Goal: Task Accomplishment & Management: Complete application form

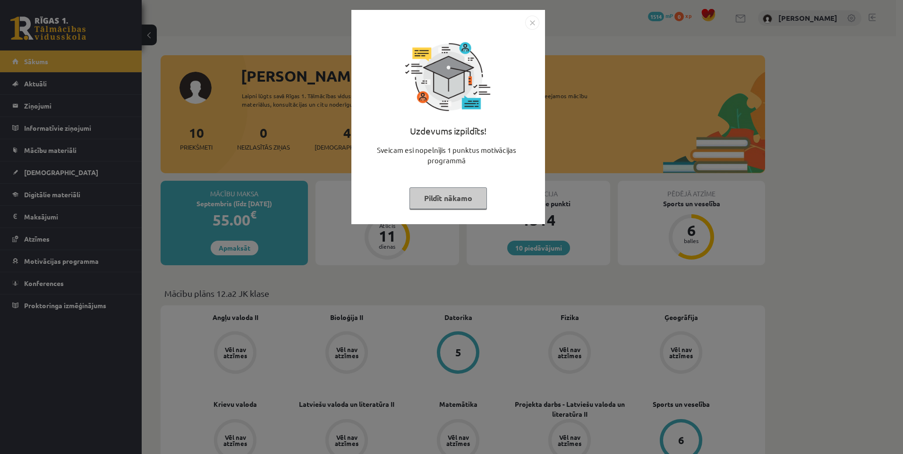
click at [459, 196] on button "Pildīt nākamo" at bounding box center [448, 199] width 77 height 22
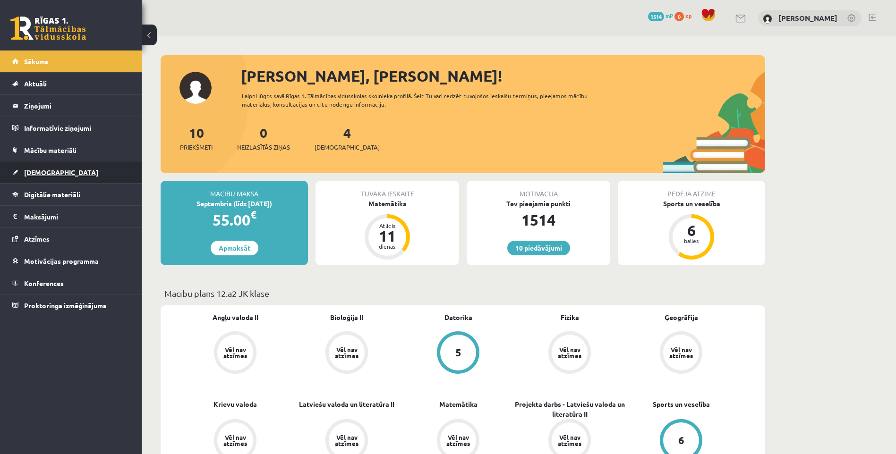
click at [56, 173] on link "[DEMOGRAPHIC_DATA]" at bounding box center [71, 173] width 118 height 22
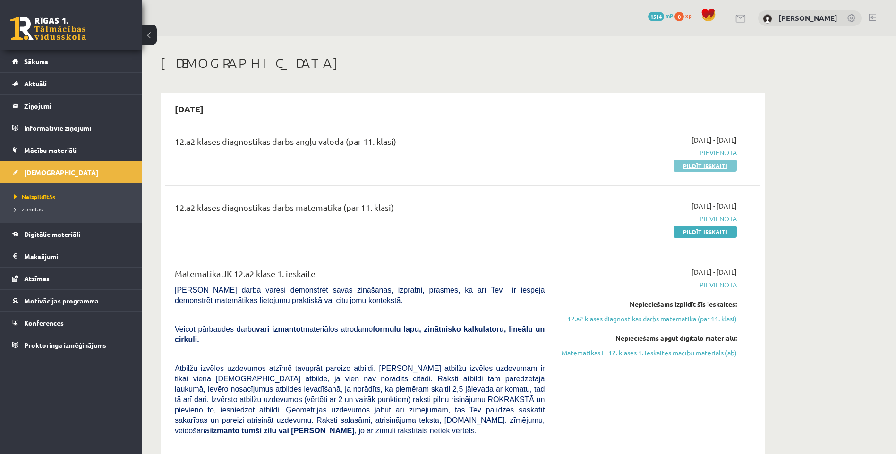
click at [717, 167] on link "Pildīt ieskaiti" at bounding box center [705, 166] width 63 height 12
click at [701, 170] on link "Pildīt ieskaiti" at bounding box center [705, 166] width 63 height 12
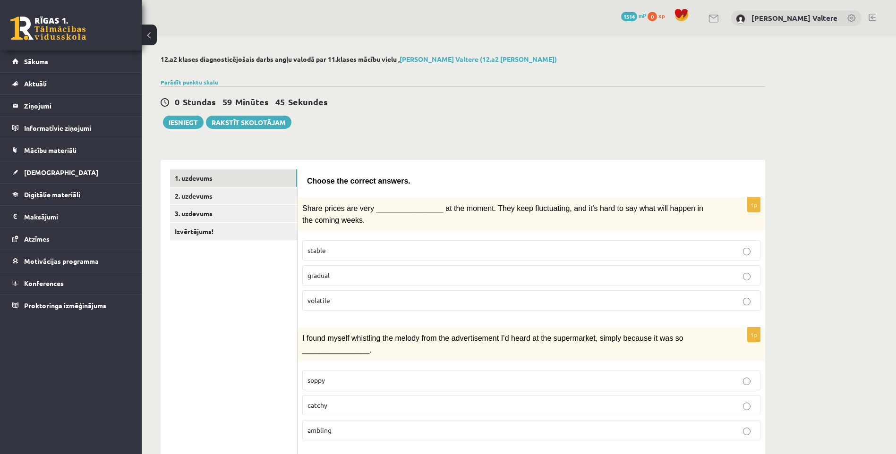
click at [424, 273] on p "gradual" at bounding box center [532, 276] width 448 height 10
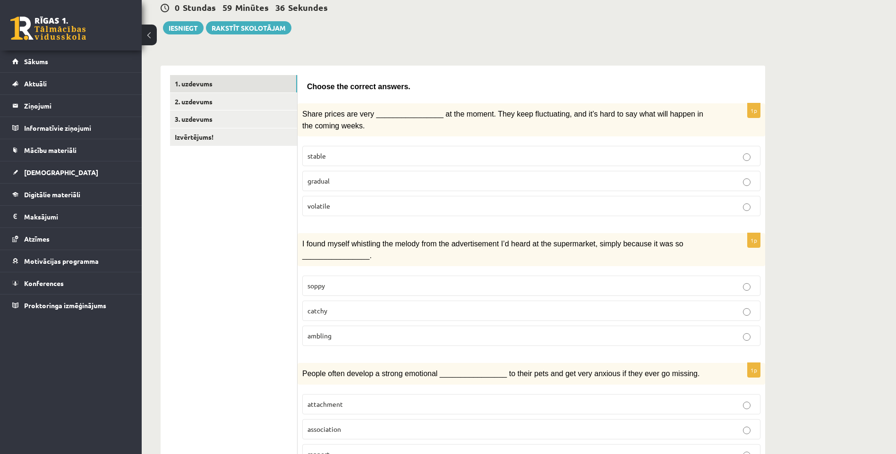
scroll to position [142, 0]
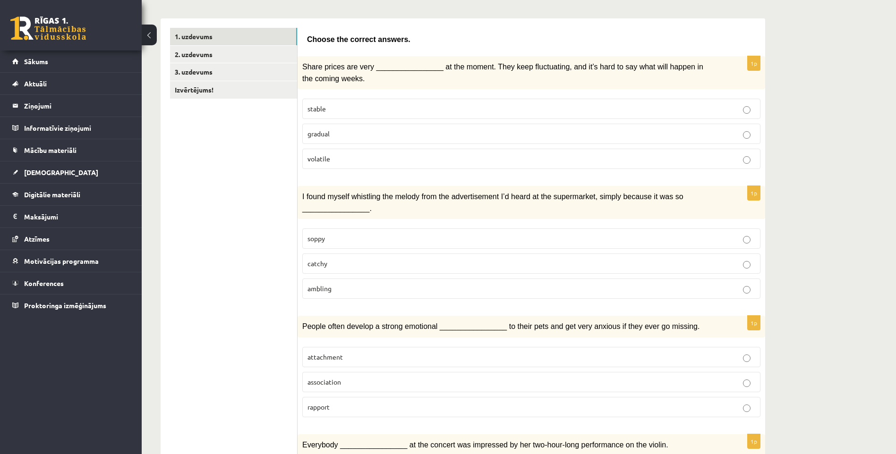
click at [413, 265] on p "catchy" at bounding box center [532, 264] width 448 height 10
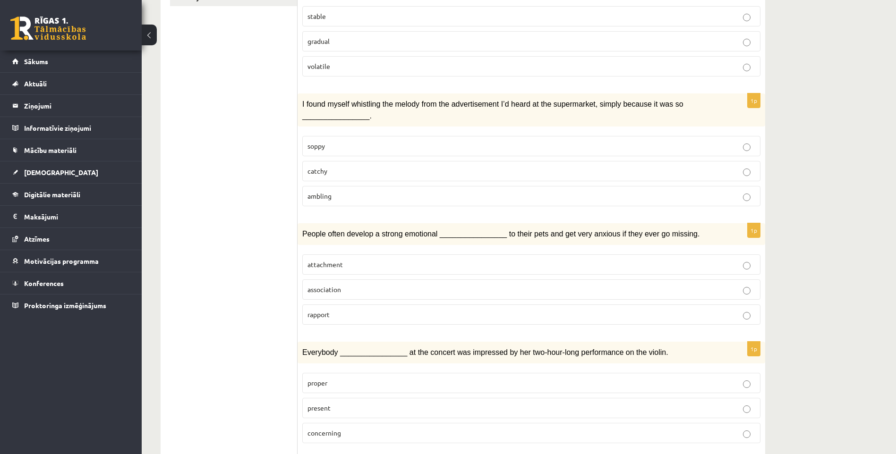
scroll to position [236, 0]
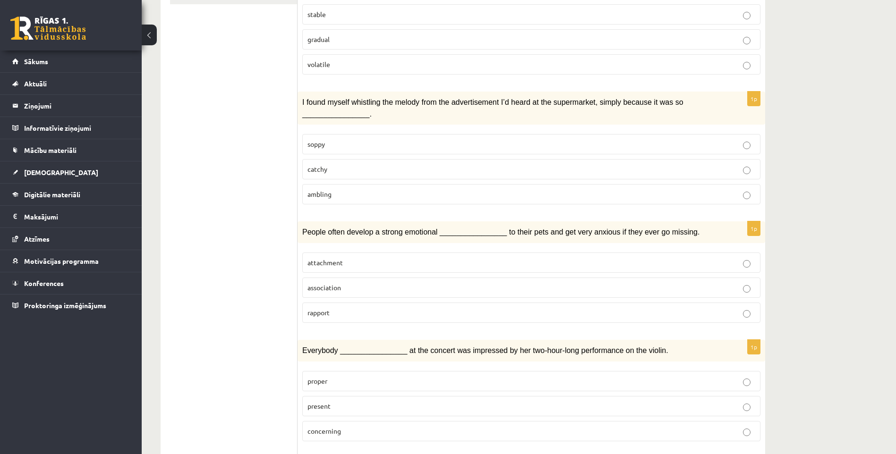
click at [342, 266] on label "attachment" at bounding box center [531, 263] width 458 height 20
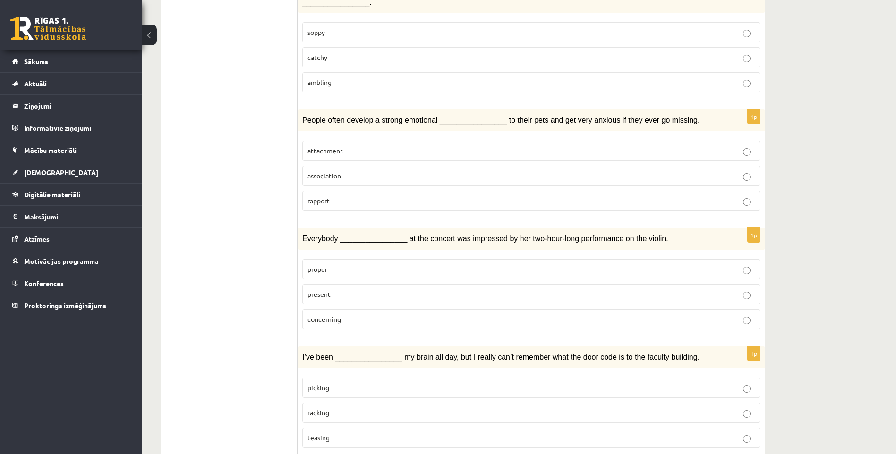
scroll to position [378, 0]
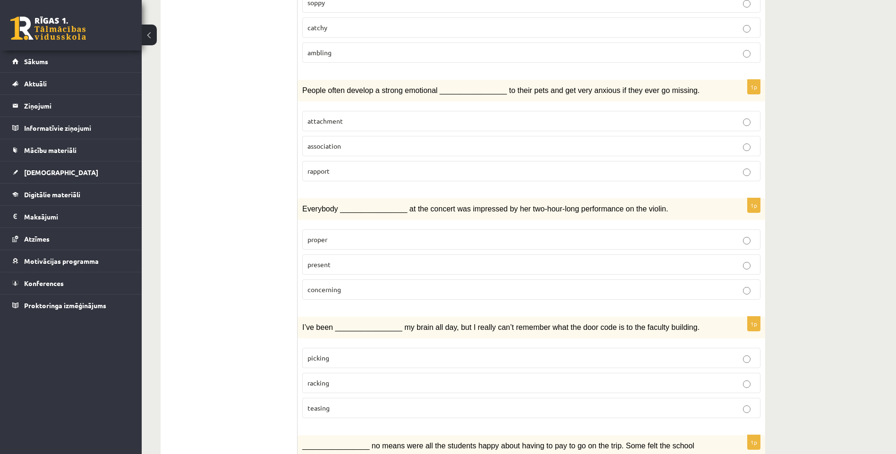
click at [405, 255] on label "present" at bounding box center [531, 265] width 458 height 20
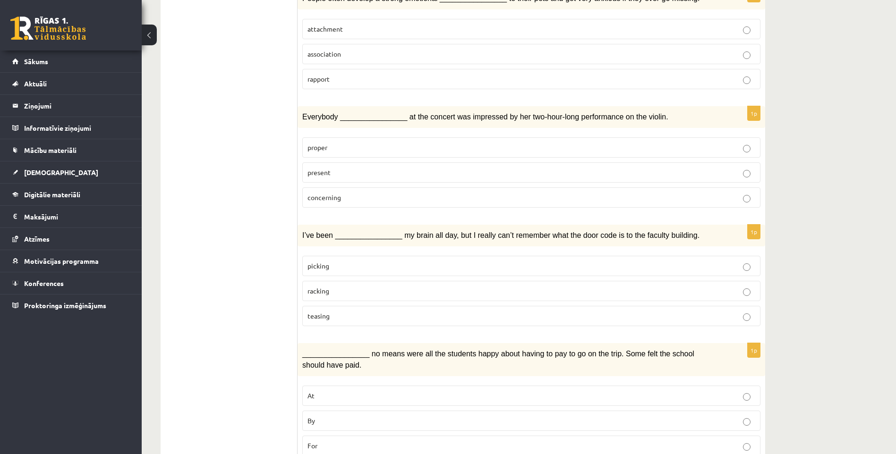
scroll to position [472, 0]
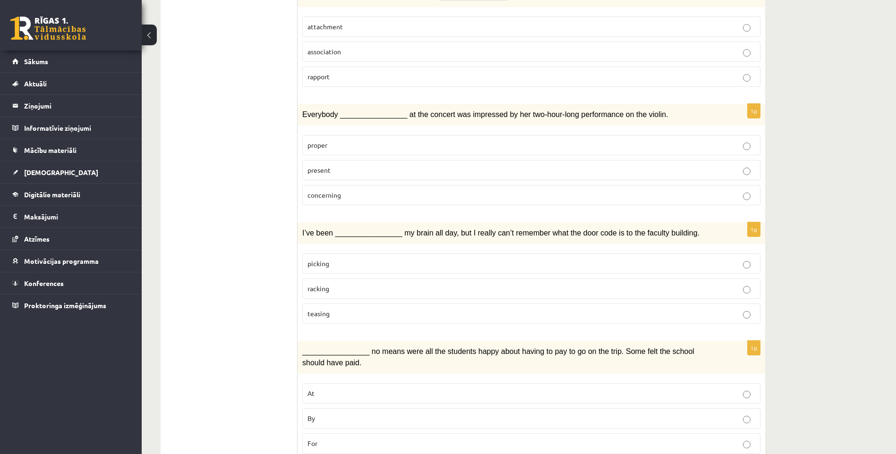
click at [343, 254] on label "picking" at bounding box center [531, 264] width 458 height 20
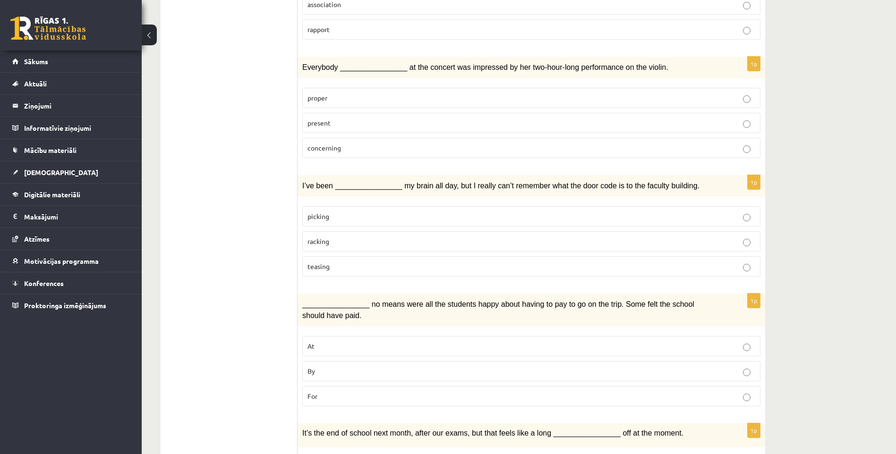
scroll to position [567, 0]
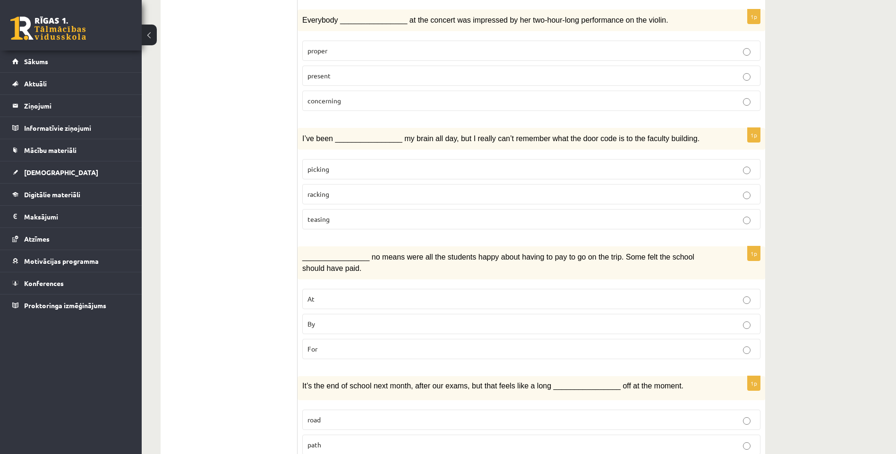
click at [376, 325] on label "By" at bounding box center [531, 324] width 458 height 20
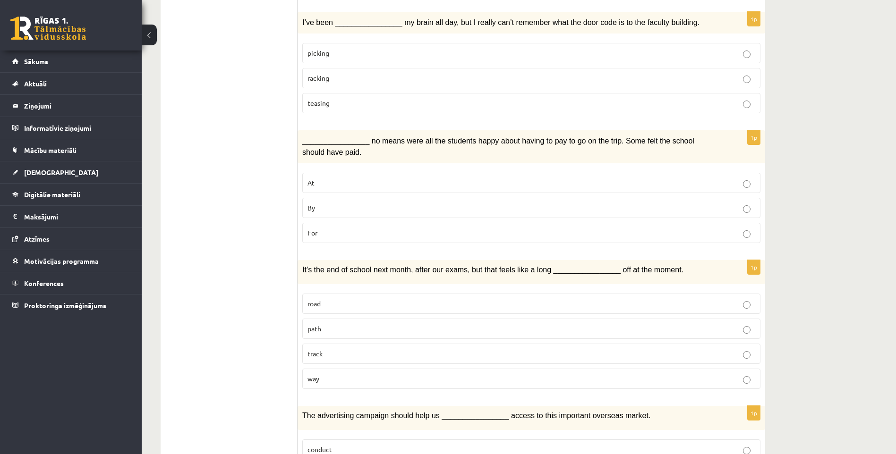
scroll to position [709, 0]
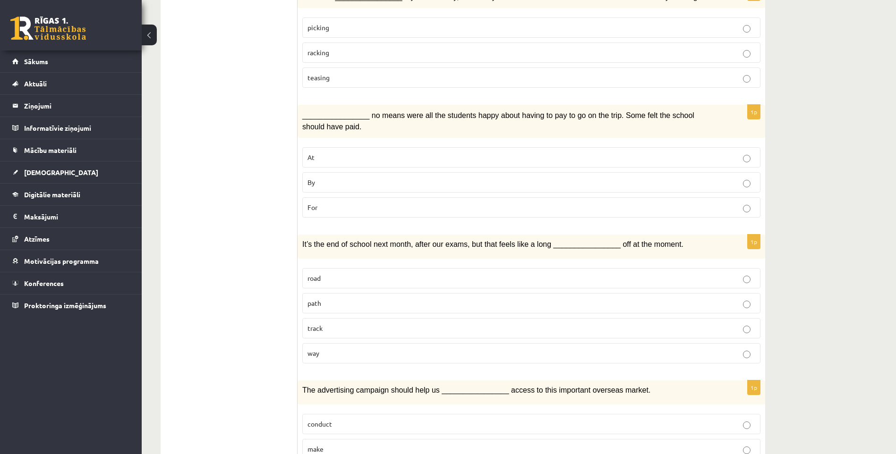
click at [329, 299] on p "path" at bounding box center [532, 304] width 448 height 10
click at [322, 274] on p "road" at bounding box center [532, 279] width 448 height 10
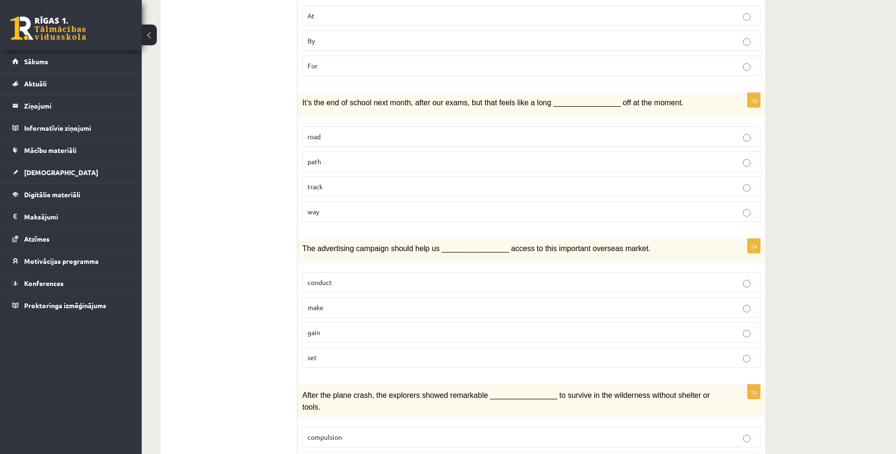
scroll to position [898, 0]
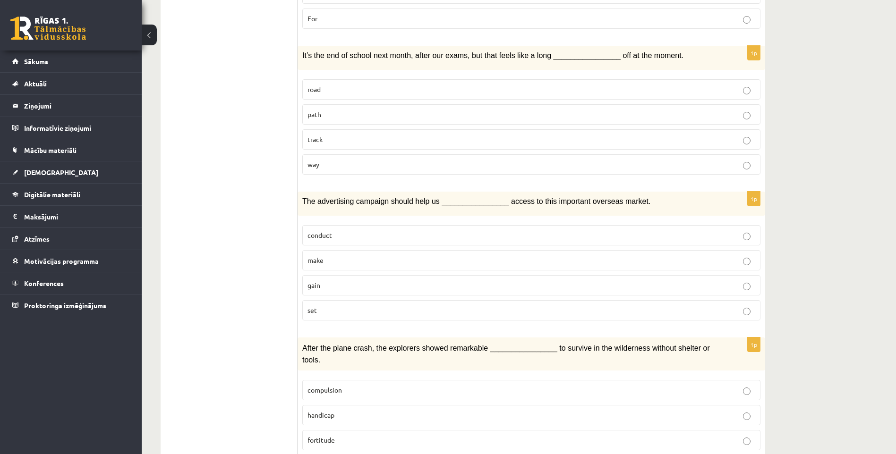
click at [366, 271] on fieldset "conduct make gain set" at bounding box center [531, 272] width 458 height 103
click at [363, 281] on p "gain" at bounding box center [532, 286] width 448 height 10
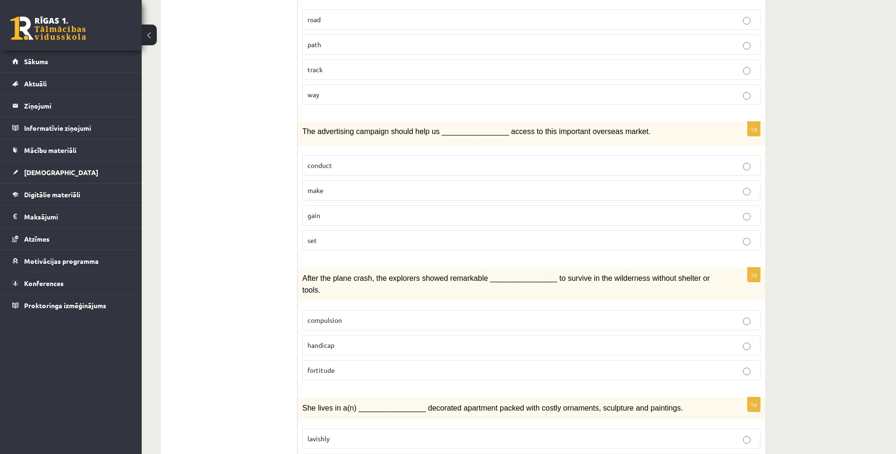
scroll to position [992, 0]
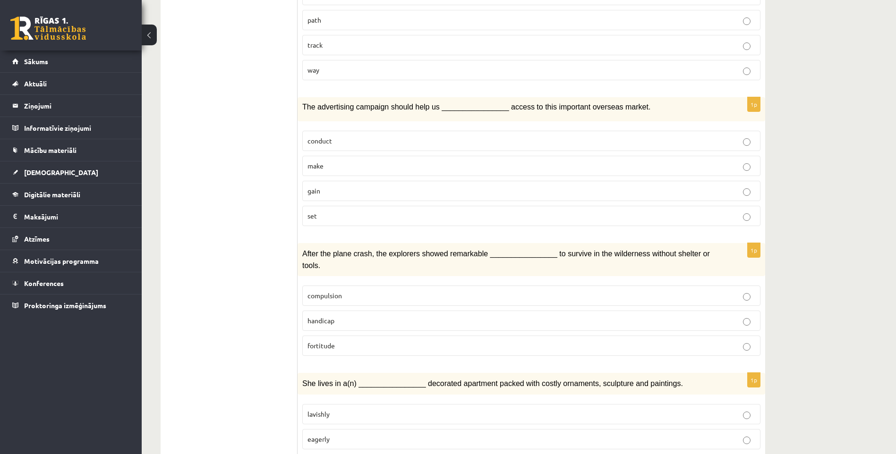
click at [381, 291] on p "compulsion" at bounding box center [532, 296] width 448 height 10
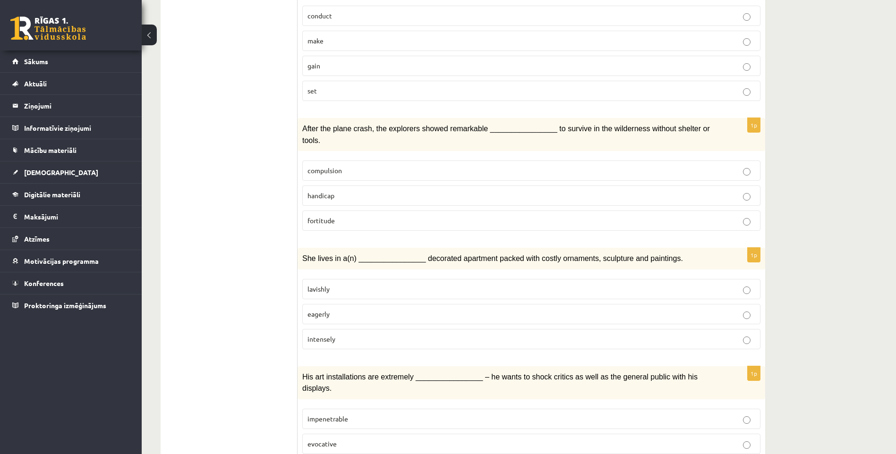
scroll to position [1134, 0]
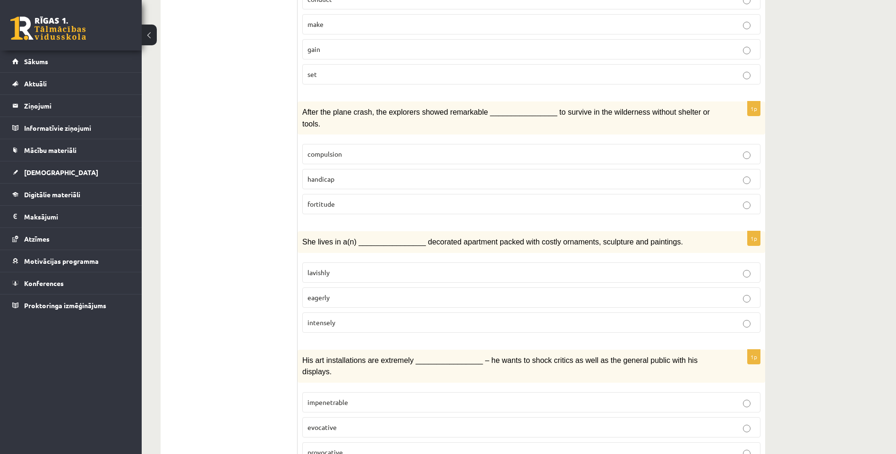
click at [369, 268] on p "lavishly" at bounding box center [532, 273] width 448 height 10
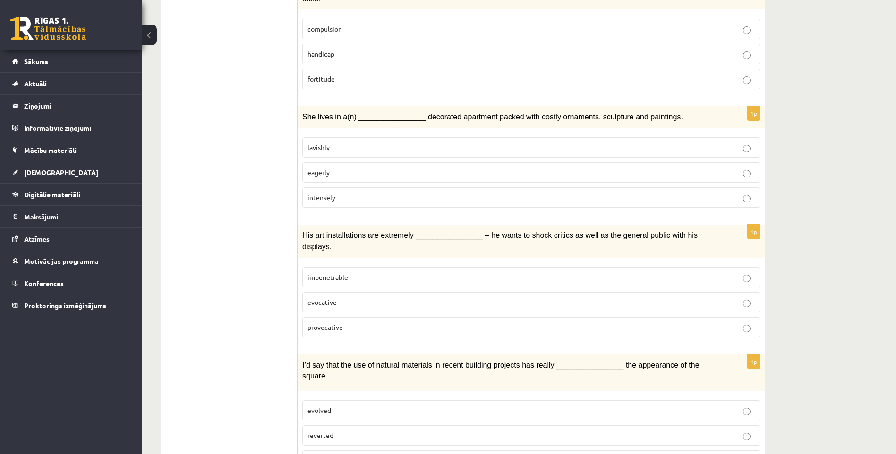
scroll to position [1272, 0]
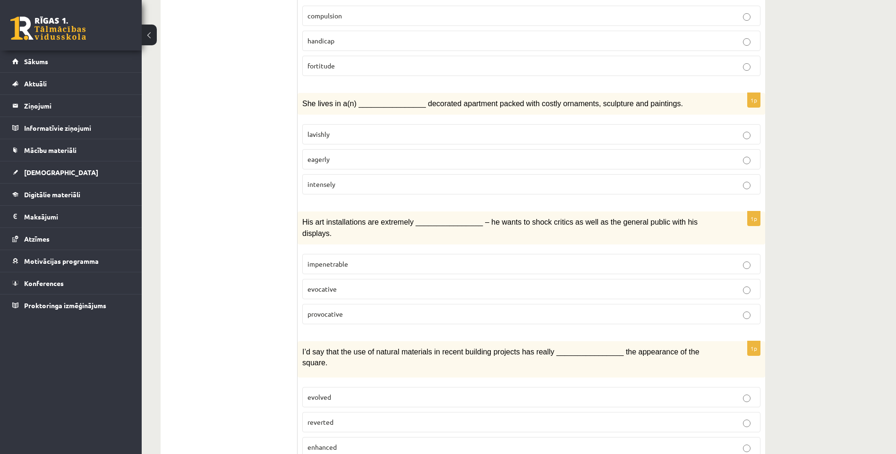
click at [397, 309] on p "provocative" at bounding box center [532, 314] width 448 height 10
click at [402, 393] on p "evolved" at bounding box center [532, 398] width 448 height 10
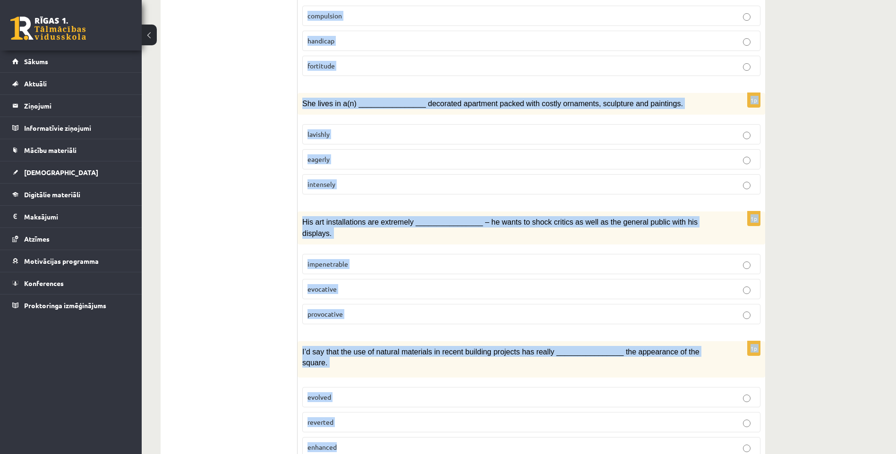
drag, startPoint x: 303, startPoint y: 178, endPoint x: 496, endPoint y: 460, distance: 341.2
copy form "Choose the correct answers. 1p Share prices are very ________________ at the mo…"
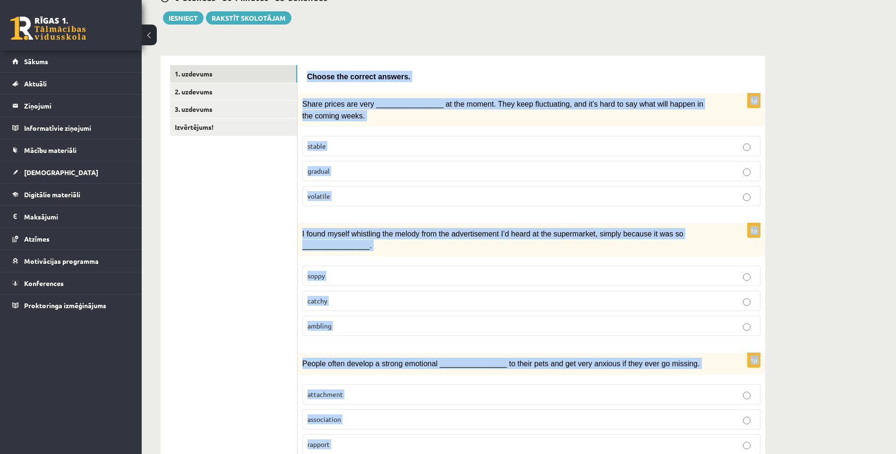
scroll to position [0, 0]
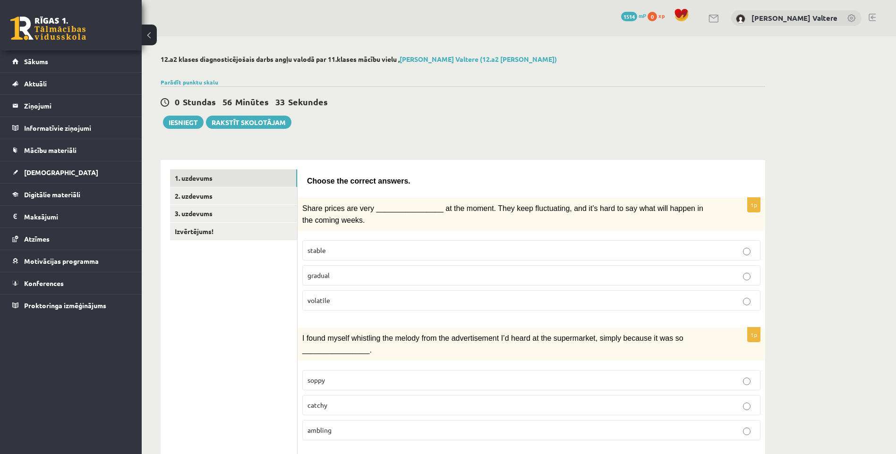
click at [667, 306] on label "volatile" at bounding box center [531, 301] width 458 height 20
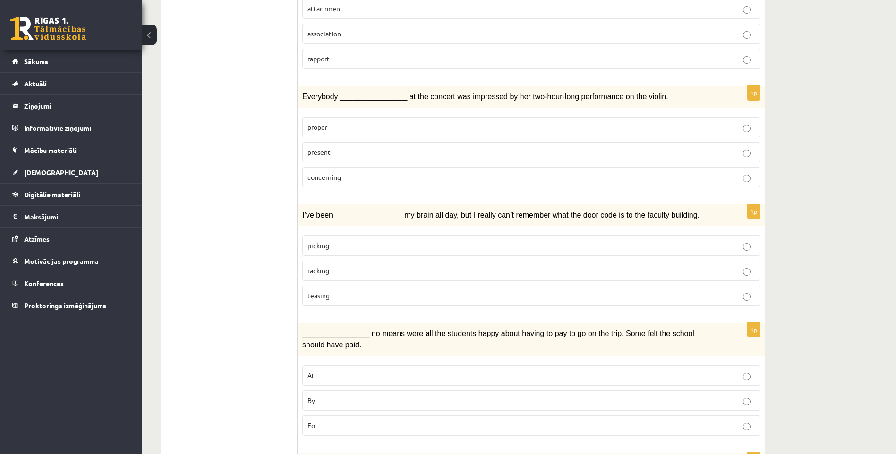
scroll to position [520, 0]
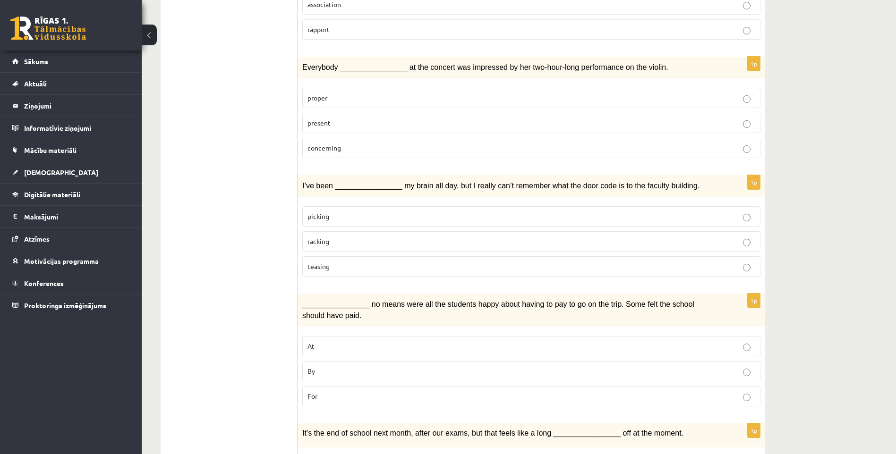
click at [352, 118] on p "present" at bounding box center [532, 123] width 448 height 10
click at [445, 238] on p "racking" at bounding box center [532, 242] width 448 height 10
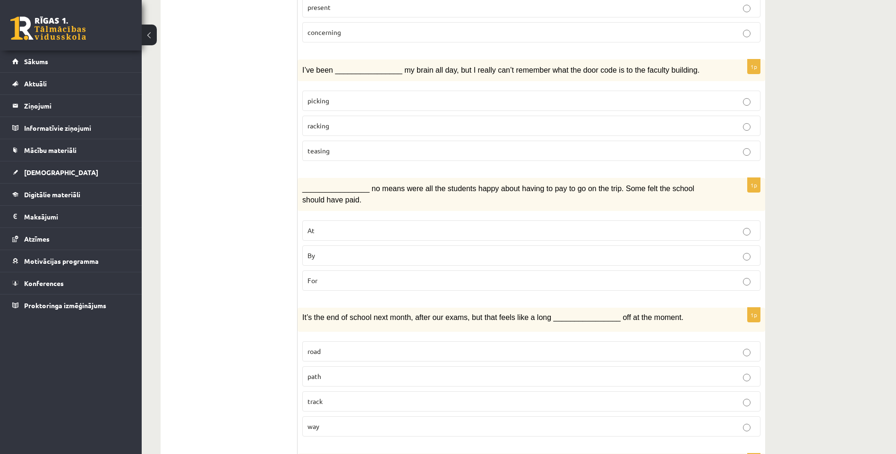
scroll to position [661, 0]
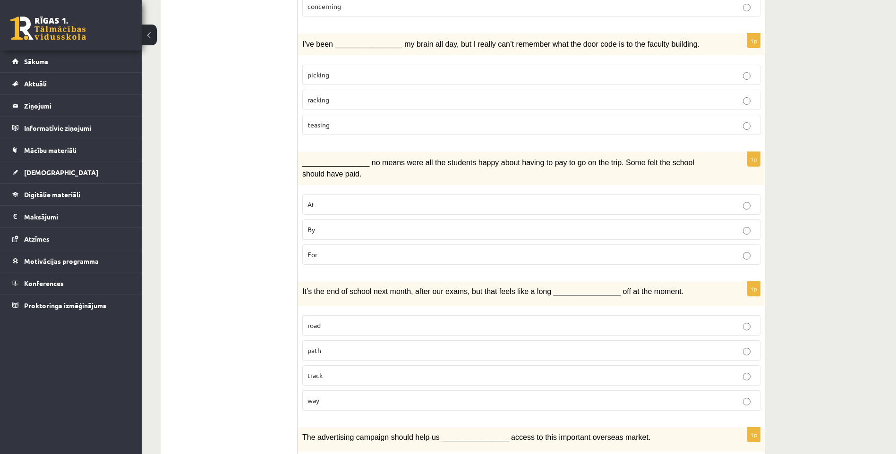
click at [364, 398] on p "way" at bounding box center [532, 401] width 448 height 10
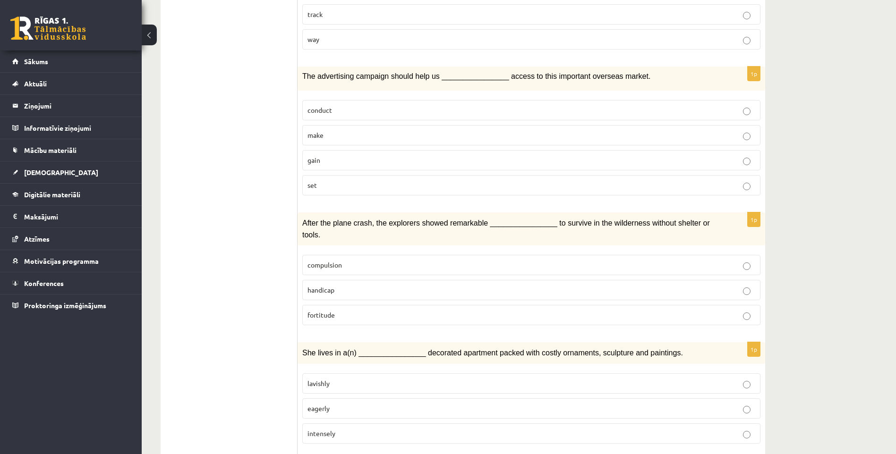
scroll to position [1039, 0]
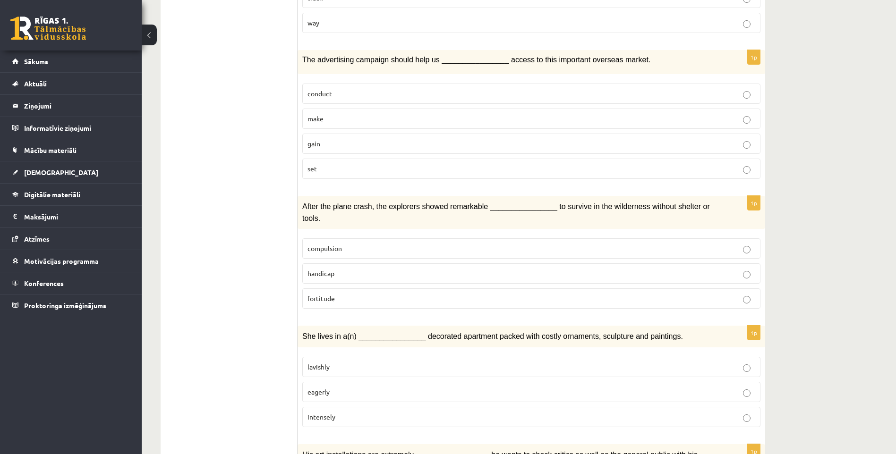
drag, startPoint x: 412, startPoint y: 281, endPoint x: 410, endPoint y: 273, distance: 8.4
click at [411, 294] on p "fortitude" at bounding box center [532, 299] width 448 height 10
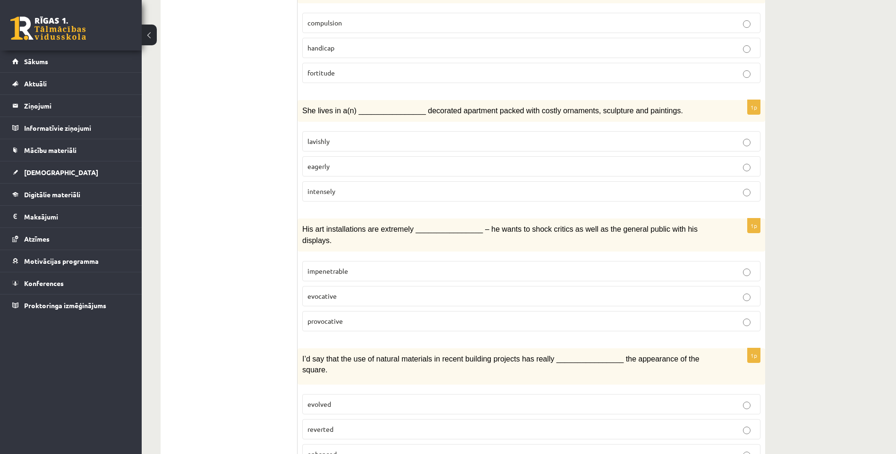
scroll to position [1272, 0]
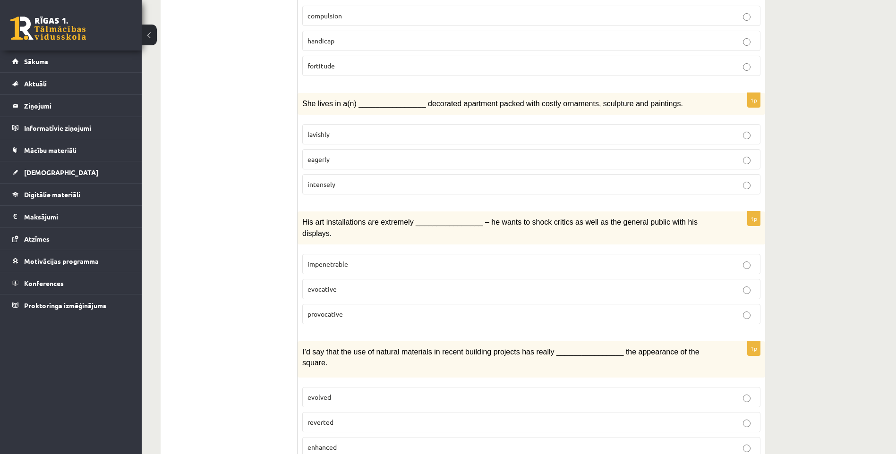
click at [351, 443] on p "enhanced" at bounding box center [532, 448] width 448 height 10
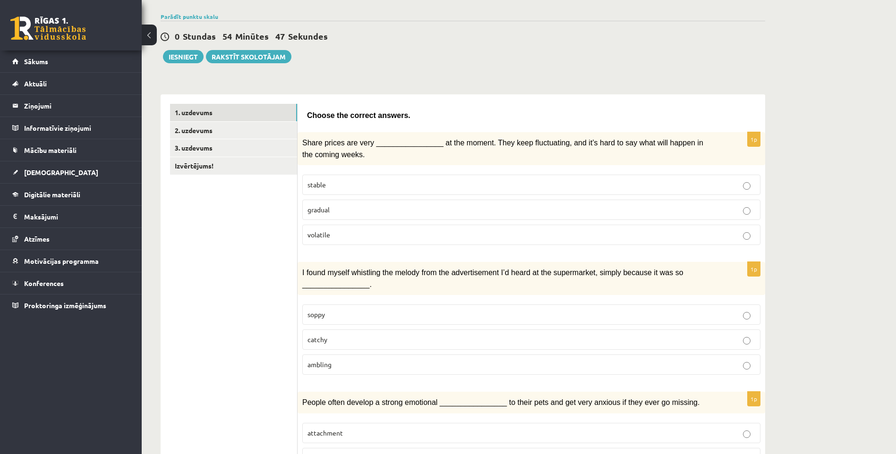
scroll to position [0, 0]
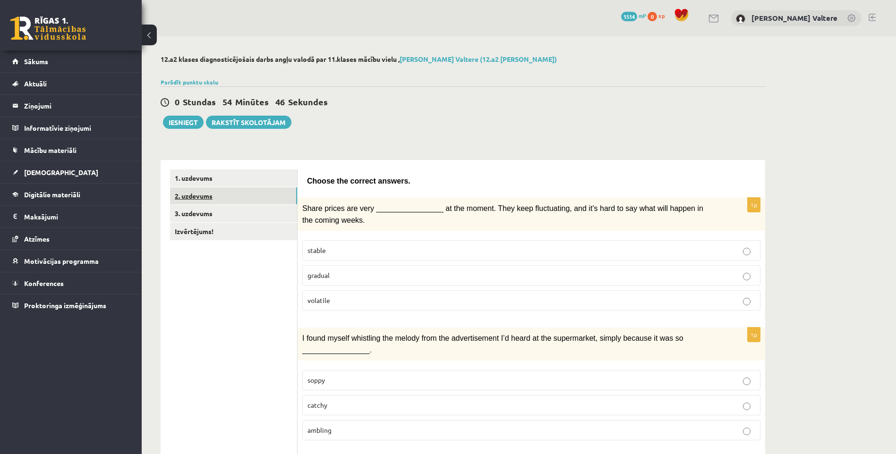
click at [201, 197] on link "2. uzdevums" at bounding box center [233, 196] width 127 height 17
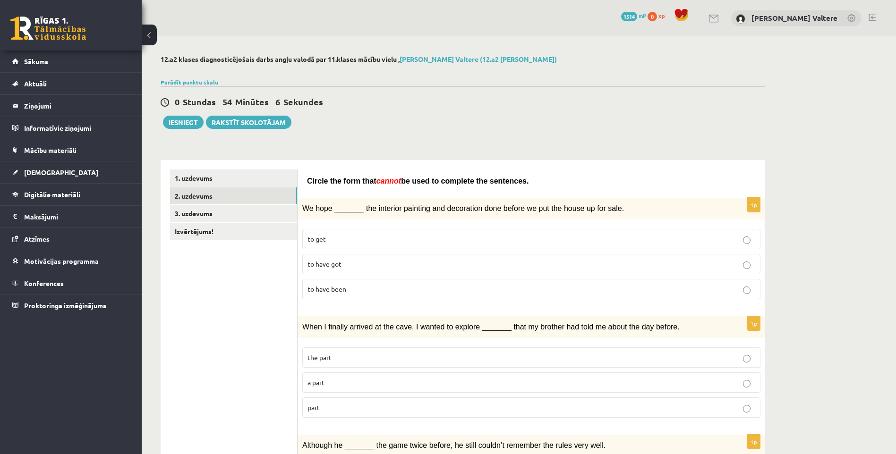
click at [469, 286] on p "to have been" at bounding box center [532, 289] width 448 height 10
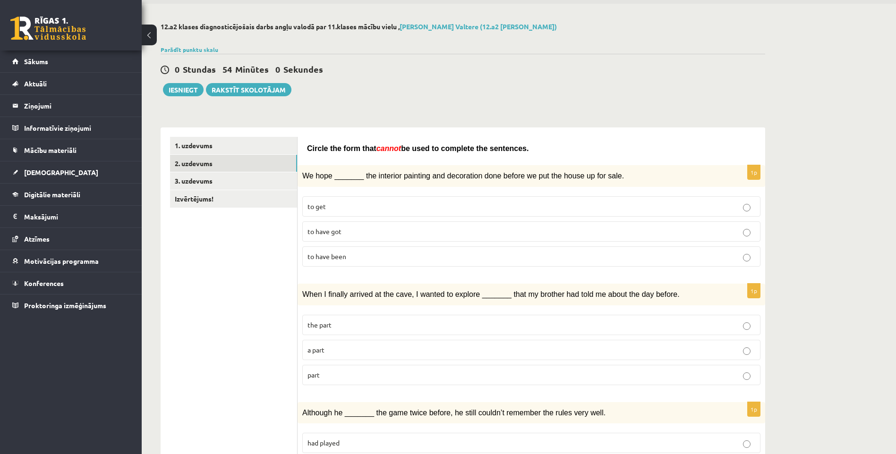
scroll to position [47, 0]
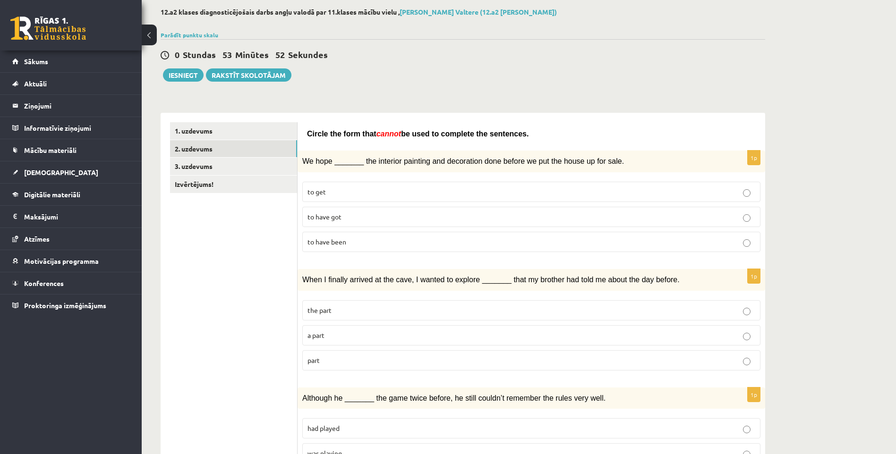
click at [369, 333] on p "a part" at bounding box center [532, 336] width 448 height 10
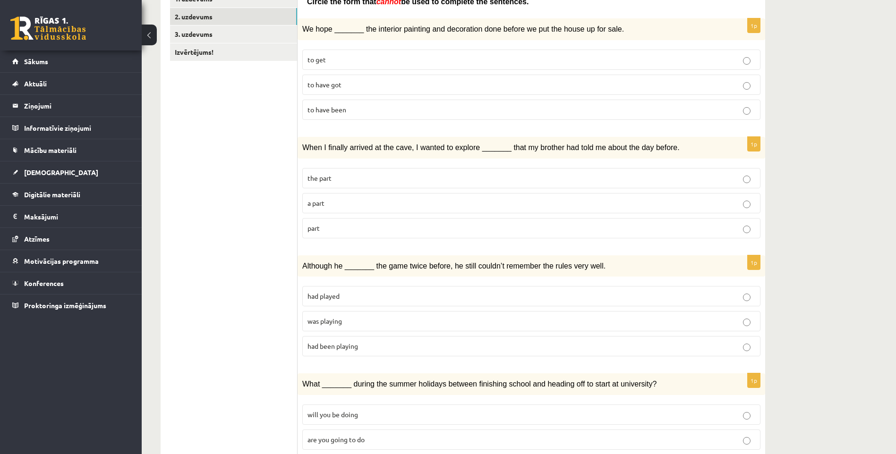
scroll to position [189, 0]
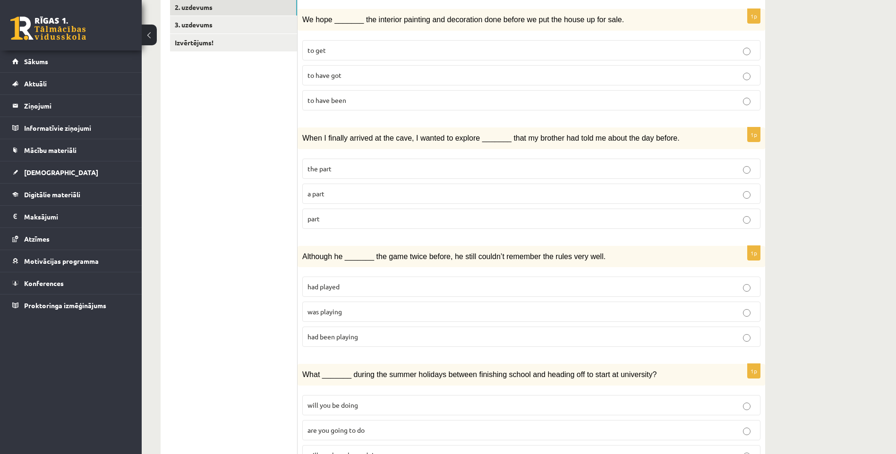
click at [382, 333] on p "had been playing" at bounding box center [532, 337] width 448 height 10
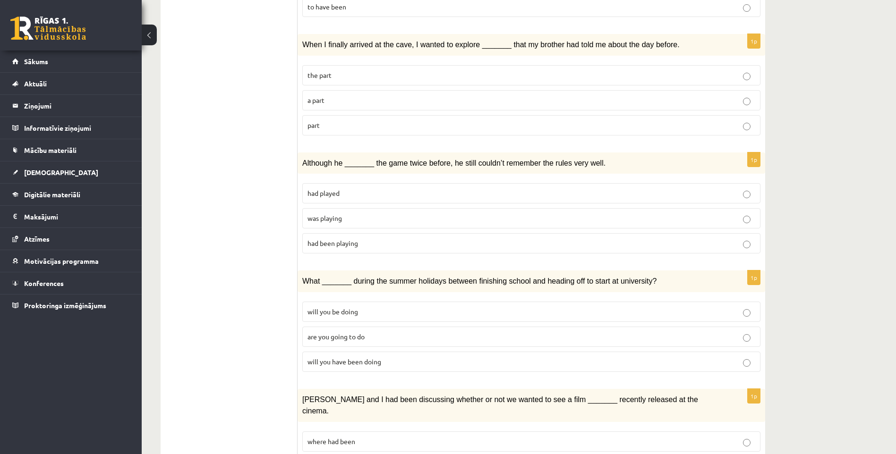
scroll to position [283, 0]
click at [389, 361] on p "will you have been doing" at bounding box center [532, 361] width 448 height 10
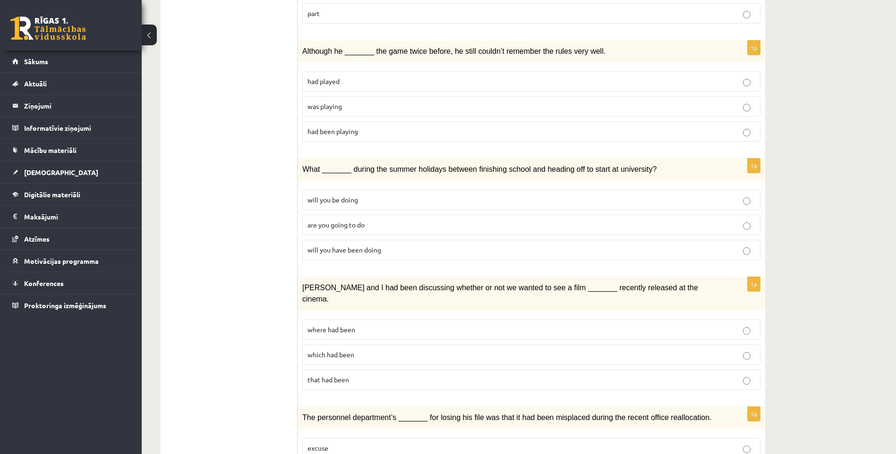
scroll to position [425, 0]
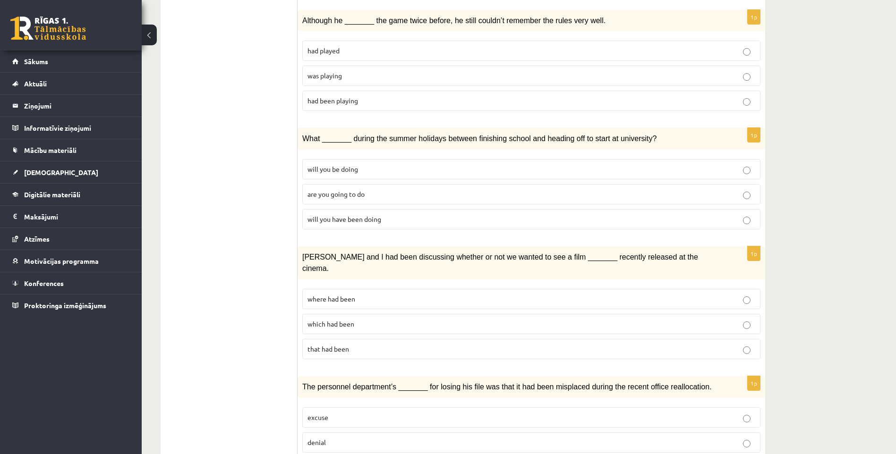
click at [371, 319] on p "which had been" at bounding box center [532, 324] width 448 height 10
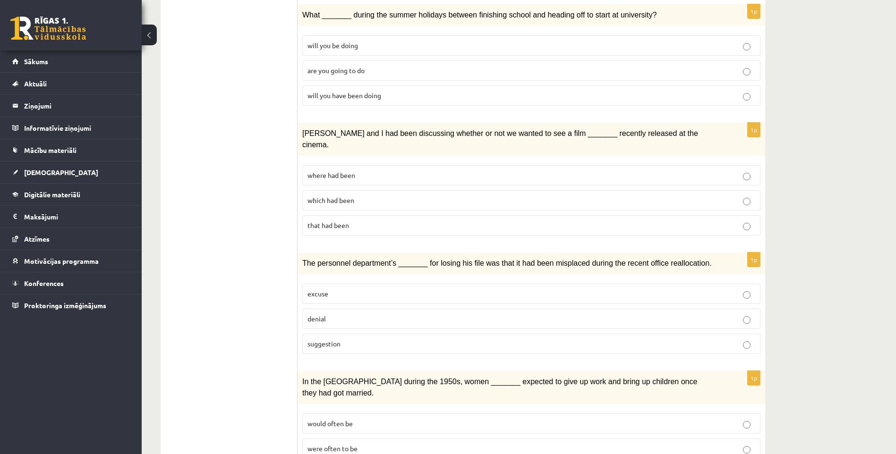
scroll to position [661, 0]
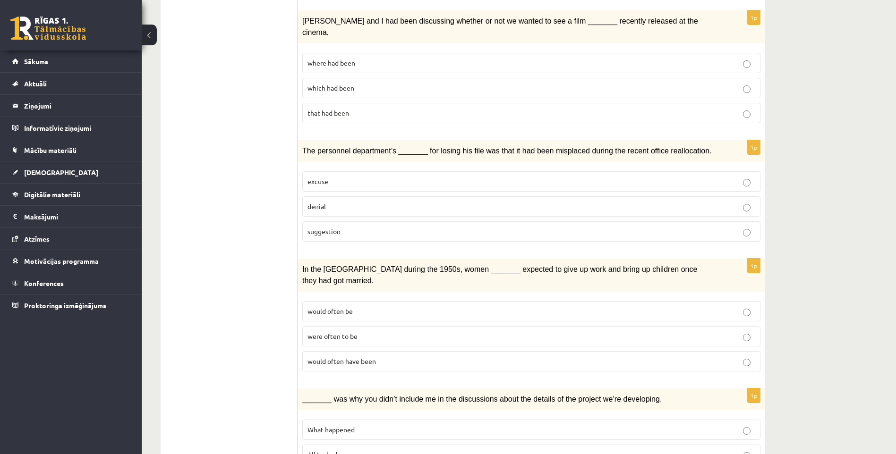
click at [348, 197] on label "denial" at bounding box center [531, 207] width 458 height 20
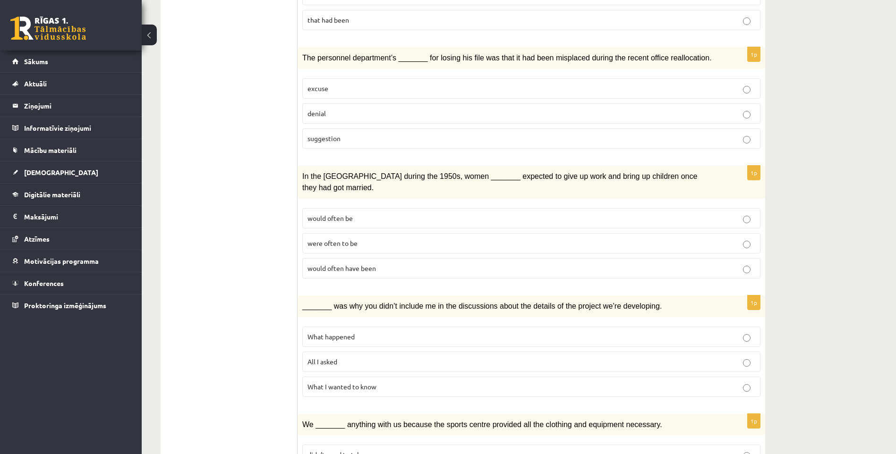
scroll to position [756, 0]
click at [376, 237] on p "were often to be" at bounding box center [532, 242] width 448 height 10
click at [331, 263] on span "would often have been" at bounding box center [342, 267] width 69 height 9
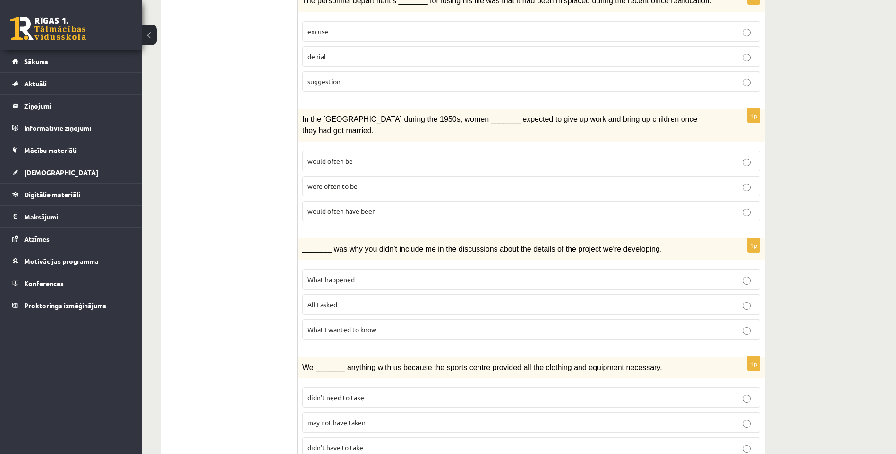
scroll to position [850, 0]
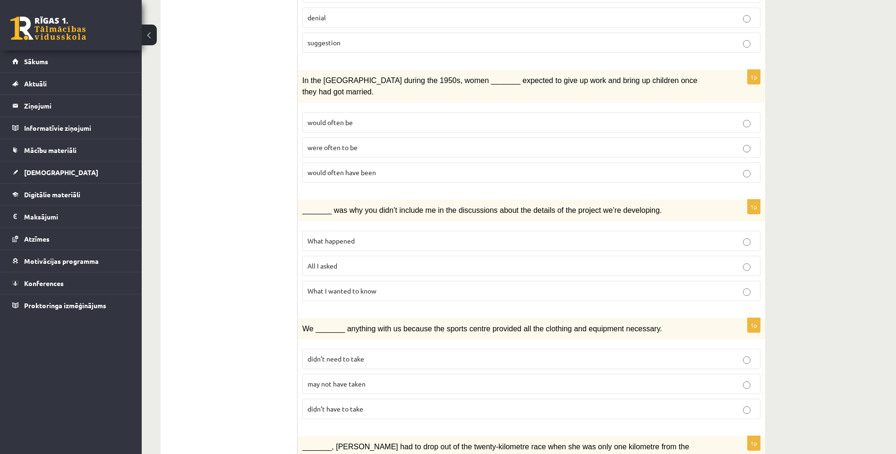
click at [378, 236] on p "What happened" at bounding box center [532, 241] width 448 height 10
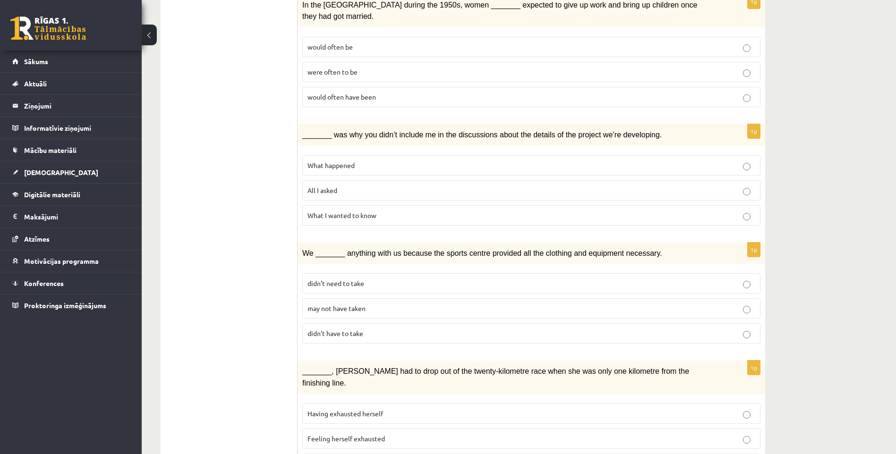
scroll to position [942, 0]
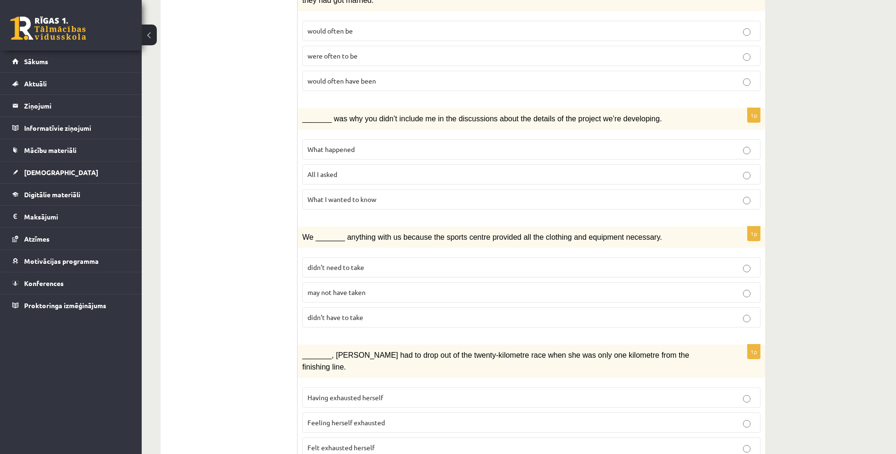
click at [375, 283] on label "may not have taken" at bounding box center [531, 293] width 458 height 20
click at [395, 393] on p "Having exhausted herself" at bounding box center [532, 398] width 448 height 10
click at [399, 418] on p "Feeling herself exhausted" at bounding box center [532, 423] width 448 height 10
click at [568, 393] on p "Having exhausted herself" at bounding box center [532, 398] width 448 height 10
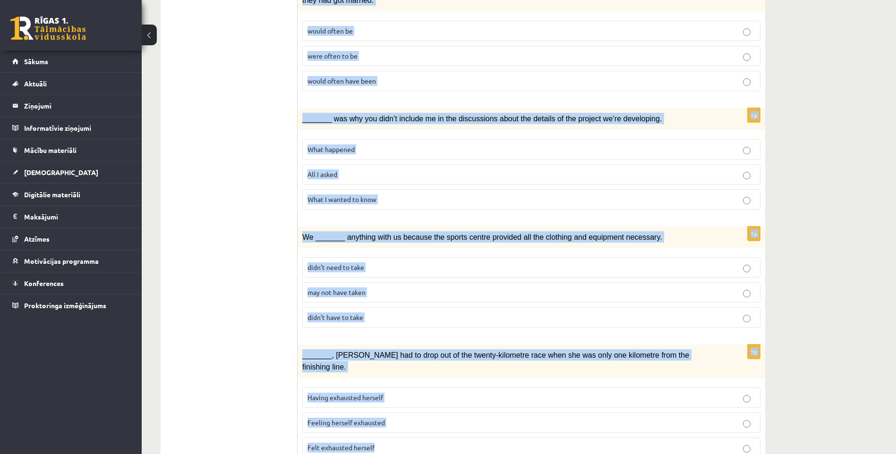
drag, startPoint x: 304, startPoint y: 177, endPoint x: 445, endPoint y: 443, distance: 300.5
copy form "Circle the form that cannot be used to complete the sentences. 1p We hope _____…"
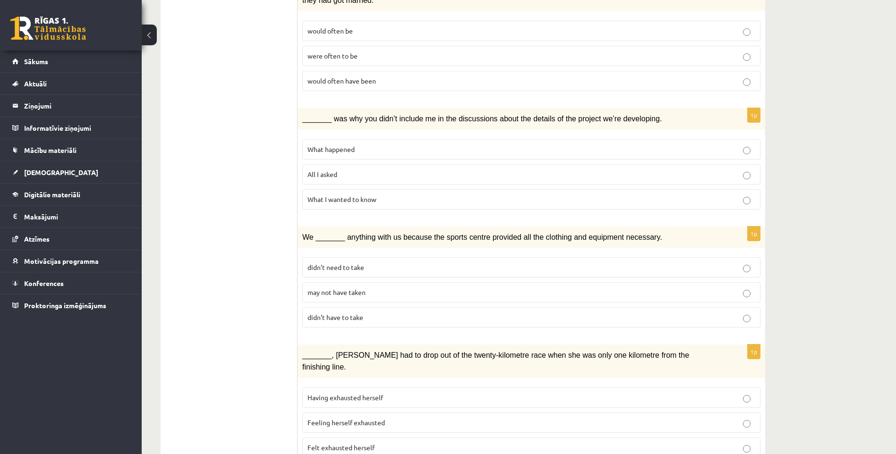
drag, startPoint x: 204, startPoint y: 75, endPoint x: 208, endPoint y: 39, distance: 36.7
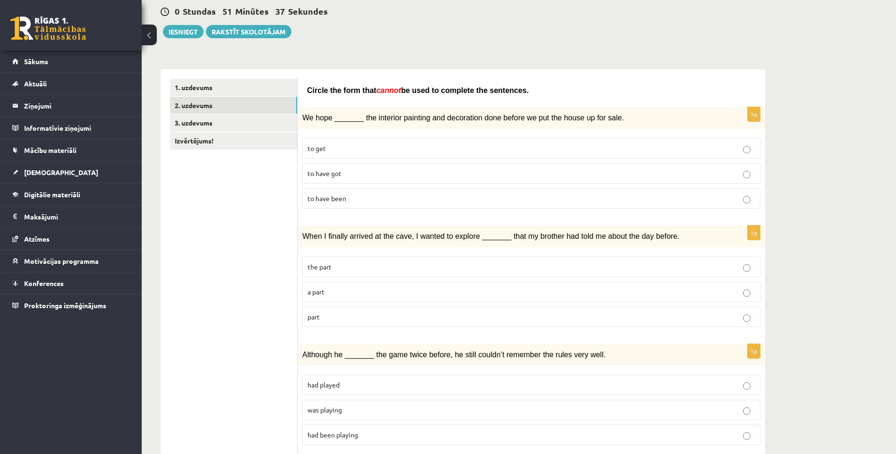
scroll to position [94, 0]
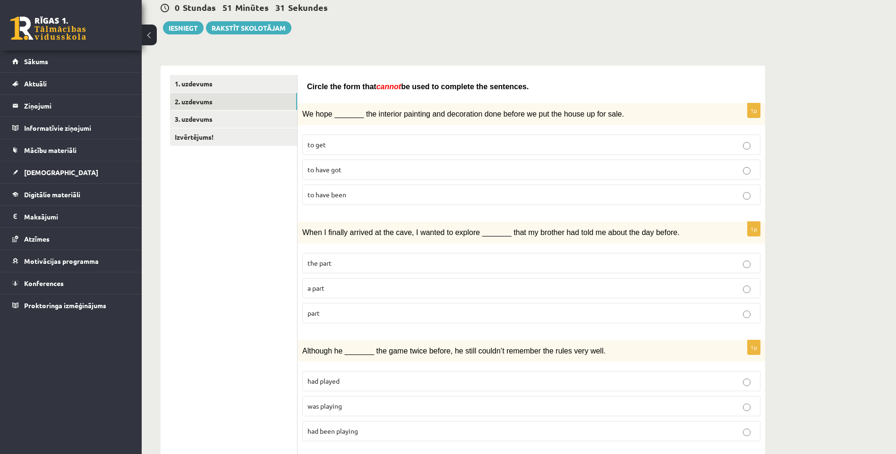
click at [518, 316] on p "part" at bounding box center [532, 314] width 448 height 10
drag, startPoint x: 341, startPoint y: 148, endPoint x: 295, endPoint y: 94, distance: 71.1
drag, startPoint x: 295, startPoint y: 94, endPoint x: 274, endPoint y: 58, distance: 41.5
click at [379, 406] on p "was playing" at bounding box center [532, 407] width 448 height 10
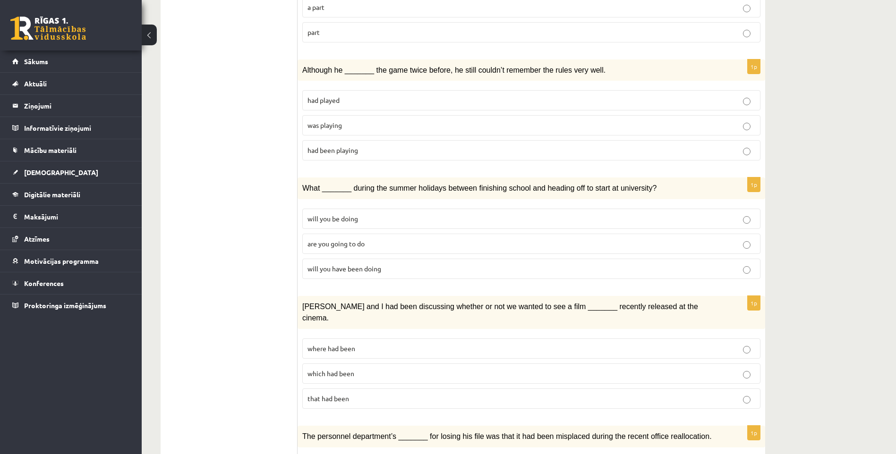
scroll to position [378, 0]
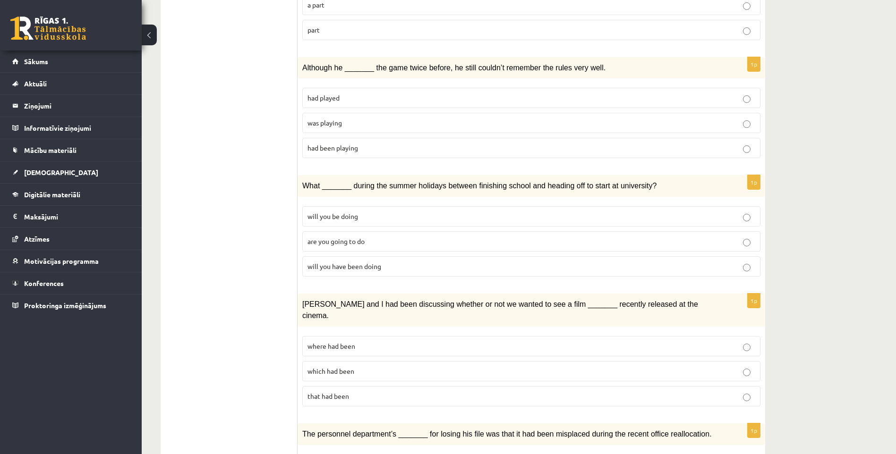
click at [406, 342] on p "where had been" at bounding box center [532, 347] width 448 height 10
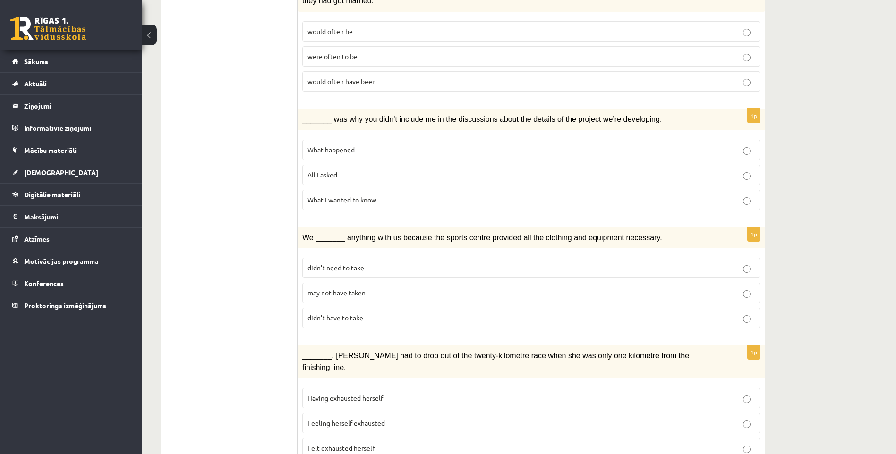
scroll to position [942, 0]
click at [395, 443] on p "Felt exhausted herself" at bounding box center [532, 448] width 448 height 10
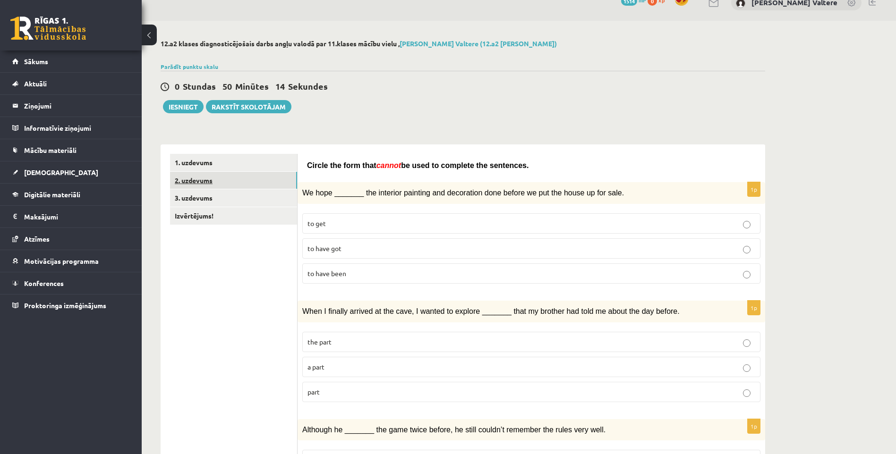
scroll to position [0, 0]
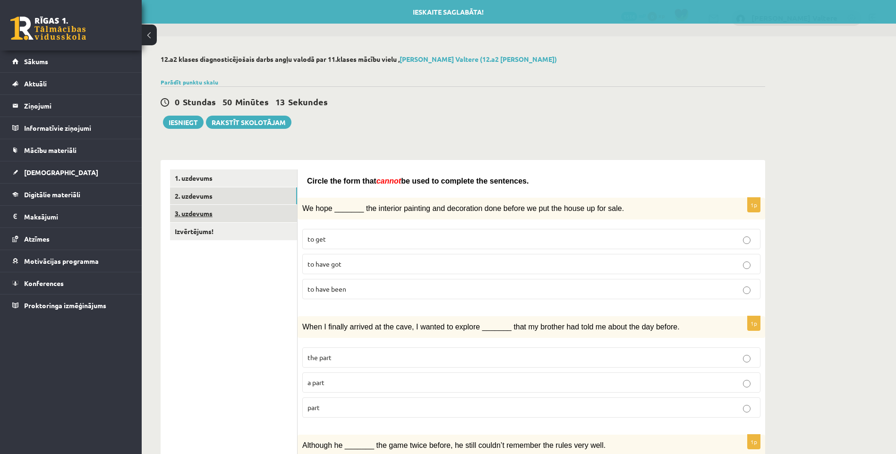
click at [231, 214] on link "3. uzdevums" at bounding box center [233, 213] width 127 height 17
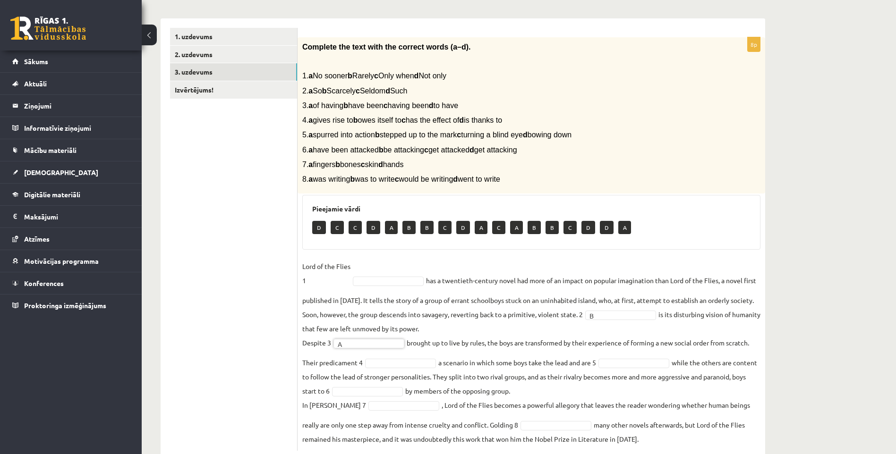
scroll to position [167, 0]
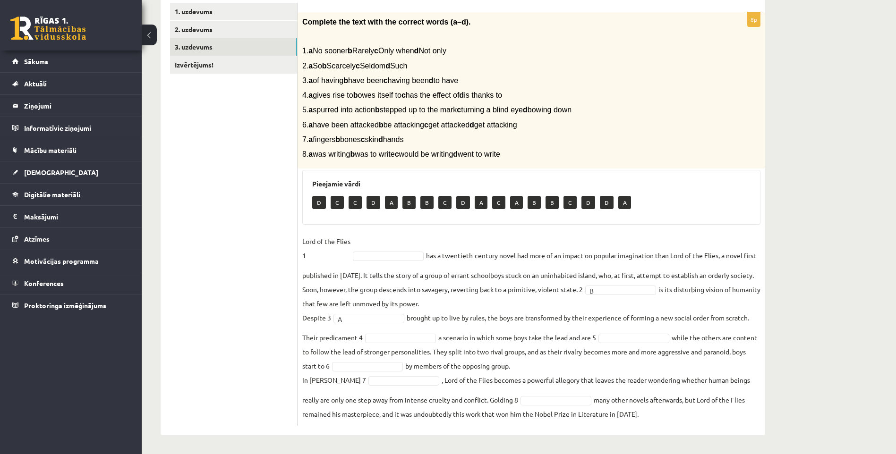
click at [630, 327] on fieldset "Lord of the Flies 1 has a twentieth-century novel had more of an impact on popu…" at bounding box center [531, 327] width 458 height 187
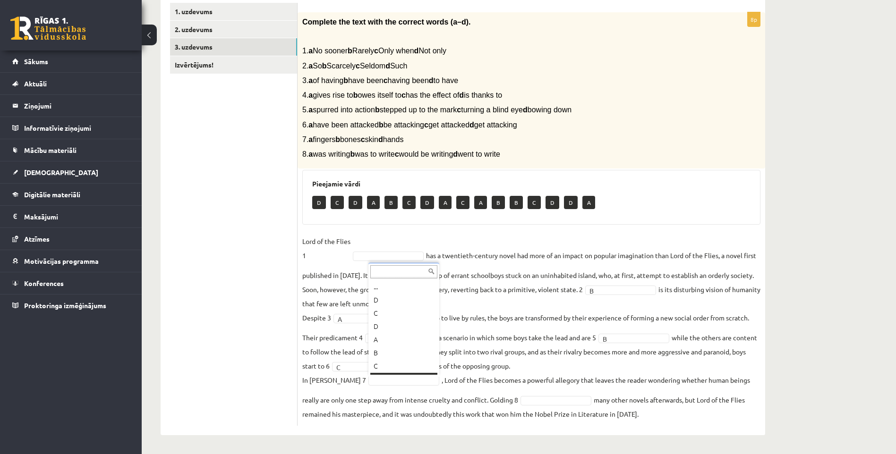
scroll to position [11, 0]
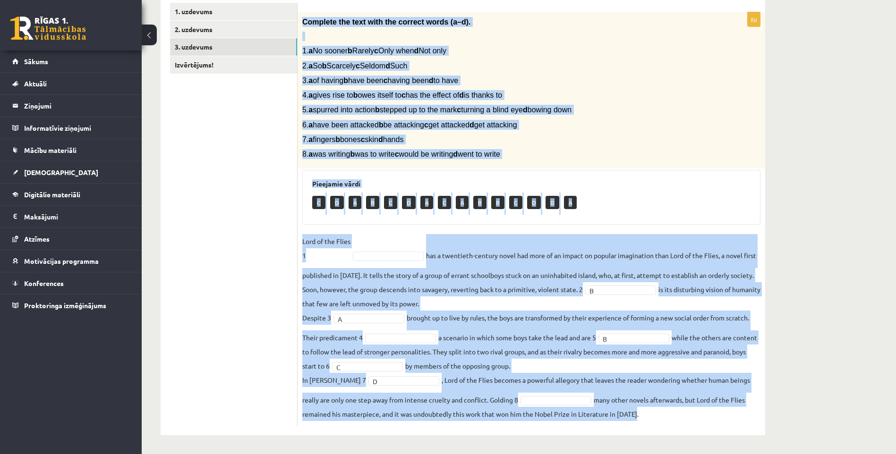
drag, startPoint x: 300, startPoint y: 24, endPoint x: 697, endPoint y: 423, distance: 563.2
click at [697, 423] on div "8p Complete the text with the correct words (a–d). 1. a No sooner b Rarely c On…" at bounding box center [532, 219] width 468 height 414
copy div "Complete the text with the correct words (a–d). 1. a No sooner b Rarely c Only …"
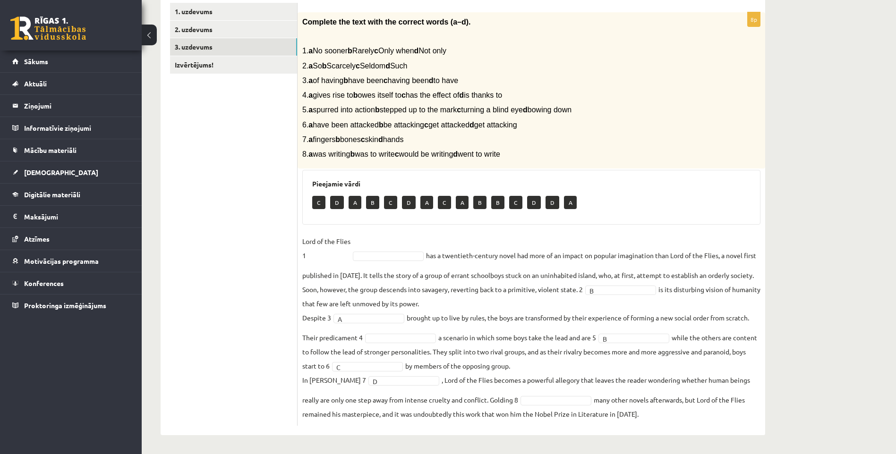
drag, startPoint x: 186, startPoint y: 162, endPoint x: 192, endPoint y: 119, distance: 42.9
click at [186, 161] on ul "1. uzdevums 2. uzdevums 3. uzdevums Izvērtējums!" at bounding box center [234, 214] width 128 height 423
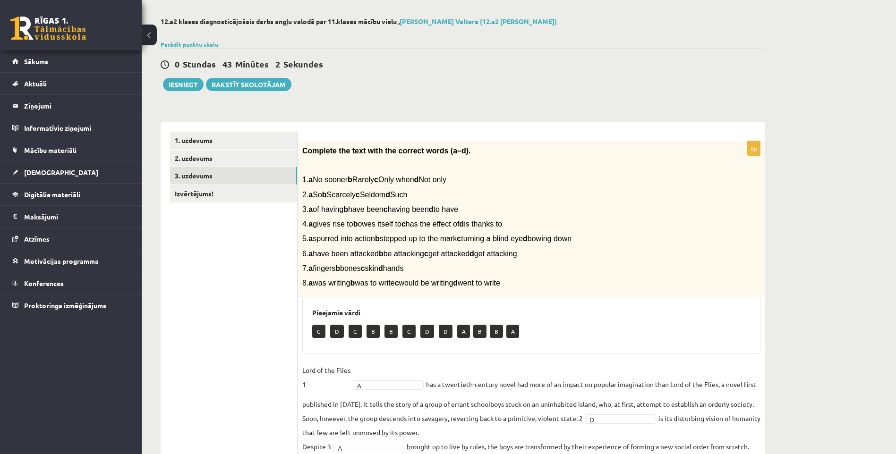
scroll to position [26, 0]
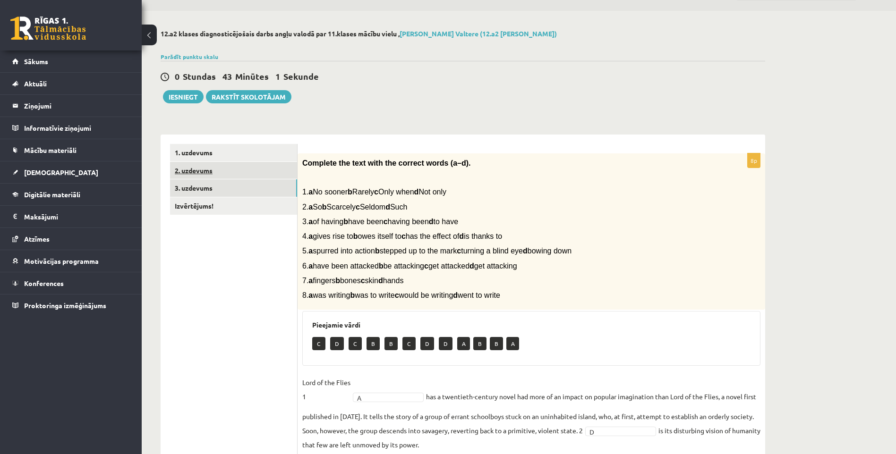
click at [240, 167] on link "2. uzdevums" at bounding box center [233, 170] width 127 height 17
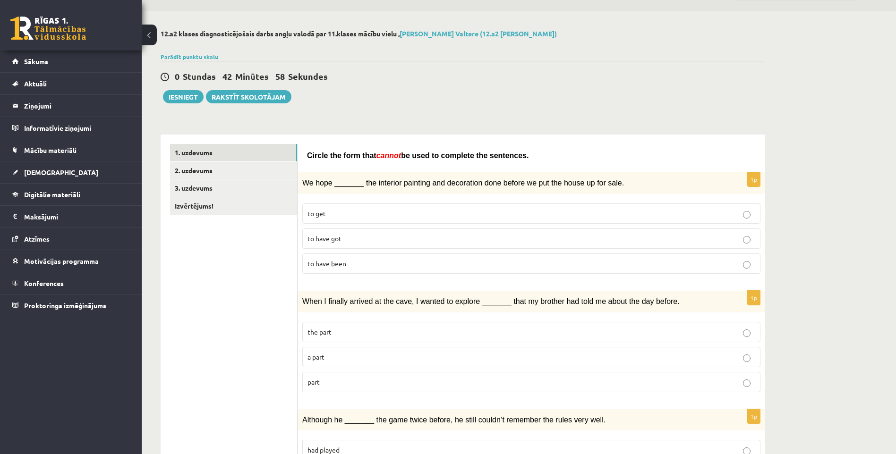
click at [252, 159] on link "1. uzdevums" at bounding box center [233, 152] width 127 height 17
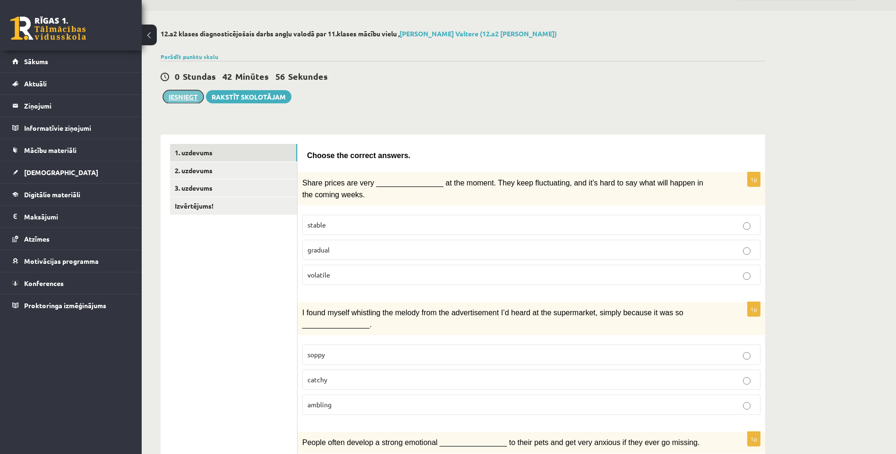
click at [188, 101] on button "Iesniegt" at bounding box center [183, 96] width 41 height 13
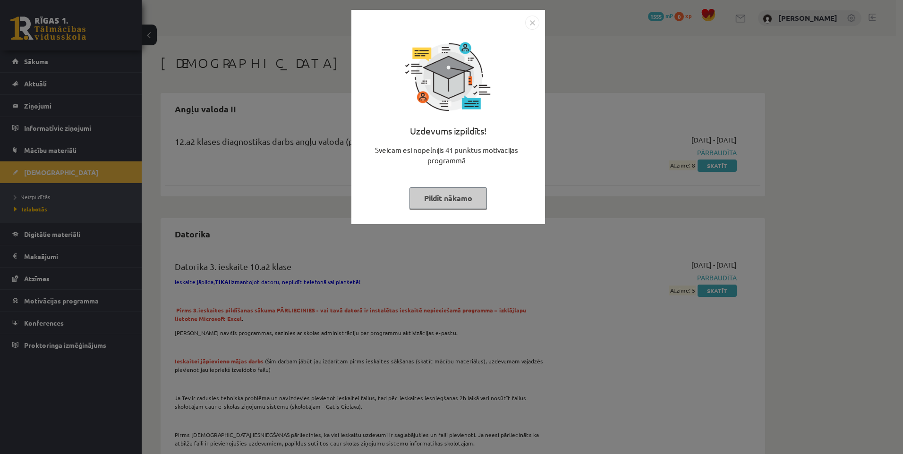
click at [462, 198] on button "Pildīt nākamo" at bounding box center [448, 199] width 77 height 22
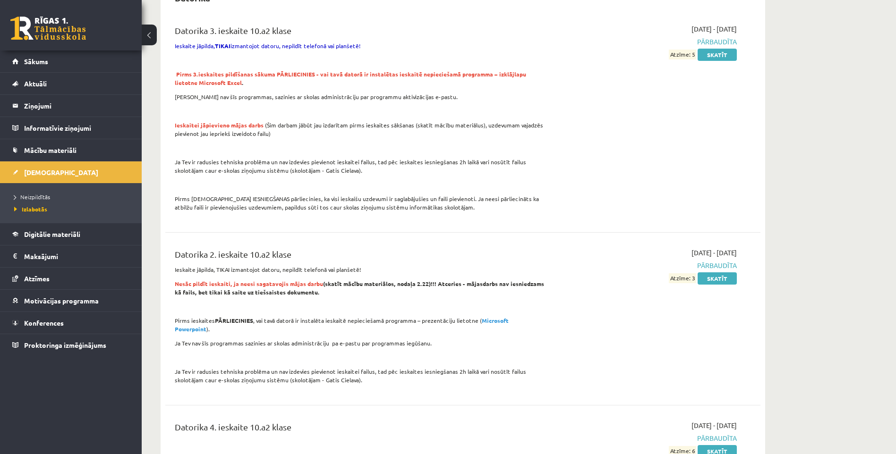
scroll to position [47, 0]
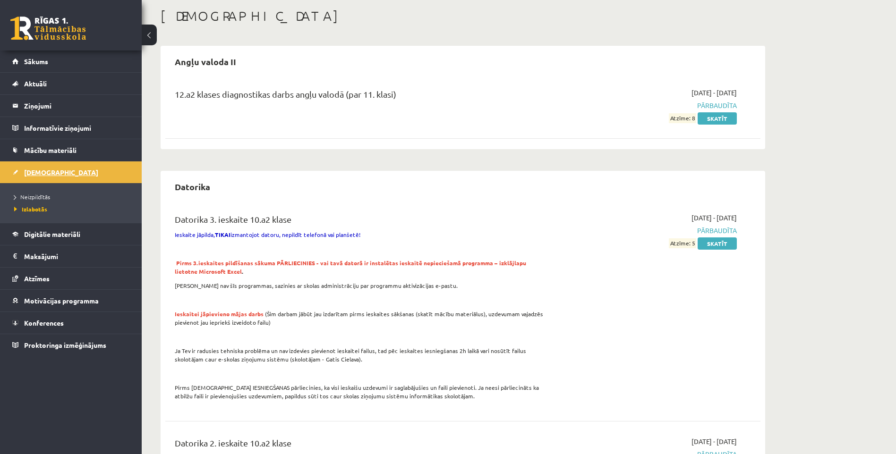
click at [42, 178] on link "[DEMOGRAPHIC_DATA]" at bounding box center [71, 173] width 118 height 22
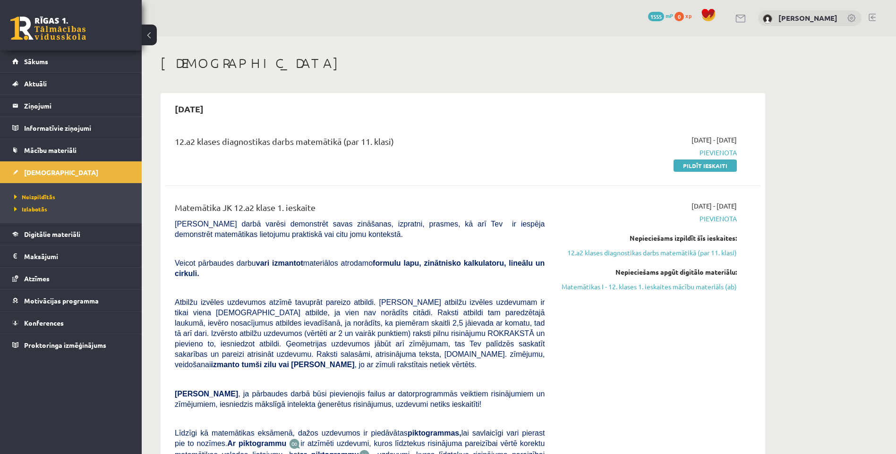
click at [53, 22] on link at bounding box center [48, 29] width 76 height 24
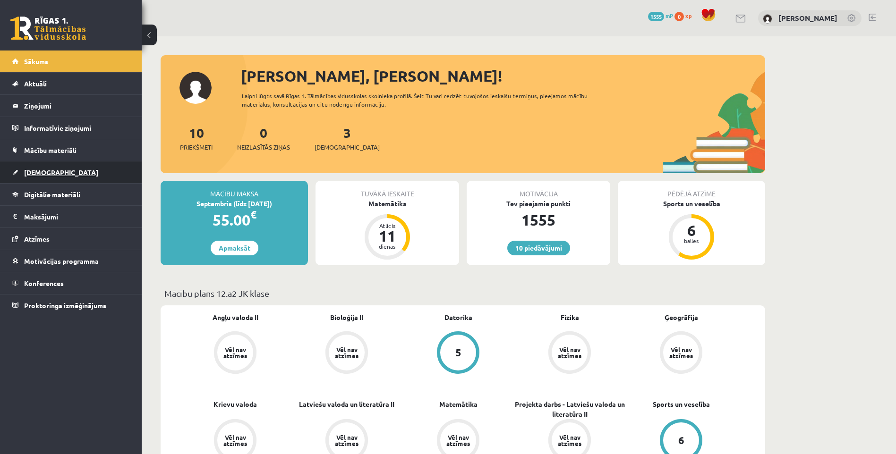
click at [49, 175] on span "[DEMOGRAPHIC_DATA]" at bounding box center [61, 172] width 74 height 9
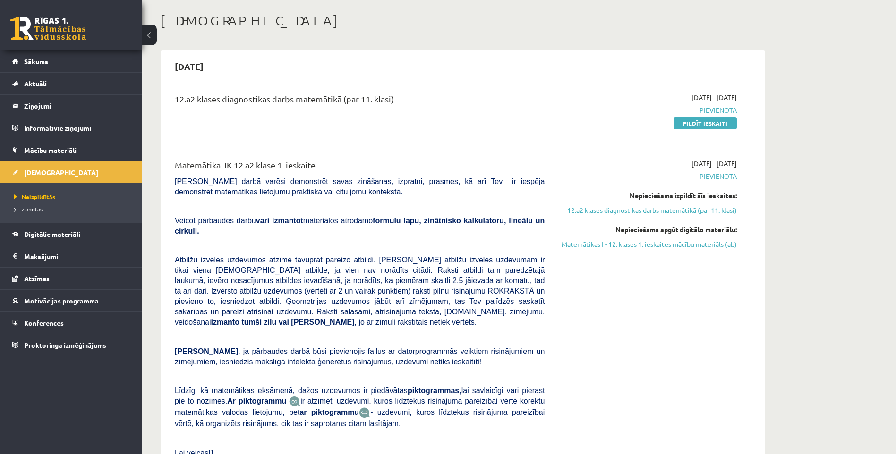
scroll to position [189, 0]
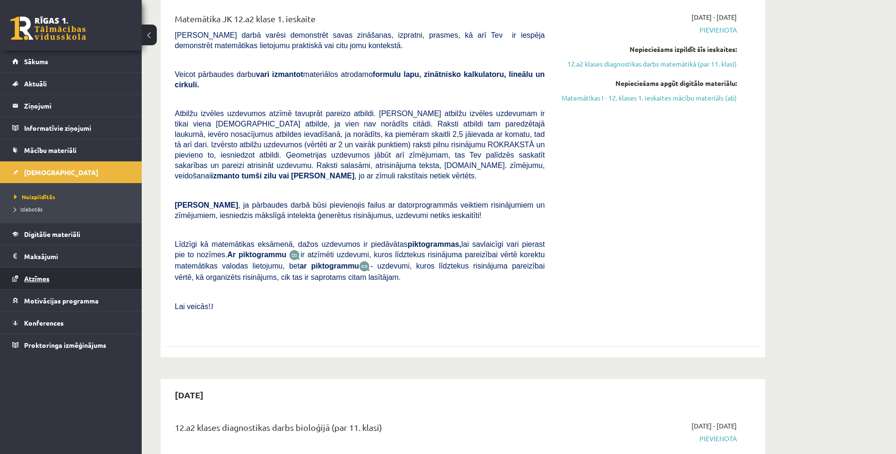
click at [33, 280] on span "Atzīmes" at bounding box center [37, 278] width 26 height 9
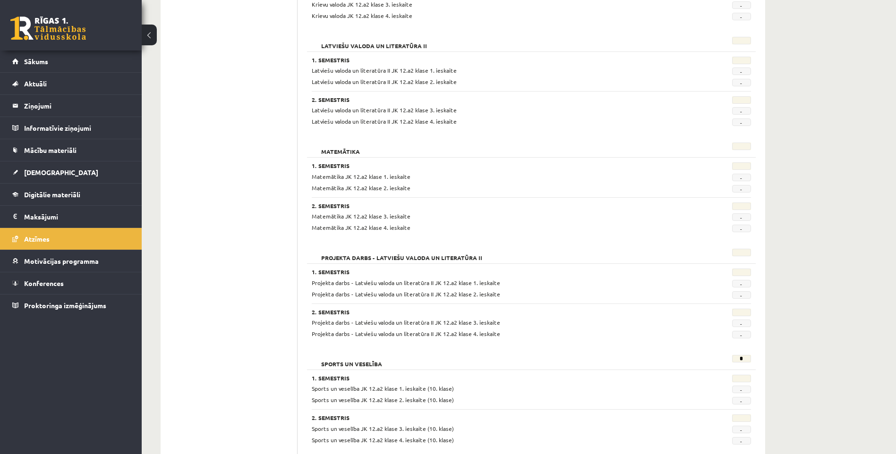
scroll to position [787, 0]
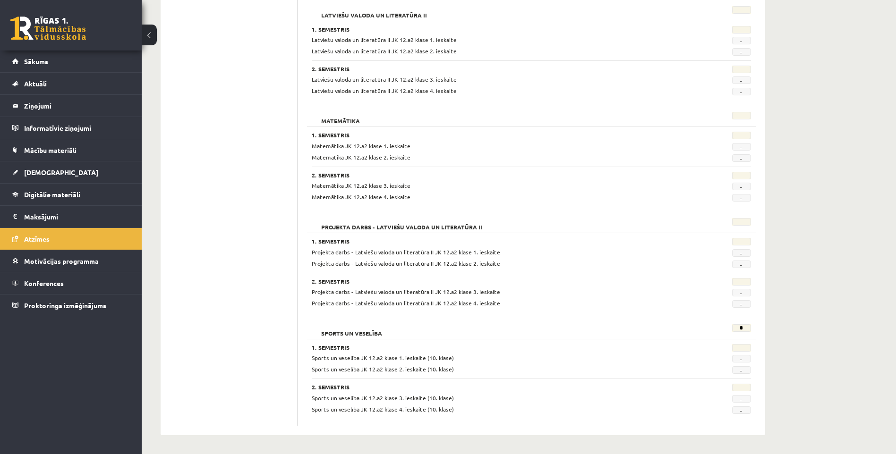
click at [43, 17] on link at bounding box center [48, 29] width 76 height 24
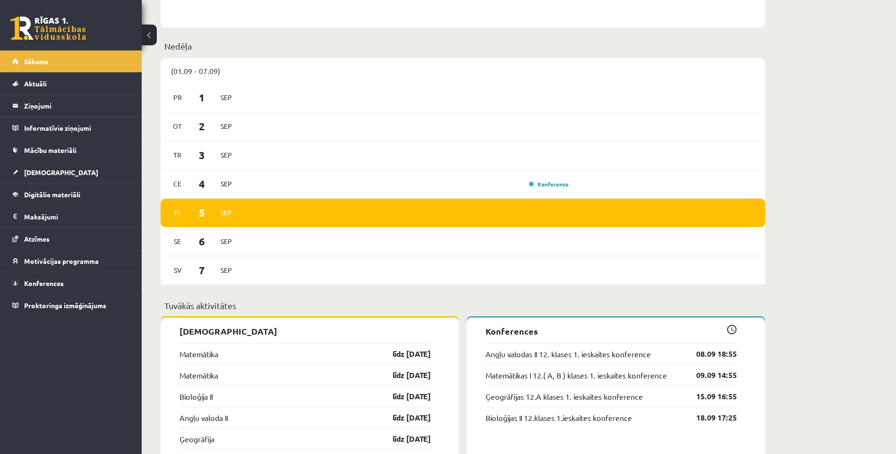
scroll to position [472, 0]
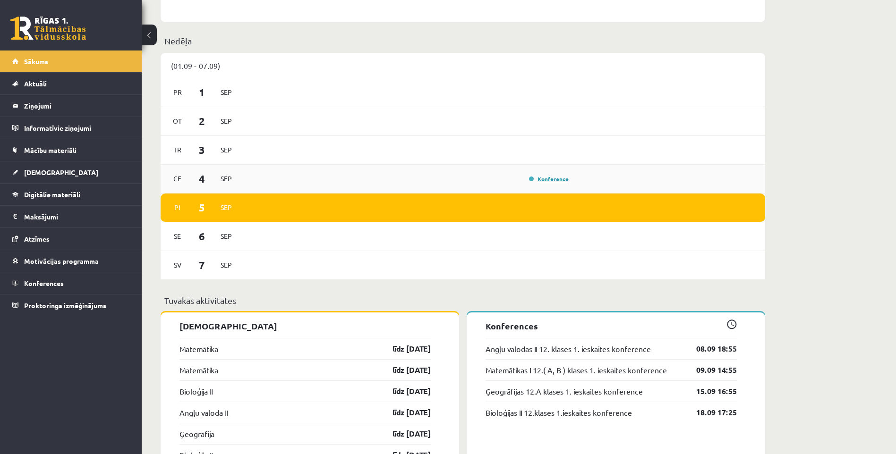
click at [549, 181] on link "Konference" at bounding box center [549, 179] width 40 height 8
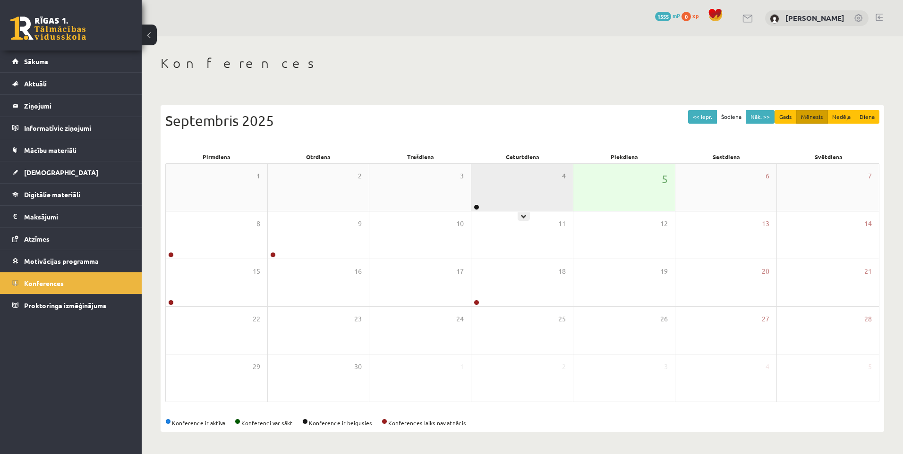
click at [522, 191] on div "4" at bounding box center [522, 187] width 102 height 47
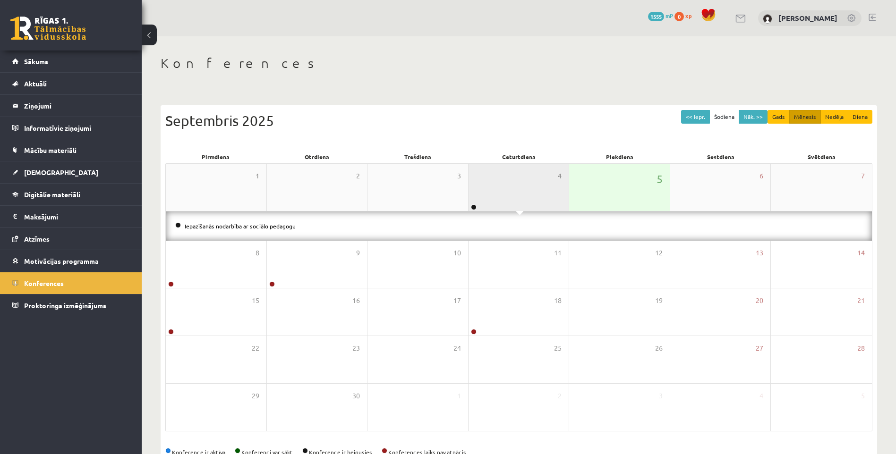
click at [522, 191] on div "4" at bounding box center [519, 187] width 101 height 47
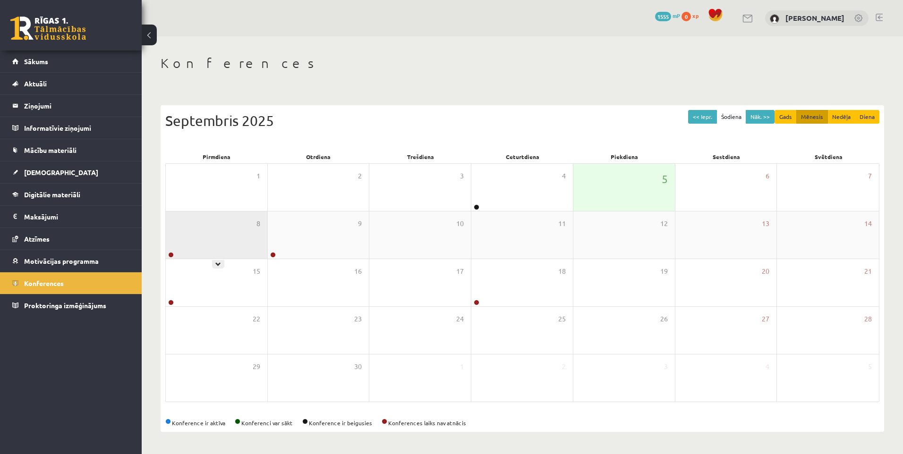
click at [234, 236] on div "8" at bounding box center [217, 235] width 102 height 47
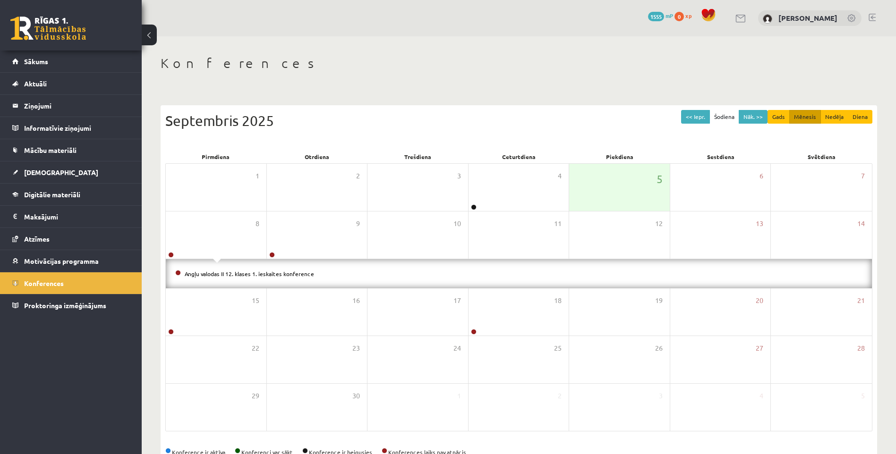
click at [271, 277] on li "Angļu valodas II 12. klases 1. ieskaites konference" at bounding box center [518, 274] width 687 height 10
click at [272, 274] on link "Angļu valodas II 12. klases 1. ieskaites konference" at bounding box center [249, 274] width 129 height 8
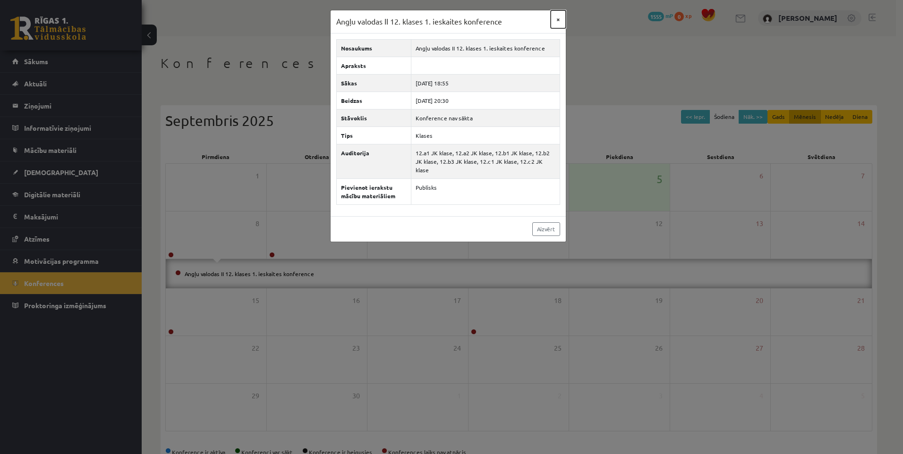
click at [551, 21] on button "×" at bounding box center [558, 19] width 15 height 18
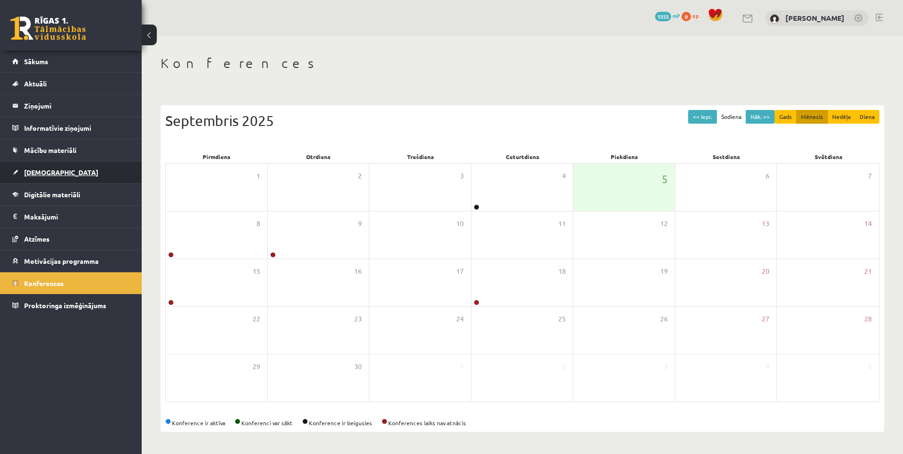
click at [51, 170] on span "[DEMOGRAPHIC_DATA]" at bounding box center [61, 172] width 74 height 9
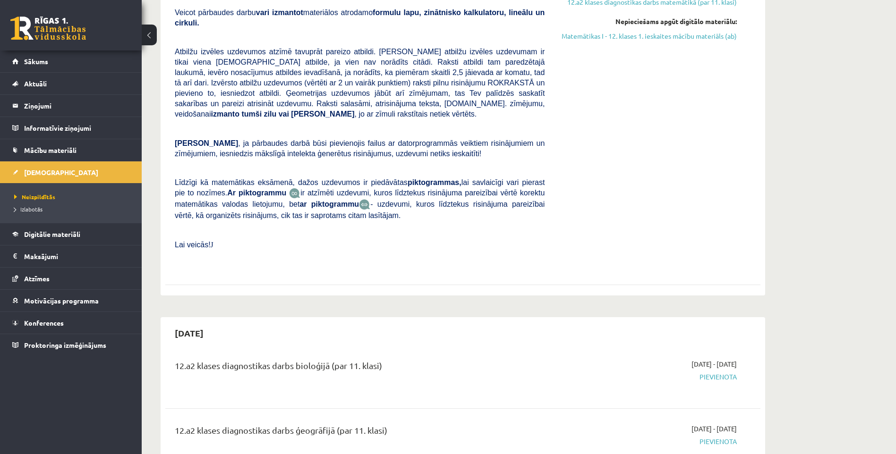
scroll to position [236, 0]
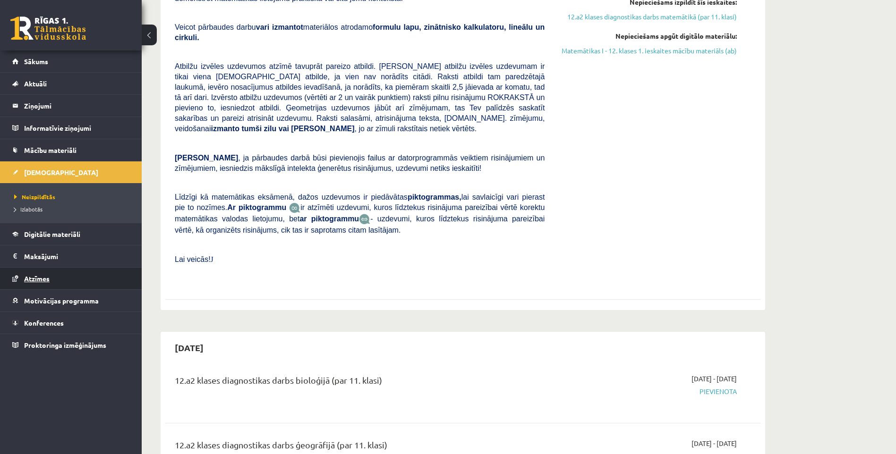
click at [40, 281] on span "Atzīmes" at bounding box center [37, 278] width 26 height 9
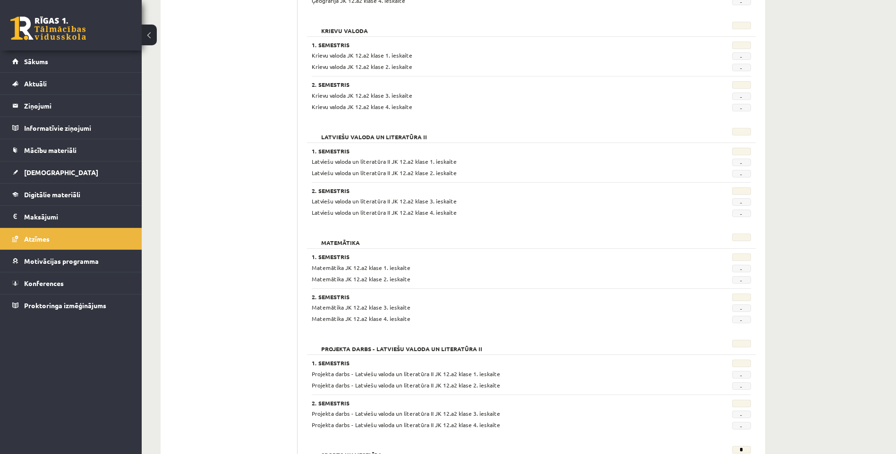
scroll to position [756, 0]
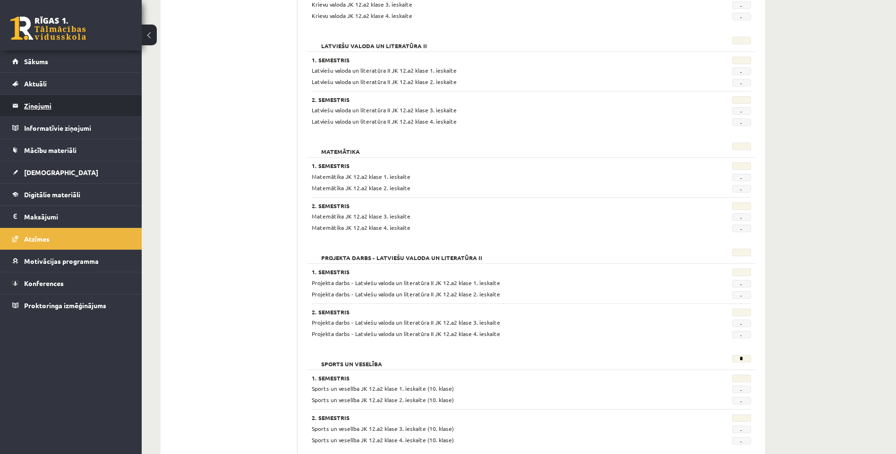
click at [48, 109] on legend "Ziņojumi 0" at bounding box center [77, 106] width 106 height 22
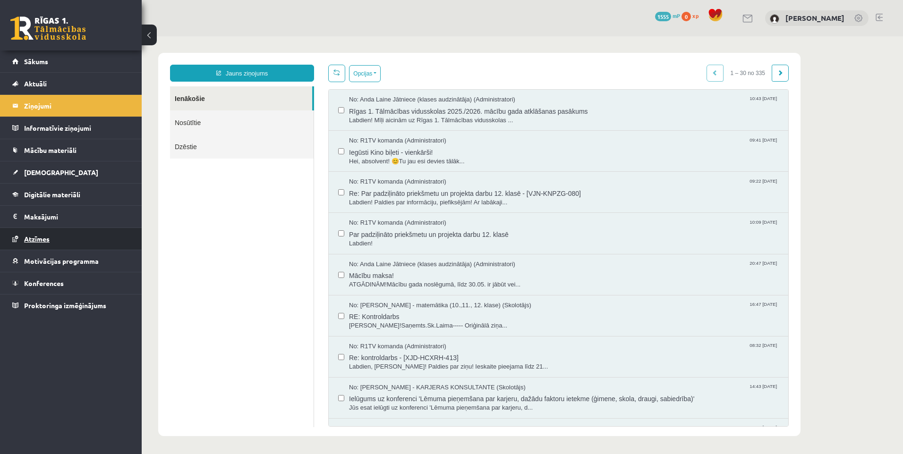
click at [36, 242] on span "Atzīmes" at bounding box center [37, 239] width 26 height 9
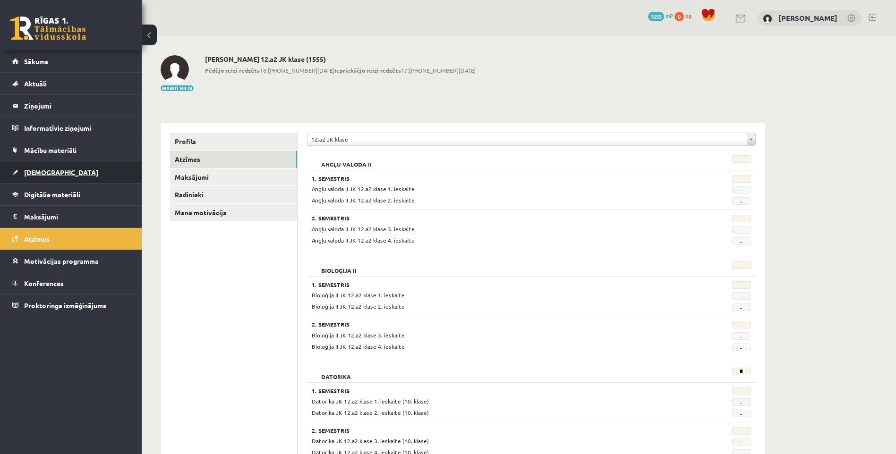
click at [44, 171] on span "[DEMOGRAPHIC_DATA]" at bounding box center [61, 172] width 74 height 9
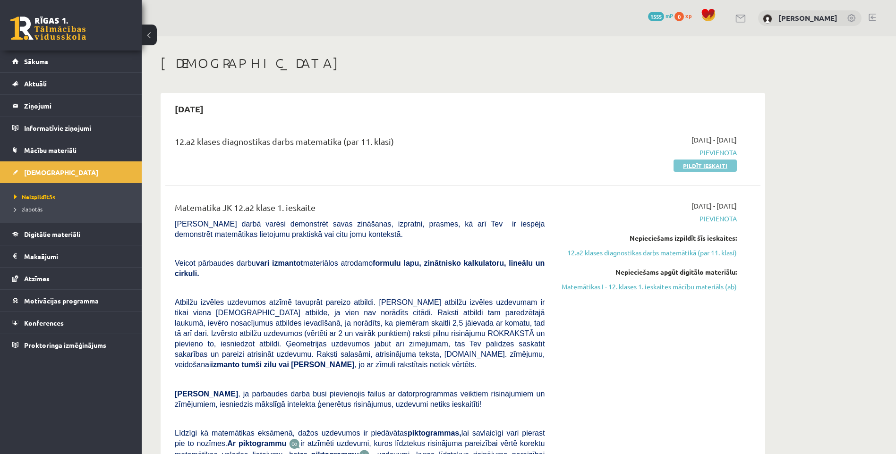
click at [716, 166] on link "Pildīt ieskaiti" at bounding box center [705, 166] width 63 height 12
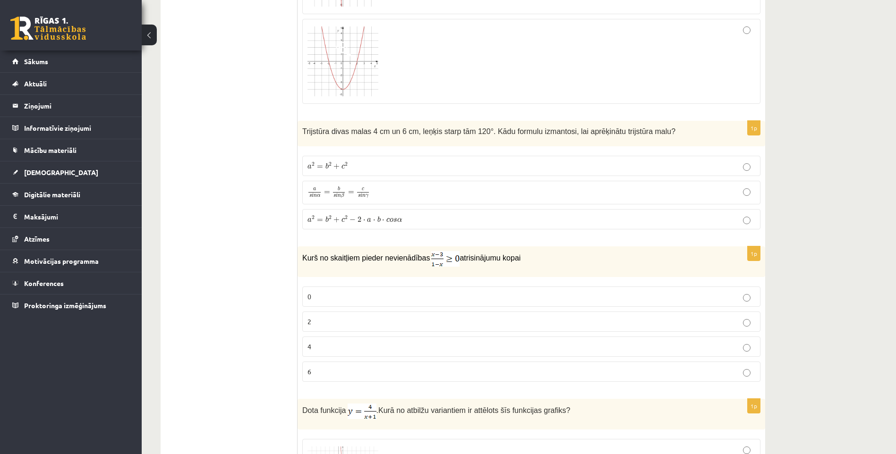
scroll to position [2220, 0]
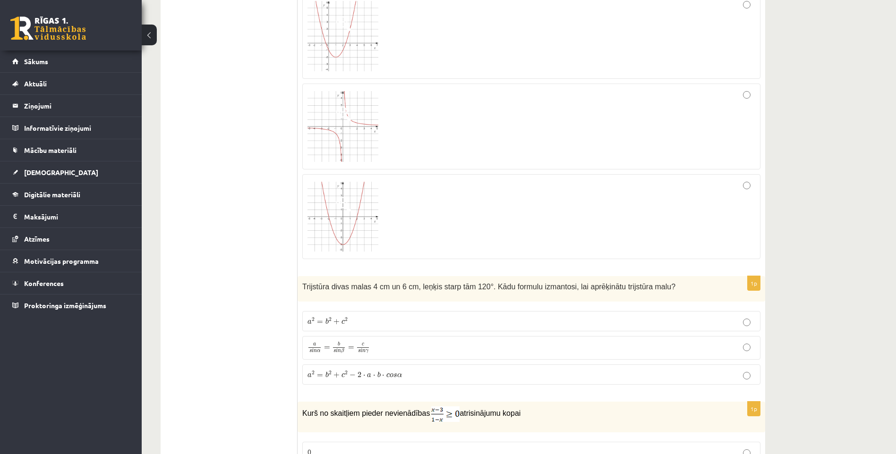
click at [896, 225] on div "12.a2 klases diagnosticējošais darbs Matemātikā O par 11.klases mācību vielu , …" at bounding box center [519, 288] width 754 height 4945
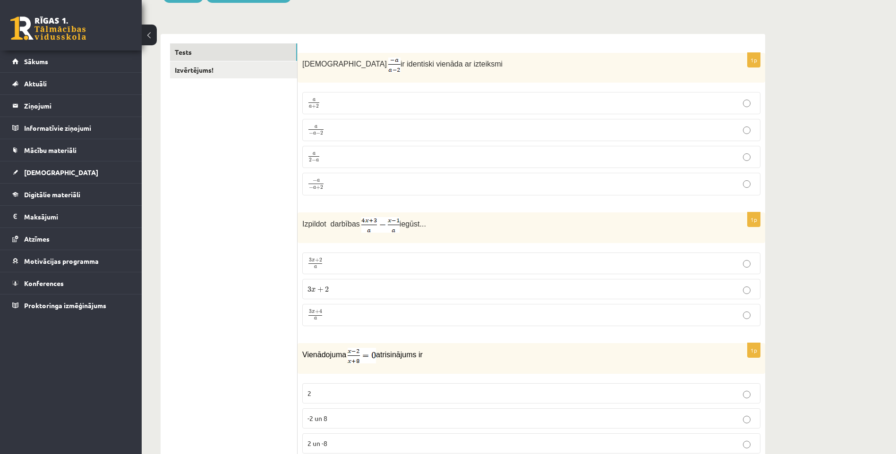
scroll to position [0, 0]
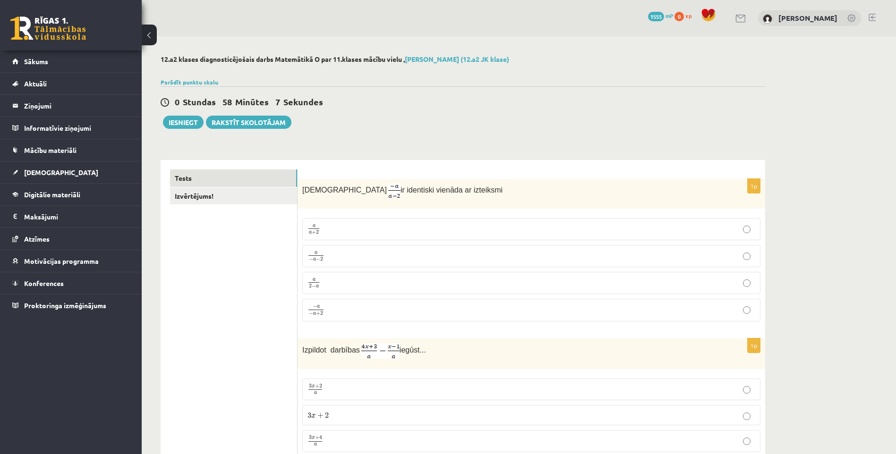
click at [559, 231] on p "a a + 2 a a + 2" at bounding box center [532, 229] width 448 height 12
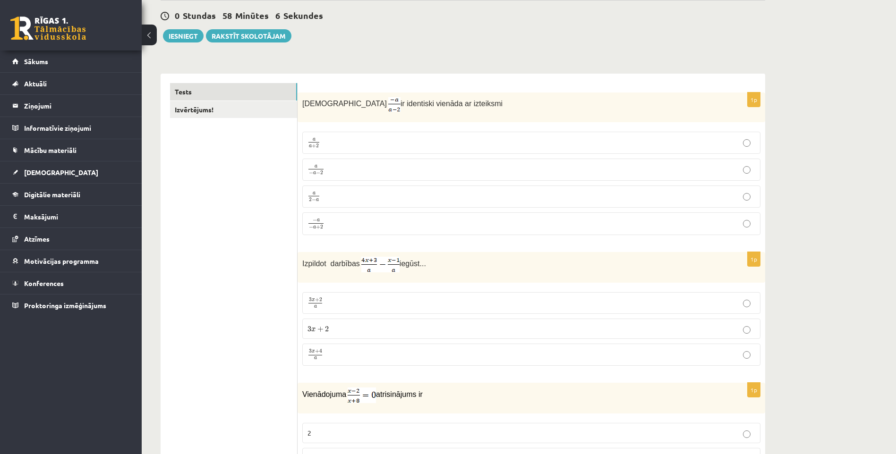
scroll to position [94, 0]
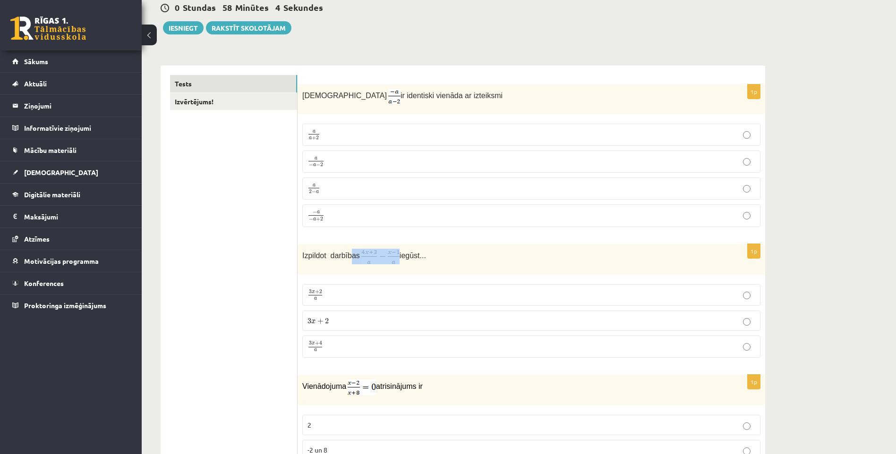
drag, startPoint x: 350, startPoint y: 248, endPoint x: 394, endPoint y: 262, distance: 47.2
click at [394, 262] on p "Izpildot darbības iegūst..." at bounding box center [507, 257] width 411 height 16
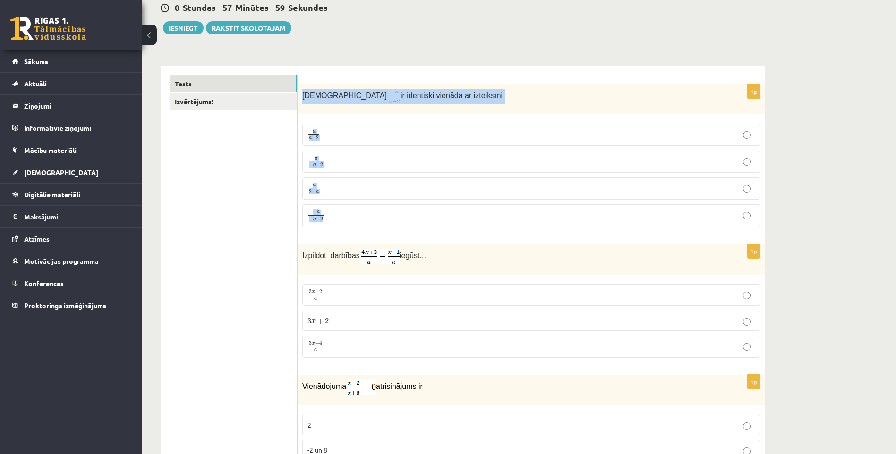
drag, startPoint x: 299, startPoint y: 94, endPoint x: 342, endPoint y: 220, distance: 132.2
click at [342, 220] on div "1p Izteiksme ir identiski vienāda ar izteiksmi a a + 2 a a + 2 a − a − 2 a − a …" at bounding box center [532, 160] width 468 height 150
copy div "Izteiksme ir identiski vienāda ar izteiksmi a a + 2 a a + 2 a − a − 2 a − a − 2…"
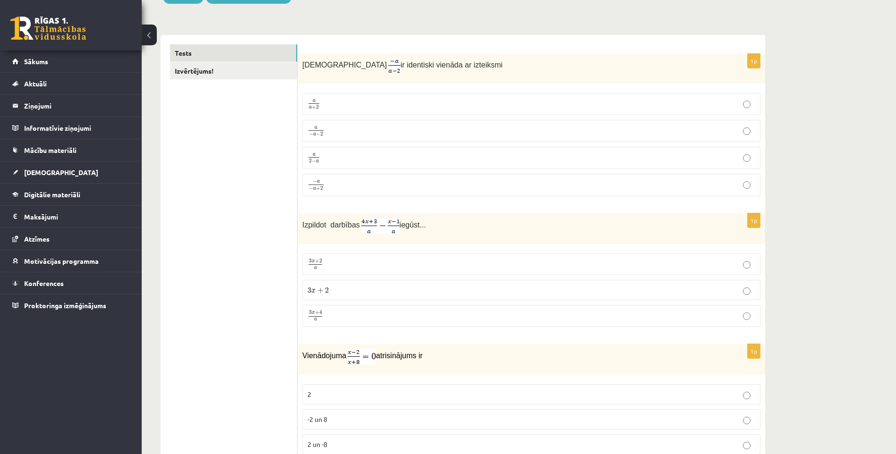
scroll to position [142, 0]
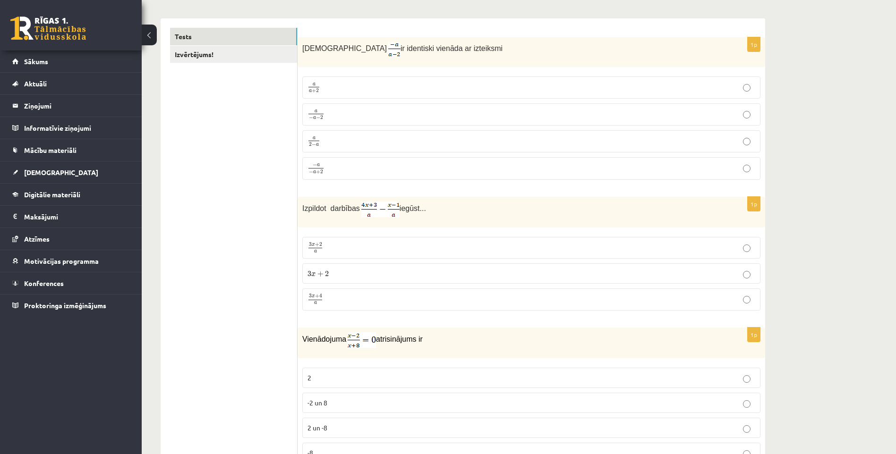
click at [360, 304] on p "3 x + 4 a 3 x + 4 a" at bounding box center [532, 300] width 448 height 12
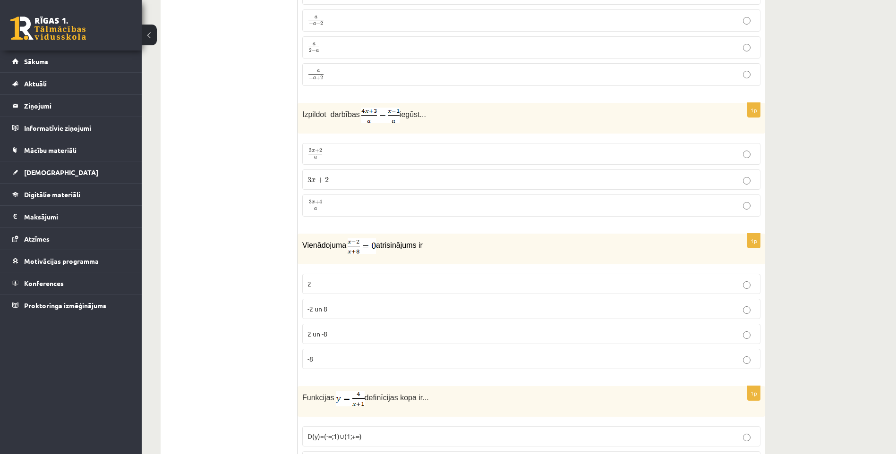
scroll to position [236, 0]
click at [364, 288] on label "2" at bounding box center [531, 284] width 458 height 20
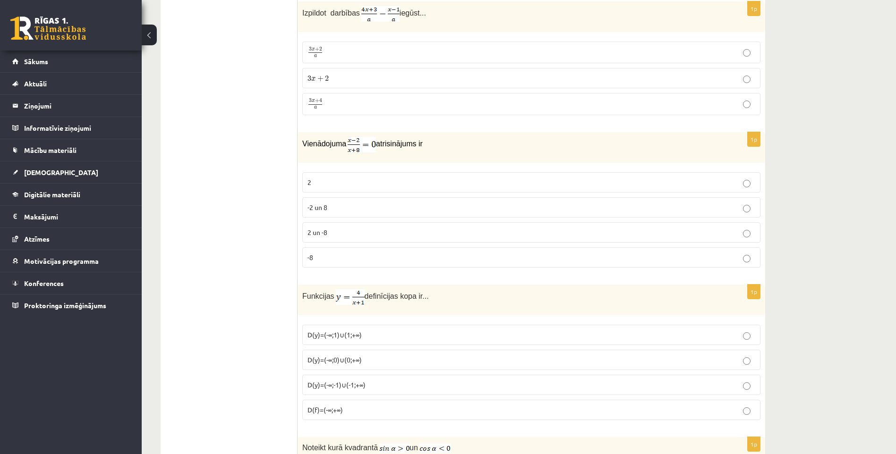
scroll to position [425, 0]
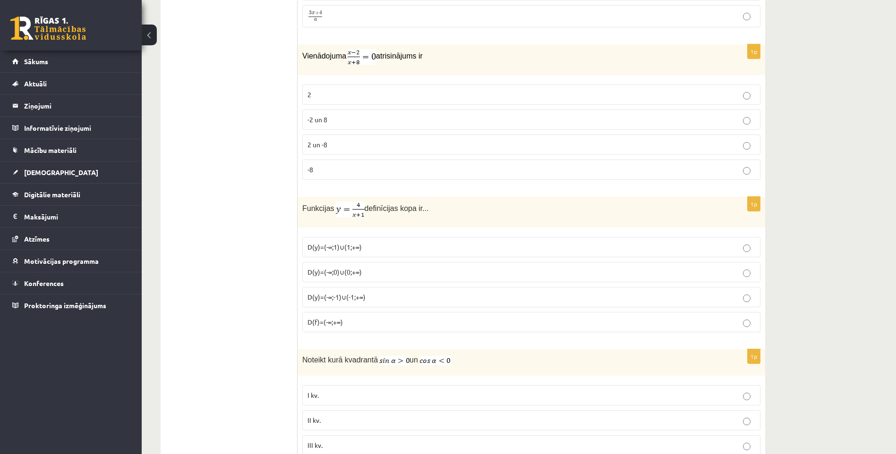
click at [360, 275] on p "D(y)=(-∞;0)∪(0;+∞)" at bounding box center [532, 272] width 448 height 10
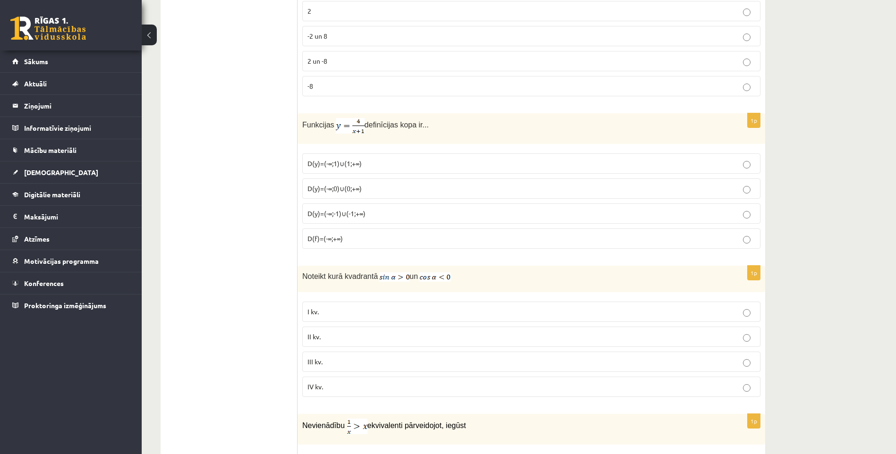
scroll to position [614, 0]
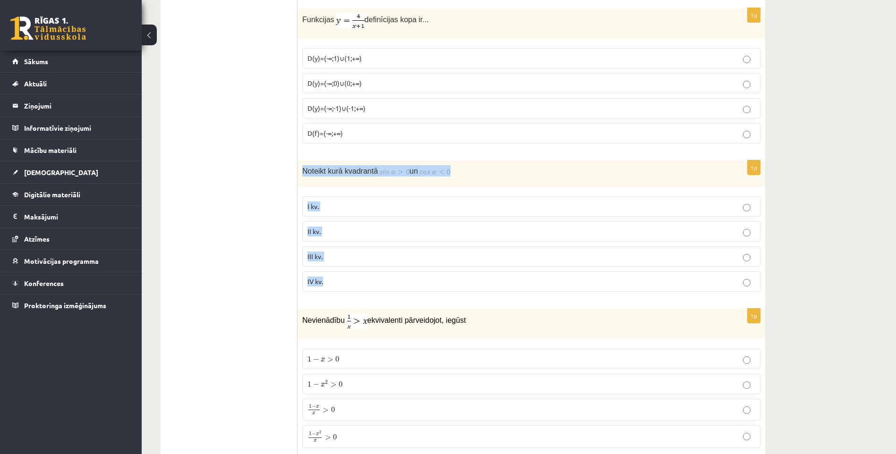
drag, startPoint x: 300, startPoint y: 171, endPoint x: 370, endPoint y: 286, distance: 134.4
click at [370, 286] on div "1p Noteikt kurā kvadrantā un I kv. II kv. III kv. IV kv." at bounding box center [532, 230] width 468 height 139
click at [340, 206] on p "I kv." at bounding box center [532, 207] width 448 height 10
drag, startPoint x: 374, startPoint y: 170, endPoint x: 401, endPoint y: 179, distance: 28.2
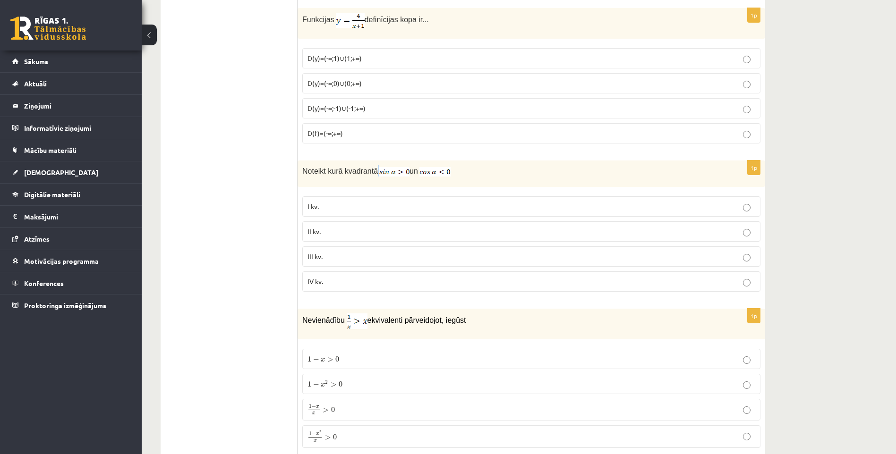
click at [401, 179] on div "Noteikt kurā kvadrantā un" at bounding box center [532, 174] width 468 height 26
click at [457, 179] on div "Noteikt kurā kvadrantā un" at bounding box center [532, 174] width 468 height 26
drag, startPoint x: 300, startPoint y: 168, endPoint x: 346, endPoint y: 273, distance: 114.6
click at [346, 273] on div "1p Noteikt kurā kvadrantā un I kv. II kv. III kv. IV kv." at bounding box center [532, 230] width 468 height 139
copy div "Noteikt kurā kvadrantā un I kv. II kv. III kv. IV kv."
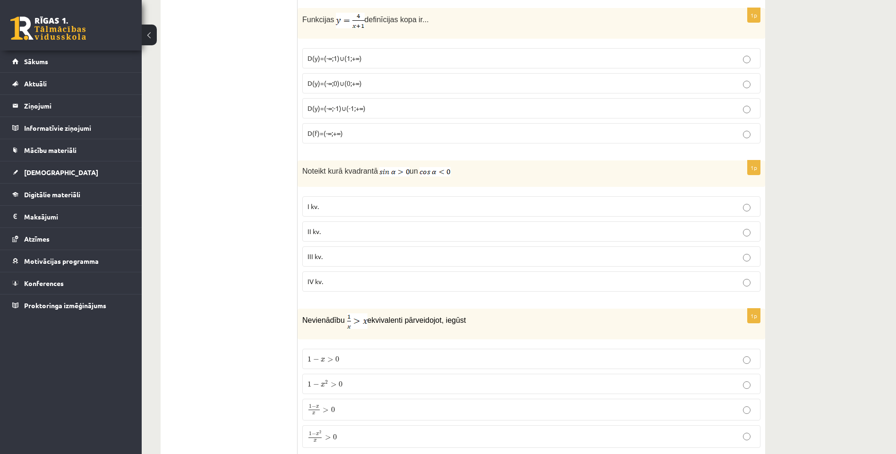
drag, startPoint x: 253, startPoint y: 157, endPoint x: 247, endPoint y: 136, distance: 22.7
click at [325, 229] on p "II kv." at bounding box center [532, 232] width 448 height 10
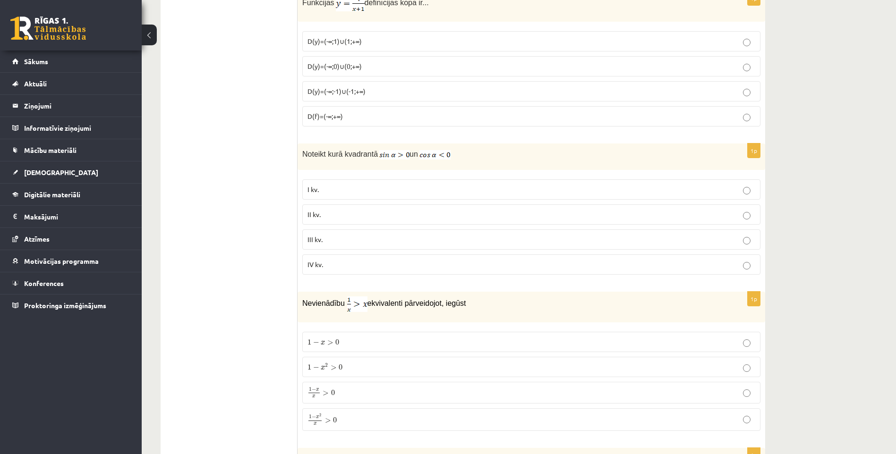
scroll to position [661, 0]
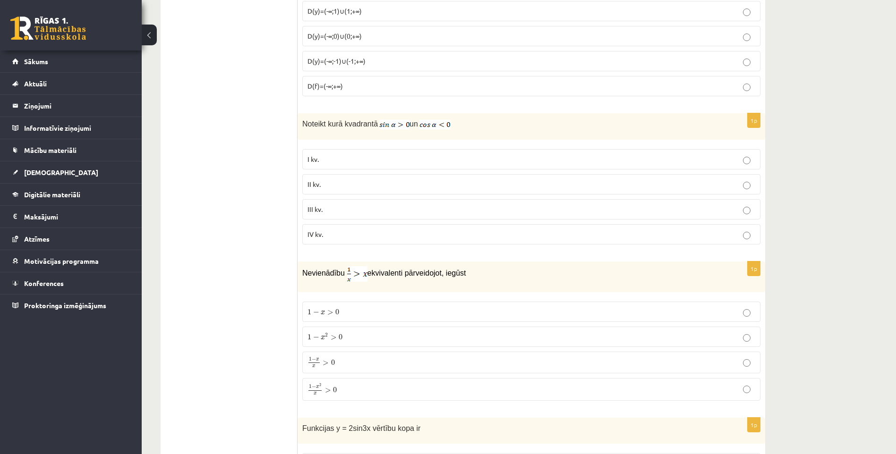
click at [330, 395] on label "1 − x 2 x > 0 1 − x 2 x > 0" at bounding box center [531, 389] width 458 height 23
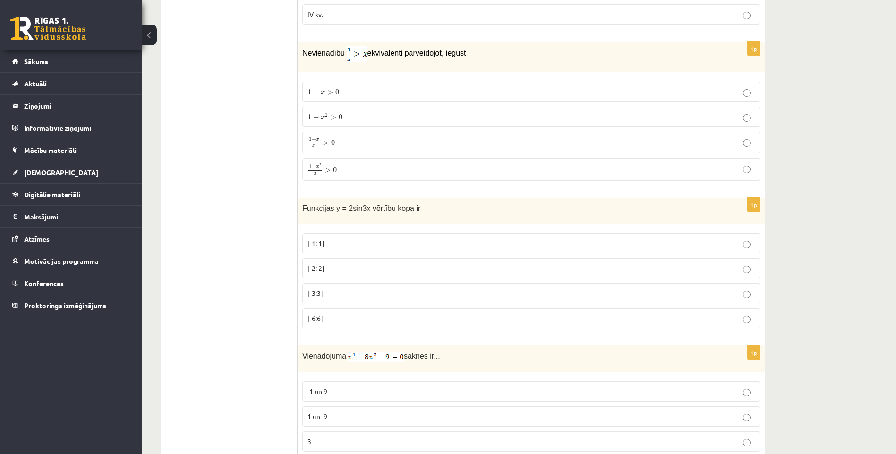
scroll to position [898, 0]
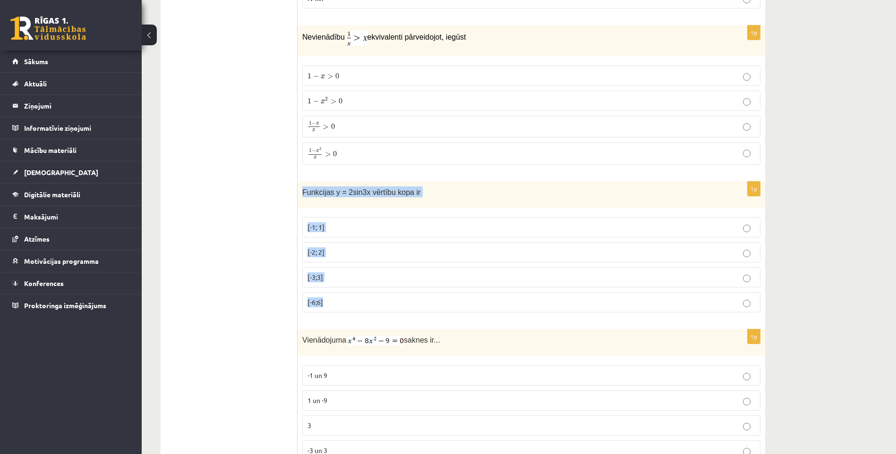
drag, startPoint x: 303, startPoint y: 189, endPoint x: 361, endPoint y: 310, distance: 134.2
click at [361, 310] on div "1p Funkcijas y = 2sin3x vērtību kopa ir [-1; 1] [-2; 2] [-3;3] [-6;6]" at bounding box center [532, 251] width 468 height 138
copy div "Funkcijas y = 2sin3x vērtību kopa ir [-1; 1] [-2; 2] [-3;3] [-6;6]"
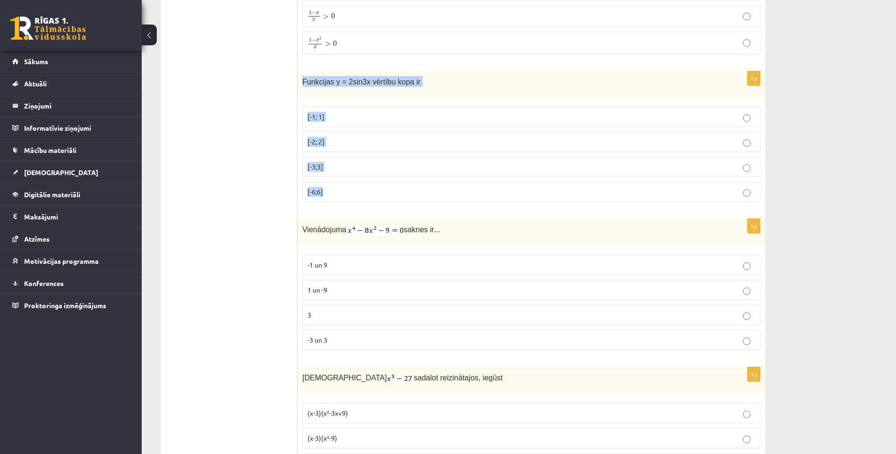
scroll to position [1039, 0]
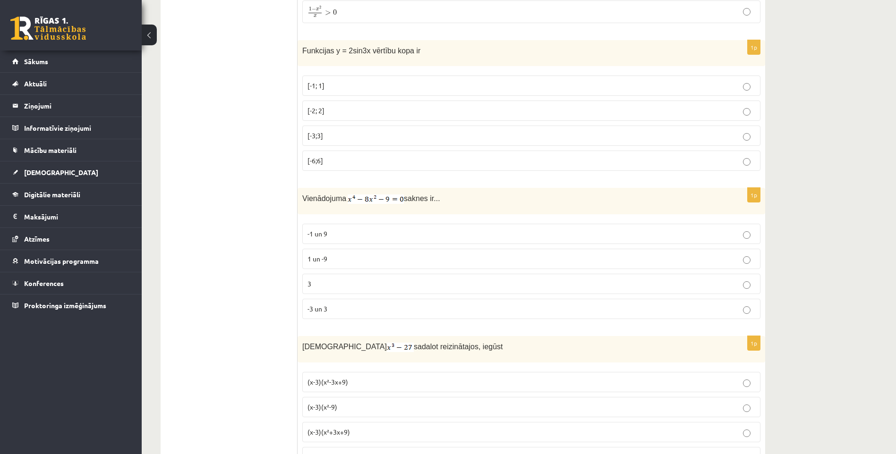
click at [405, 314] on label "-3 un 3" at bounding box center [531, 309] width 458 height 20
click at [345, 107] on p "[-2; 2]" at bounding box center [532, 111] width 448 height 10
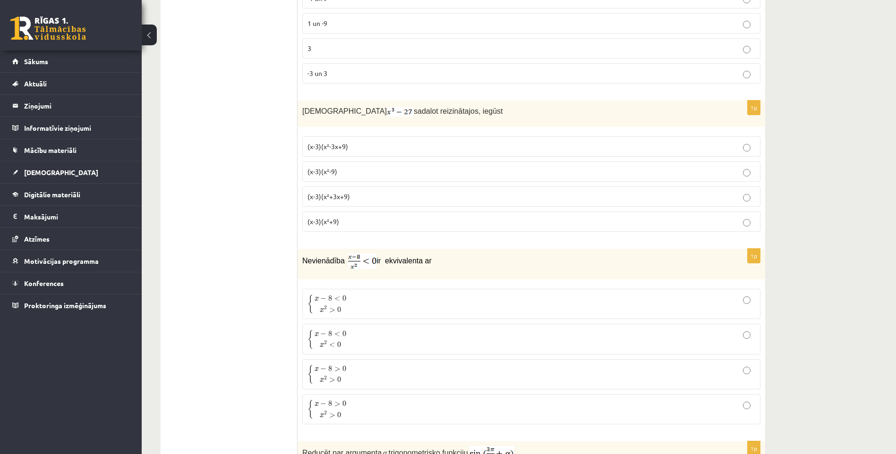
scroll to position [1276, 0]
click at [350, 148] on p "(x-3)(x²-3x+9)" at bounding box center [532, 146] width 448 height 10
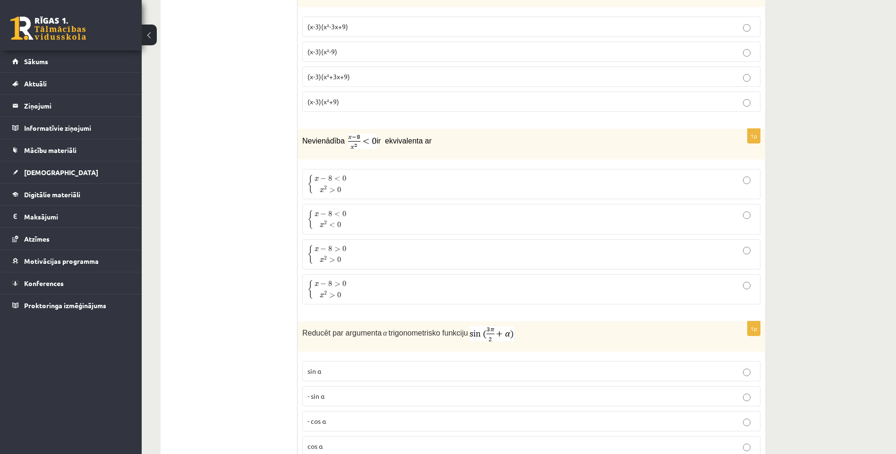
scroll to position [1417, 0]
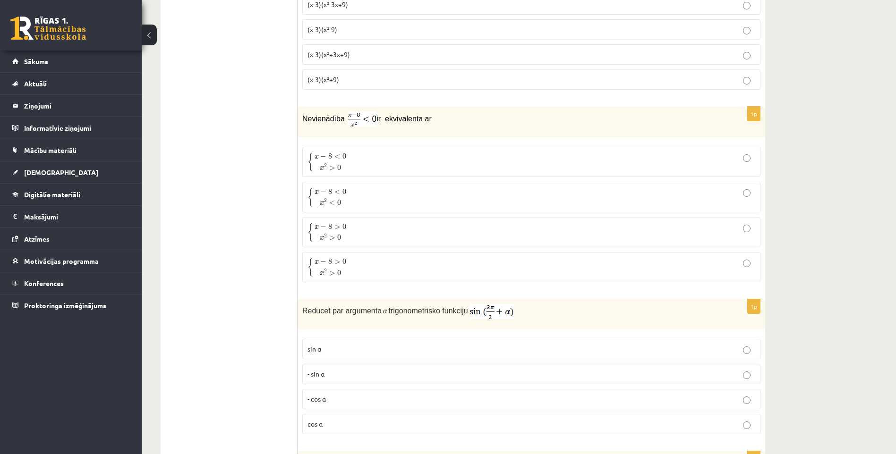
click at [392, 172] on label "{ x − 8 < 0 x 2 > 0 { x − 8 < 0 x 2 > 0" at bounding box center [531, 162] width 458 height 30
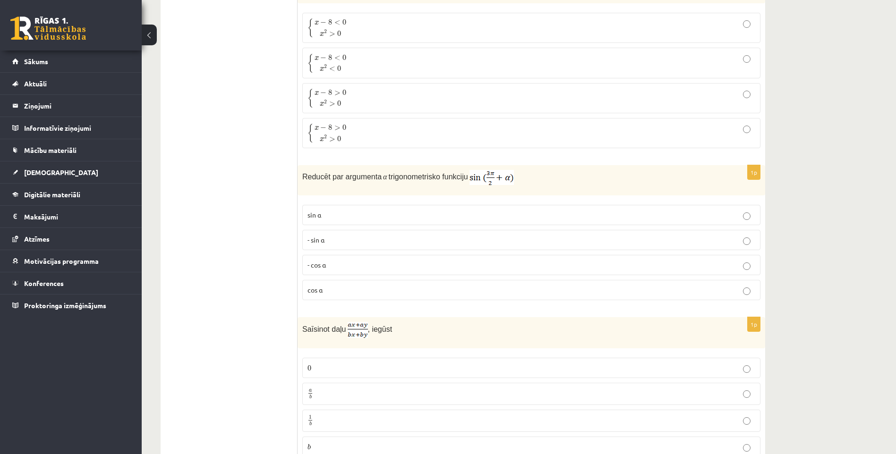
scroll to position [1606, 0]
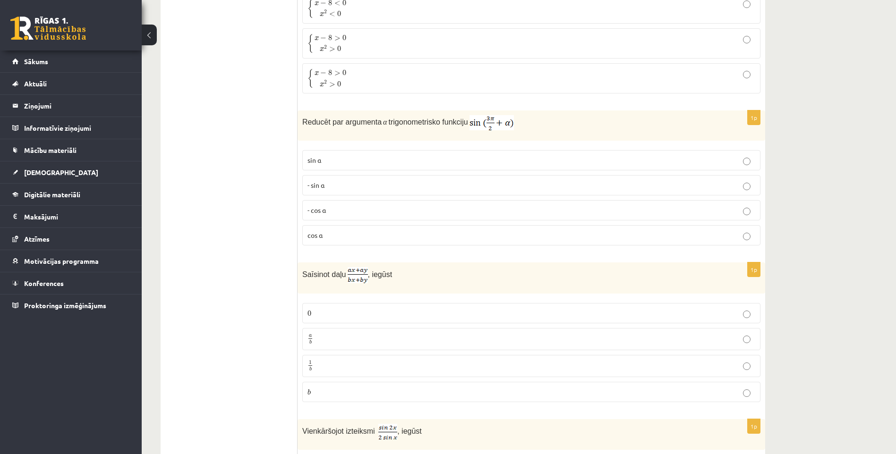
drag, startPoint x: 774, startPoint y: 234, endPoint x: 371, endPoint y: 207, distance: 404.4
click at [370, 207] on p "- cos ⁡α" at bounding box center [532, 211] width 448 height 10
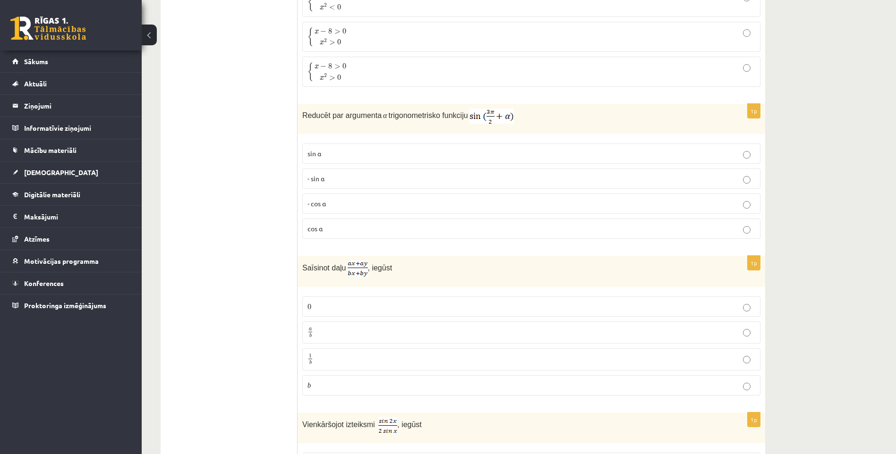
scroll to position [1748, 0]
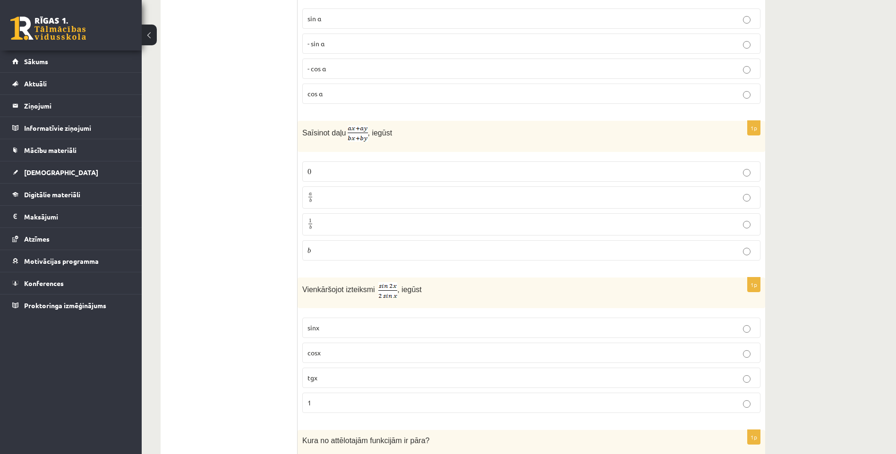
click at [336, 198] on p "a b a b" at bounding box center [532, 198] width 448 height 12
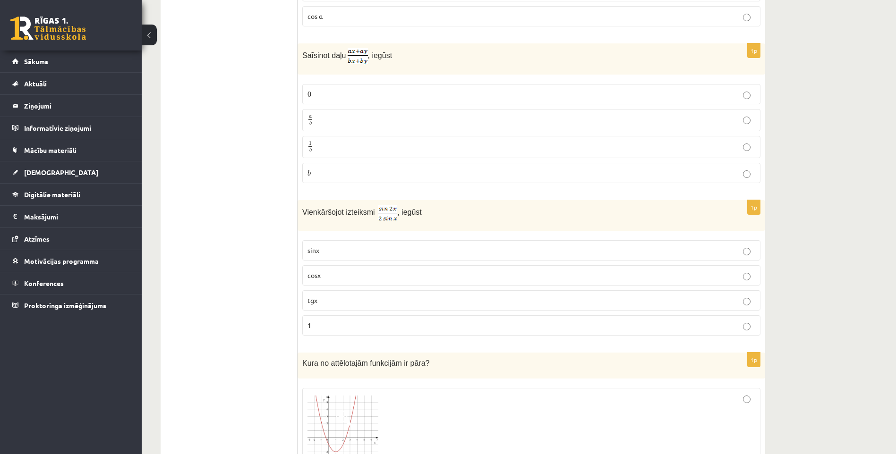
scroll to position [1843, 0]
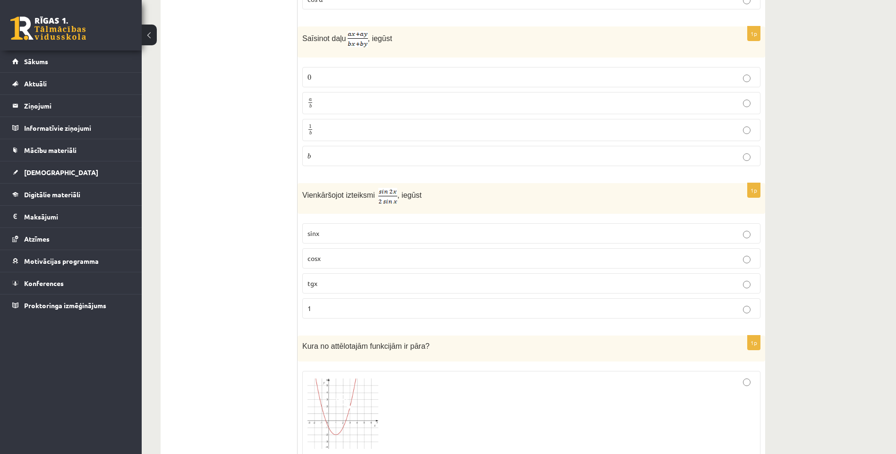
click at [330, 263] on label "cosx" at bounding box center [531, 259] width 458 height 20
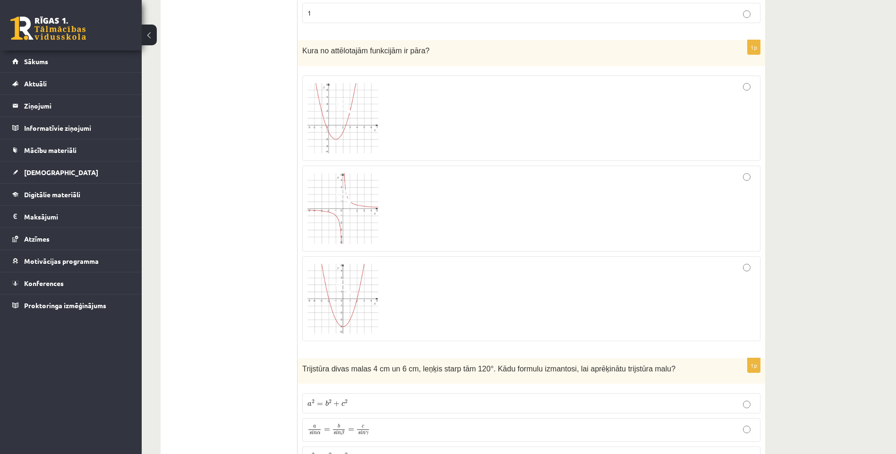
scroll to position [2126, 0]
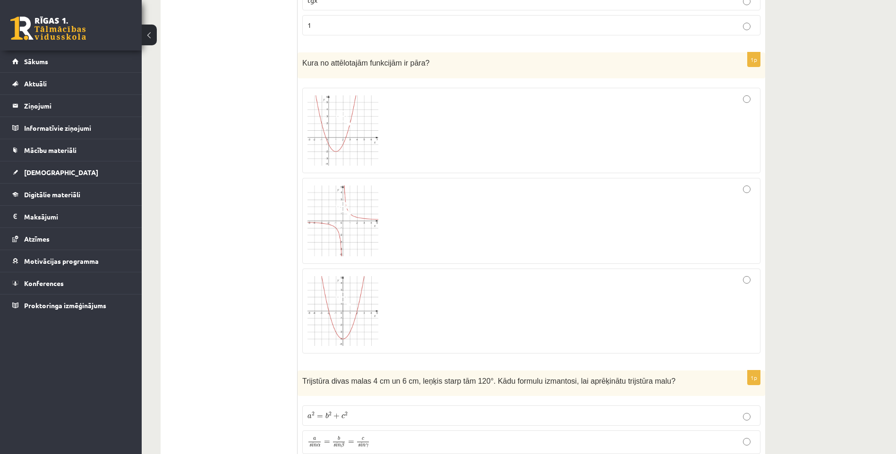
drag, startPoint x: 505, startPoint y: 189, endPoint x: 492, endPoint y: 199, distance: 16.2
click at [504, 189] on div at bounding box center [532, 221] width 448 height 76
click at [347, 241] on img at bounding box center [343, 221] width 71 height 71
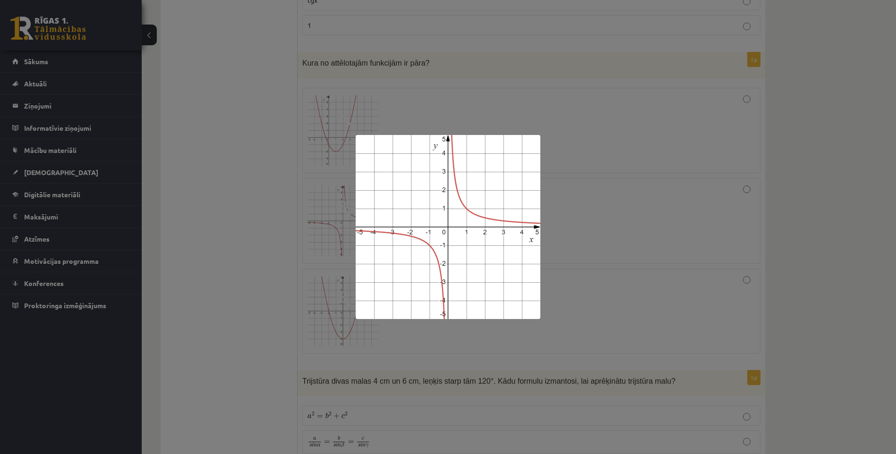
click at [230, 171] on div at bounding box center [448, 227] width 896 height 454
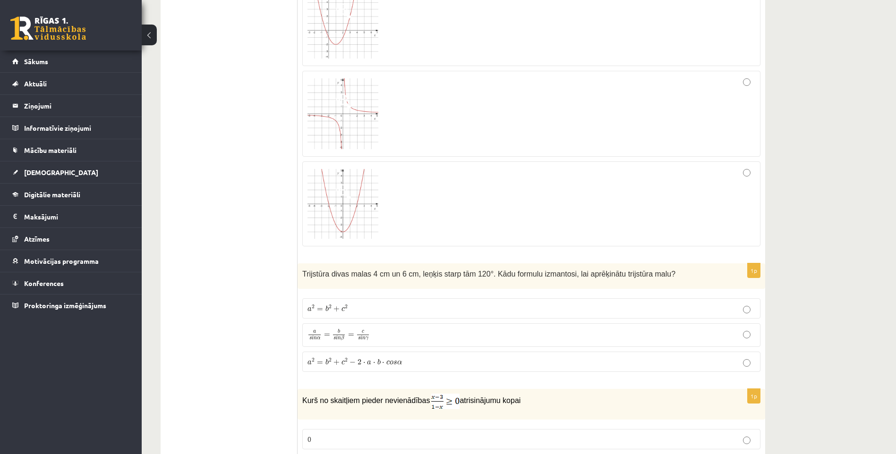
scroll to position [2268, 0]
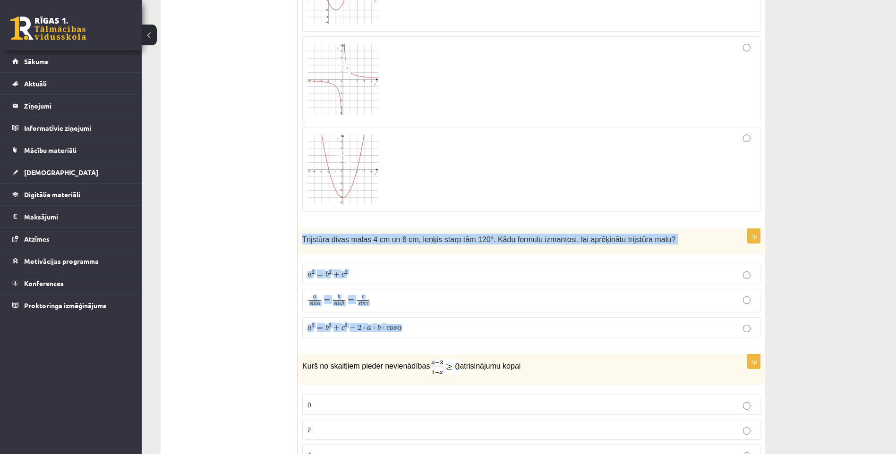
drag, startPoint x: 301, startPoint y: 234, endPoint x: 414, endPoint y: 325, distance: 145.1
click at [414, 325] on div "1p Trijstūra divas malas 4 cm un 6 cm, leņķis starp tām 120°. Kādu formulu izma…" at bounding box center [532, 287] width 468 height 116
copy div "Trijstūra divas malas 4 cm un 6 cm, leņķis starp tām 120°. Kādu formulu izmanto…"
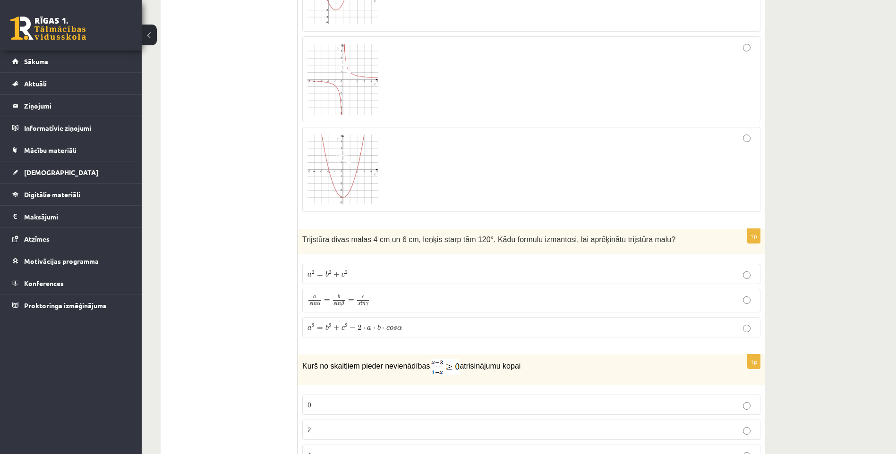
click at [257, 244] on ul "Tests Izvērtējums!" at bounding box center [234, 293] width 128 height 4783
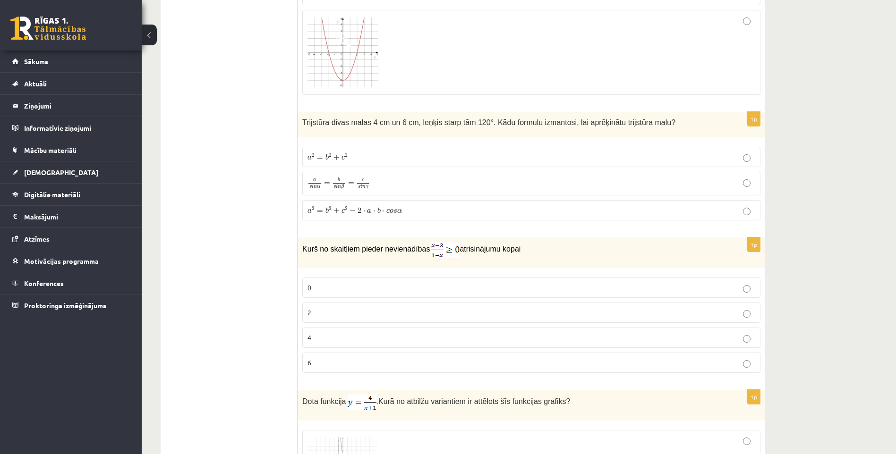
scroll to position [2409, 0]
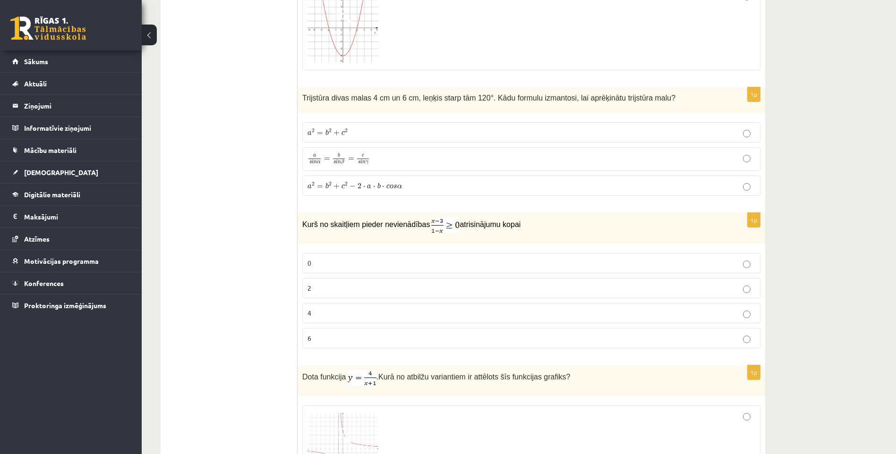
click at [339, 266] on p "0" at bounding box center [532, 263] width 448 height 10
click at [385, 189] on label "a 2 = b 2 + c 2 − 2 ⋅ a ⋅ b ⋅ c o s α a 2 = b 2 + c 2 − 2 ⋅ a ⋅ b ⋅ c o s α" at bounding box center [531, 186] width 458 height 20
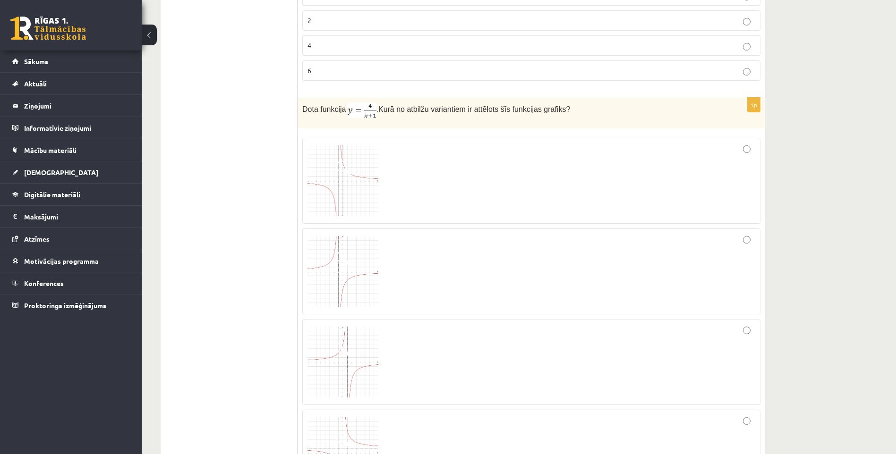
scroll to position [2740, 0]
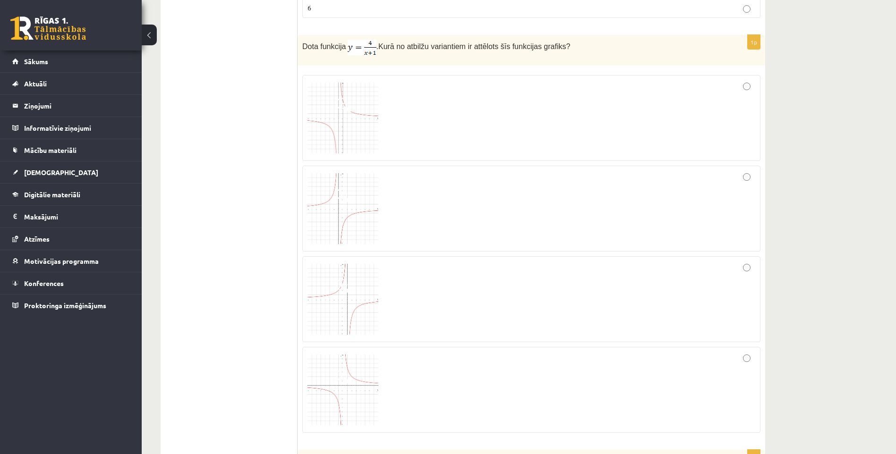
click at [429, 309] on div at bounding box center [532, 300] width 448 height 76
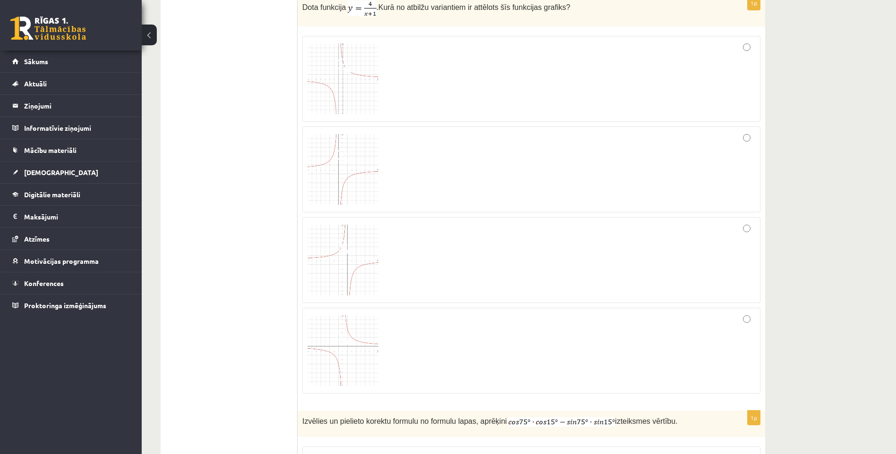
scroll to position [2976, 0]
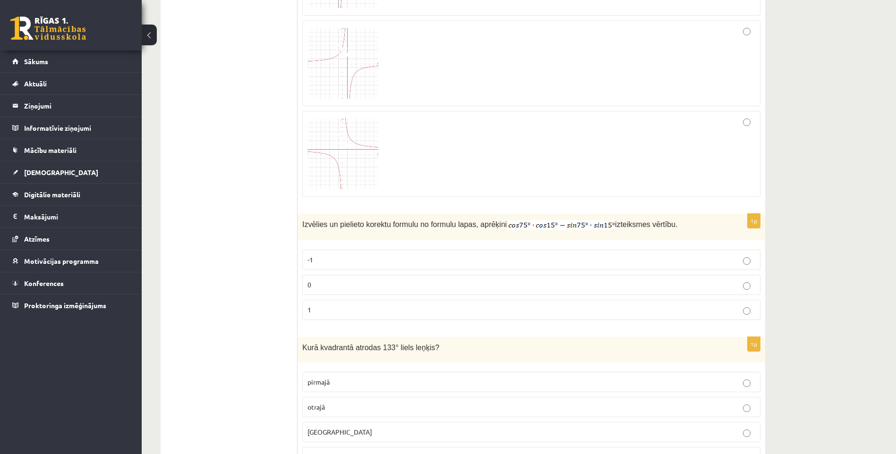
click at [372, 281] on p "0" at bounding box center [532, 285] width 448 height 10
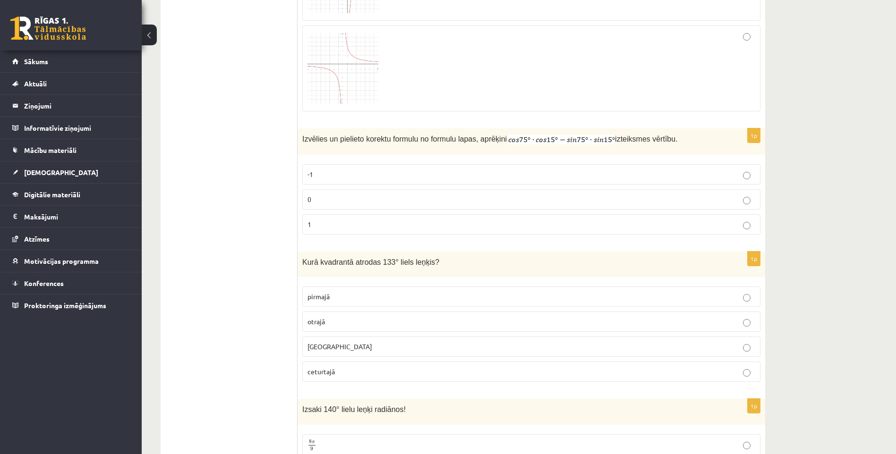
scroll to position [3071, 0]
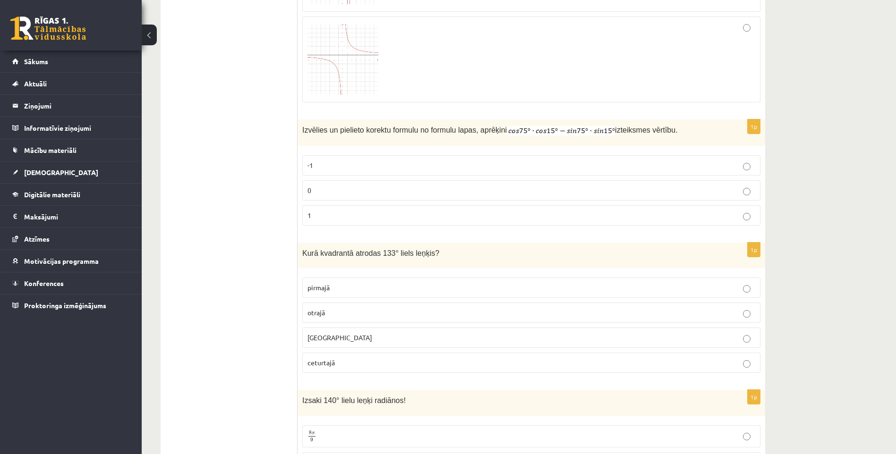
click at [377, 313] on p "otrajā" at bounding box center [532, 313] width 448 height 10
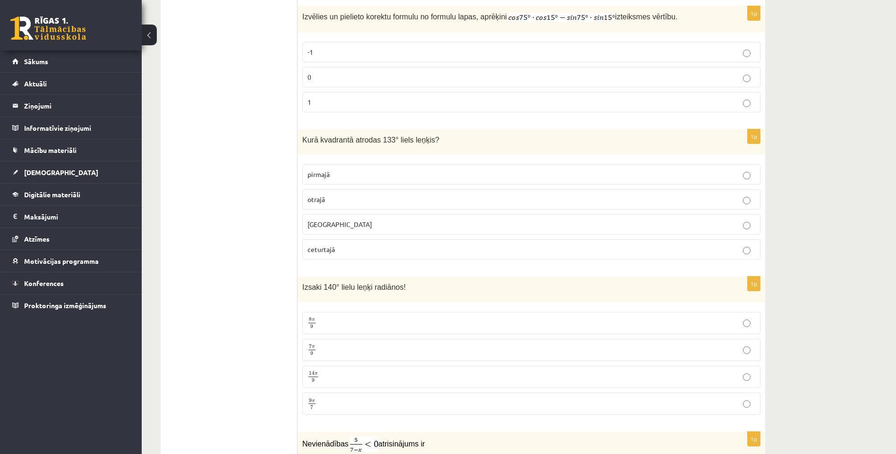
scroll to position [3260, 0]
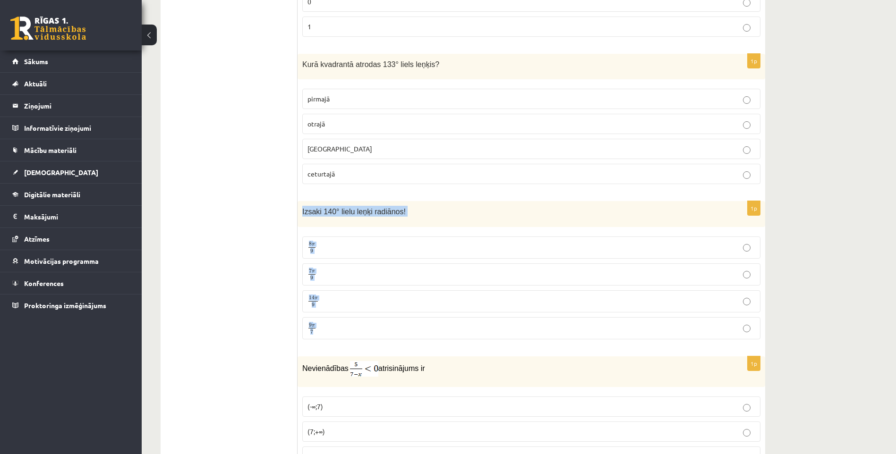
drag, startPoint x: 299, startPoint y: 205, endPoint x: 364, endPoint y: 331, distance: 141.8
click at [364, 331] on div "1p Izsaki 140° lielu leņķi radiānos! 8 π 9 8 π 9 7 π 9 7 π 9 14 π 9 14 π 9 9 π …" at bounding box center [532, 274] width 468 height 146
copy div "Izsaki 140° lielu leņķi radiānos! 8 π 9 8 π 9 7 π 9 7 π 9 14 π 9 14 π 9 9 π 7"
click at [362, 272] on p "7 π 9 7 π 9" at bounding box center [532, 275] width 448 height 12
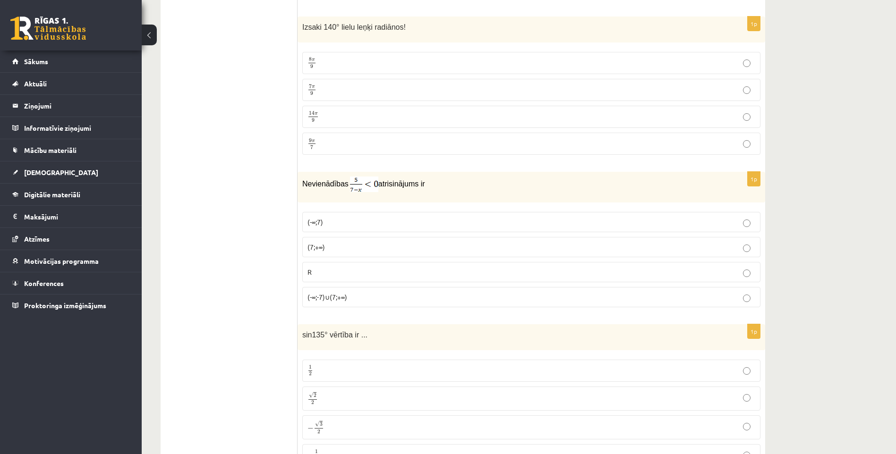
scroll to position [3449, 0]
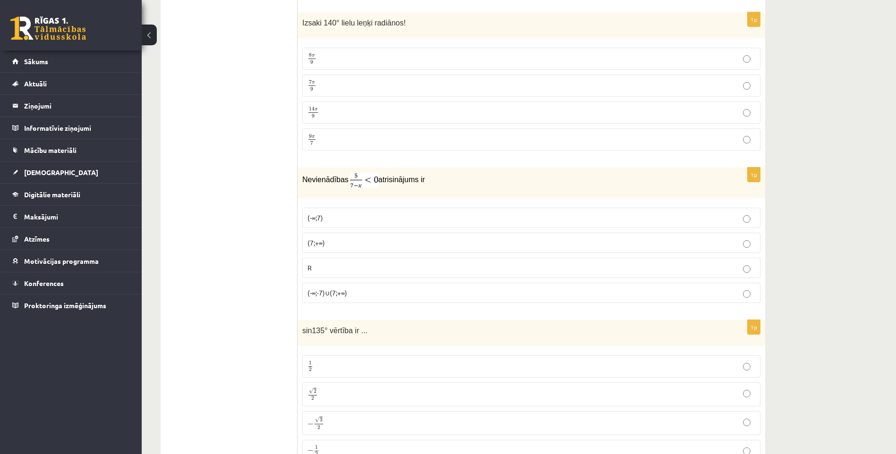
click at [377, 288] on p "(-∞;-7)∪(7;+∞)" at bounding box center [532, 293] width 448 height 10
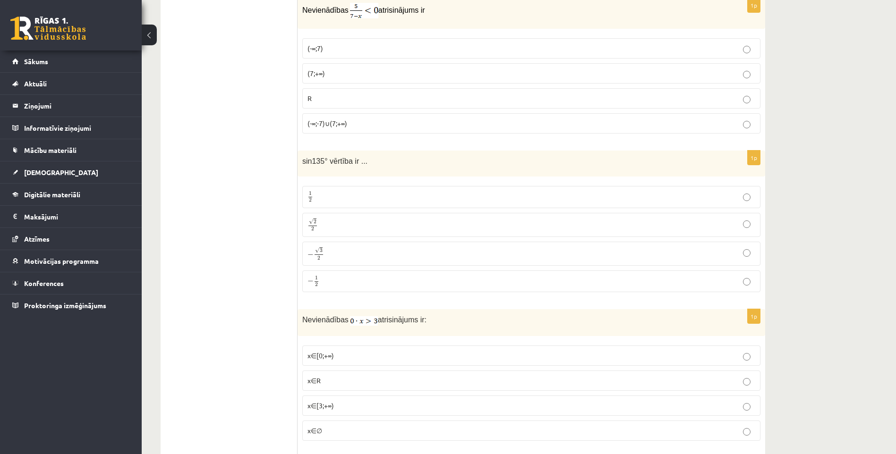
scroll to position [3638, 0]
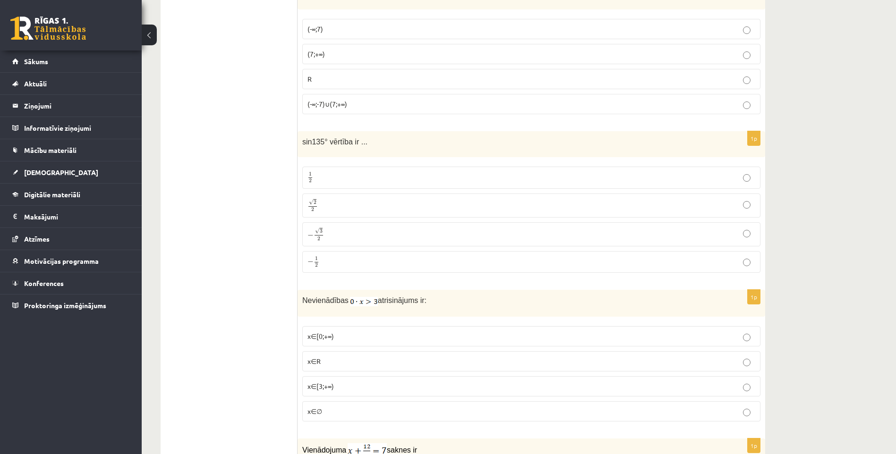
click at [358, 257] on p "− 1 2 − 1 2" at bounding box center [532, 263] width 448 height 12
drag, startPoint x: 300, startPoint y: 143, endPoint x: 341, endPoint y: 259, distance: 123.7
click at [341, 259] on div "1p sin135° vērtība ir ... 1 2 1 2 √ 2 2 2 2 − √ 3 2 − 3 2 − 1 2 − 1 2" at bounding box center [532, 205] width 468 height 149
copy div "sin135° vērtība ir ... 1 2 1 2 √ 2 2 2 2 − √ 3 2 − 3 2 − 1 2"
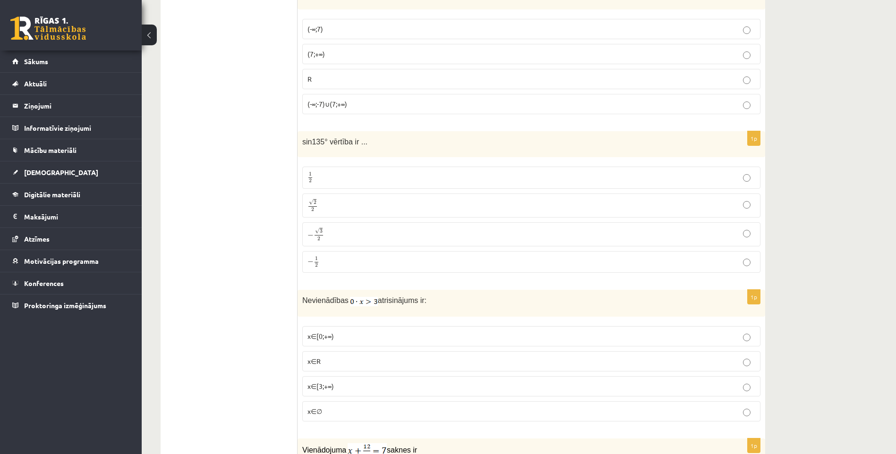
click at [333, 206] on p "√ 2 2 2 2" at bounding box center [532, 206] width 448 height 14
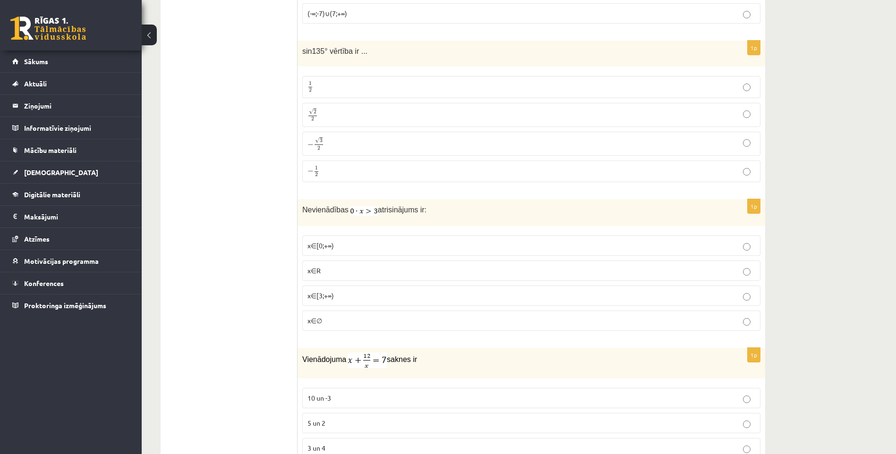
scroll to position [3732, 0]
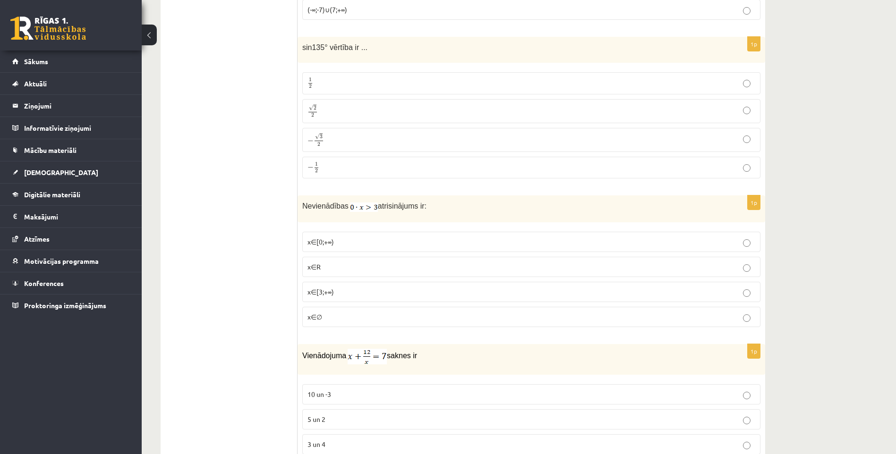
click at [534, 307] on label "x∈∅" at bounding box center [531, 317] width 458 height 20
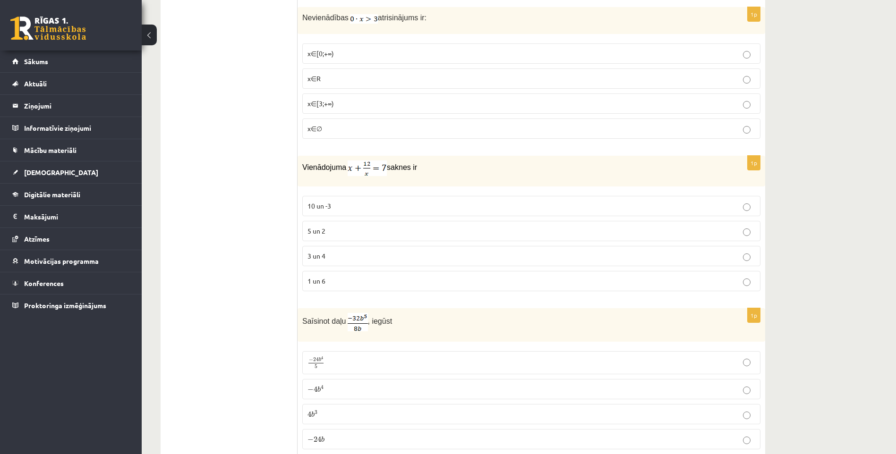
scroll to position [3921, 0]
click at [317, 247] on label "3 un 4" at bounding box center [531, 256] width 458 height 20
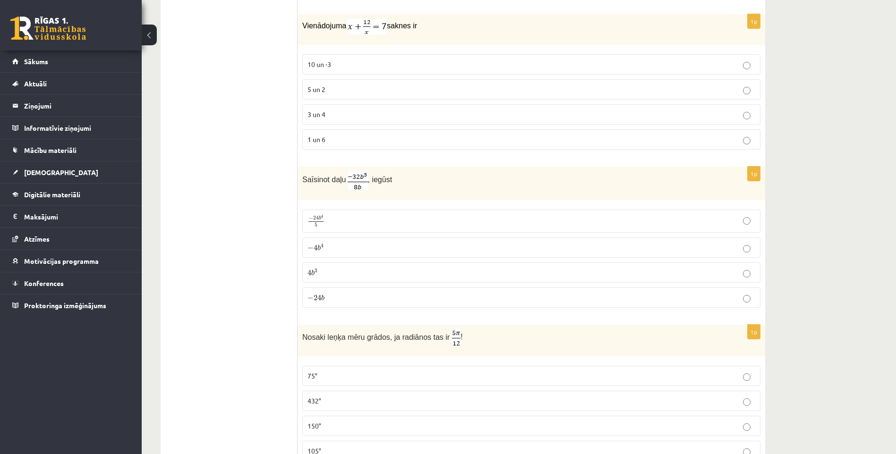
scroll to position [4063, 0]
click at [345, 249] on p "− 4 b 4 − 4 b 4" at bounding box center [532, 247] width 448 height 10
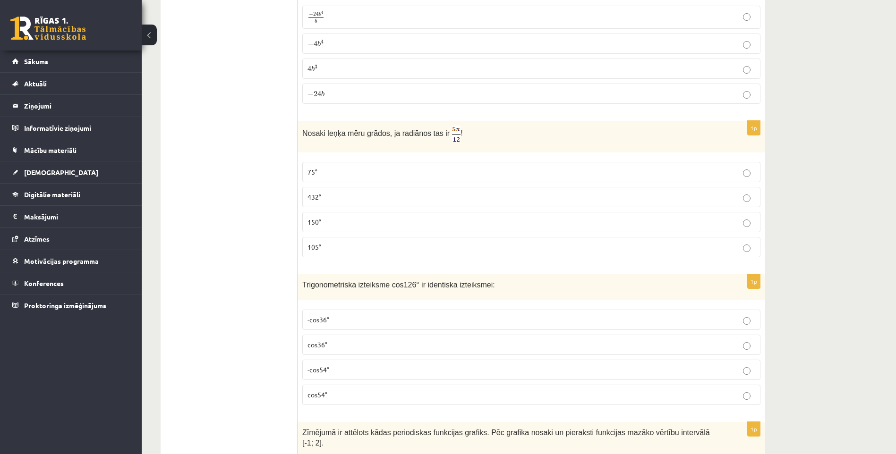
scroll to position [4205, 0]
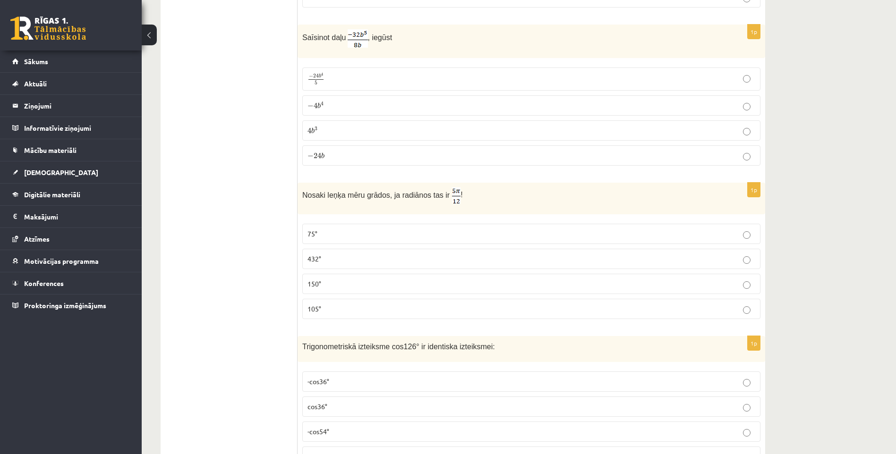
click at [355, 315] on label "105°" at bounding box center [531, 309] width 458 height 20
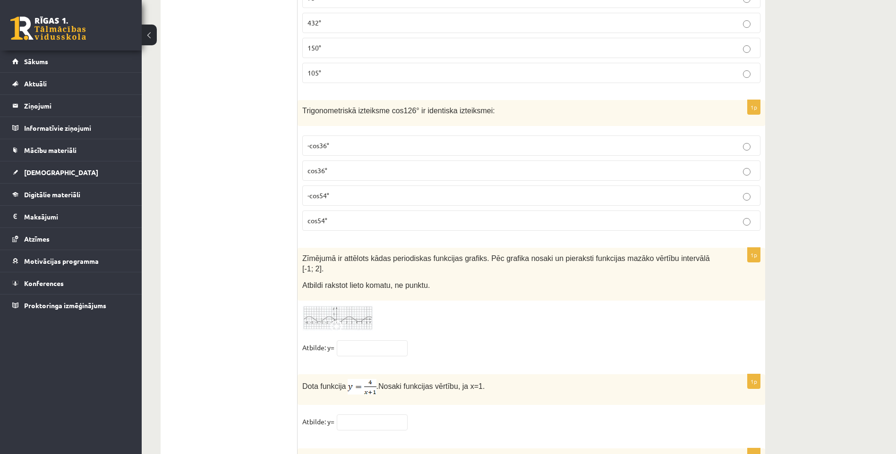
scroll to position [4346, 0]
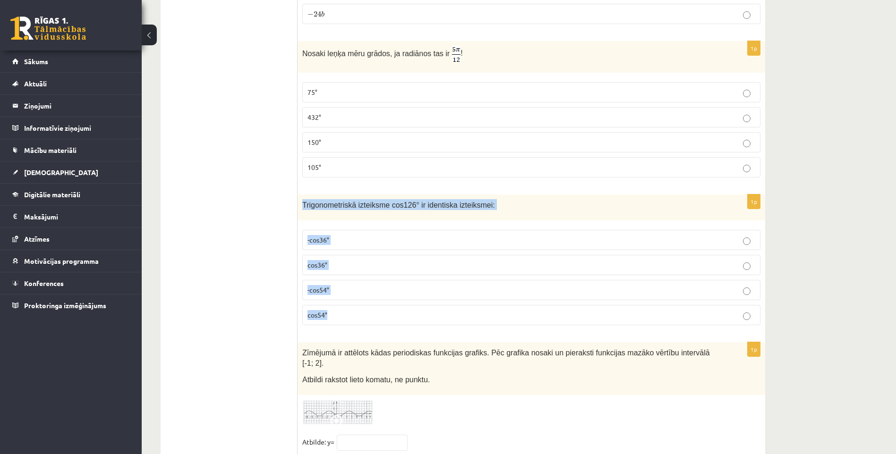
drag, startPoint x: 301, startPoint y: 205, endPoint x: 343, endPoint y: 317, distance: 120.2
click at [343, 317] on div "1p Trigonometriskā izteiksme cos126° ir identiska izteiksmei: -cos36° cos36° -c…" at bounding box center [532, 264] width 468 height 138
copy div "Trigonometriskā izteiksme cos126° ir identiska izteiksmei: -cos36° cos36° -cos5…"
drag, startPoint x: 190, startPoint y: 167, endPoint x: 180, endPoint y: 37, distance: 129.8
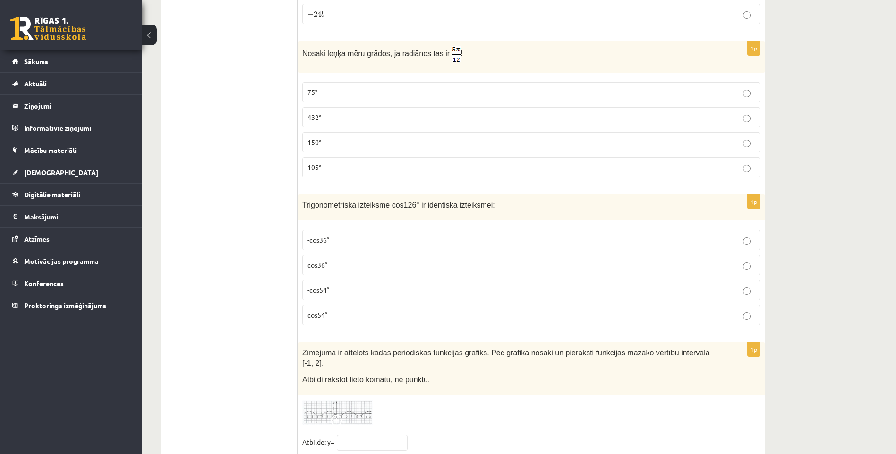
click at [350, 285] on p "-cos54°" at bounding box center [532, 290] width 448 height 10
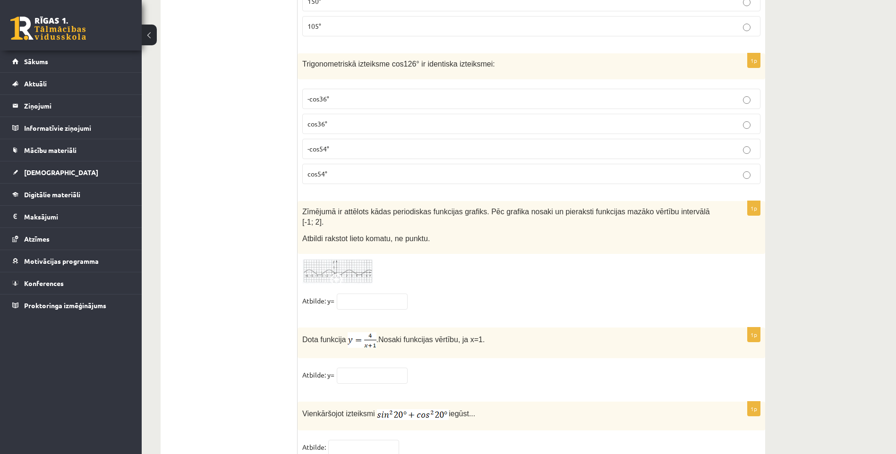
scroll to position [4515, 0]
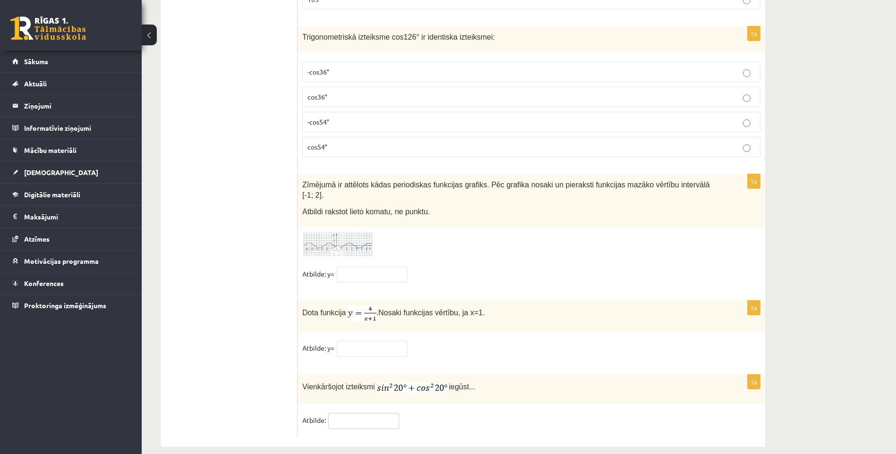
click at [334, 413] on input "text" at bounding box center [363, 421] width 71 height 16
type input "*"
click at [390, 341] on input "text" at bounding box center [372, 349] width 71 height 16
type input "*"
click at [362, 232] on img at bounding box center [337, 245] width 71 height 26
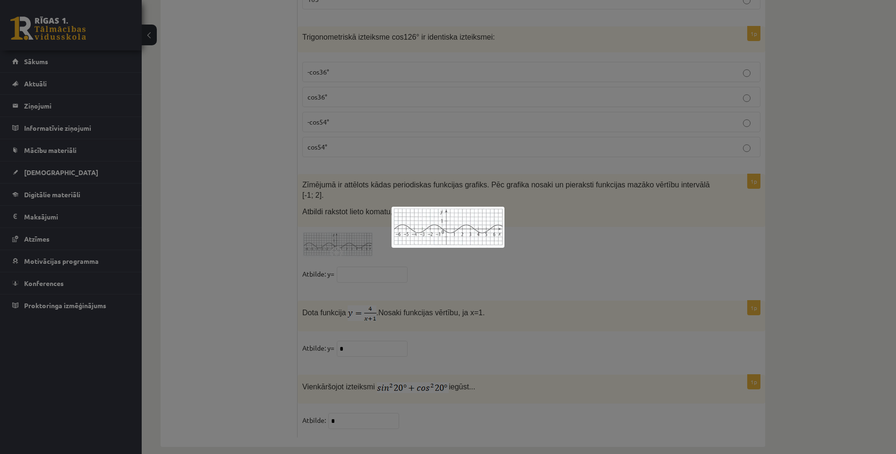
click at [377, 267] on div at bounding box center [448, 227] width 896 height 454
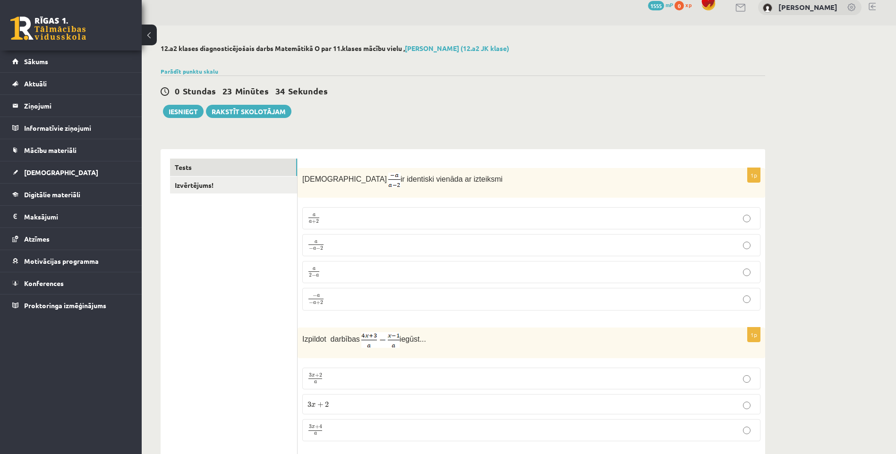
scroll to position [0, 0]
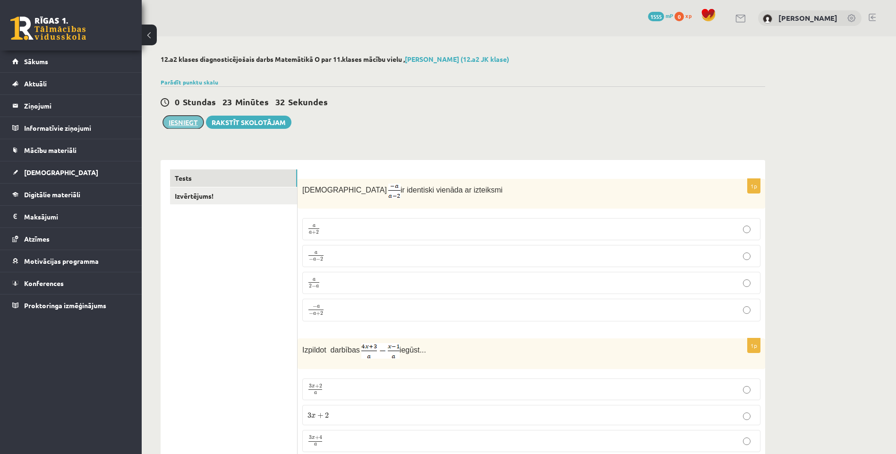
click at [181, 121] on button "Iesniegt" at bounding box center [183, 122] width 41 height 13
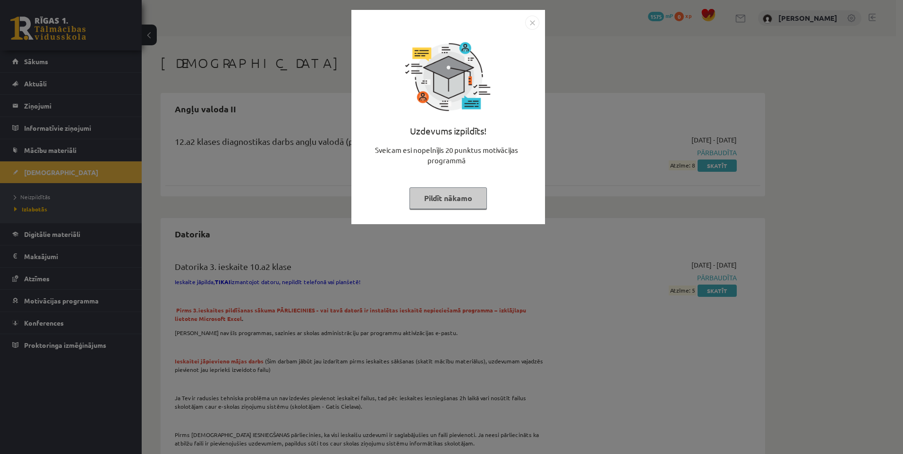
click at [459, 197] on button "Pildīt nākamo" at bounding box center [448, 199] width 77 height 22
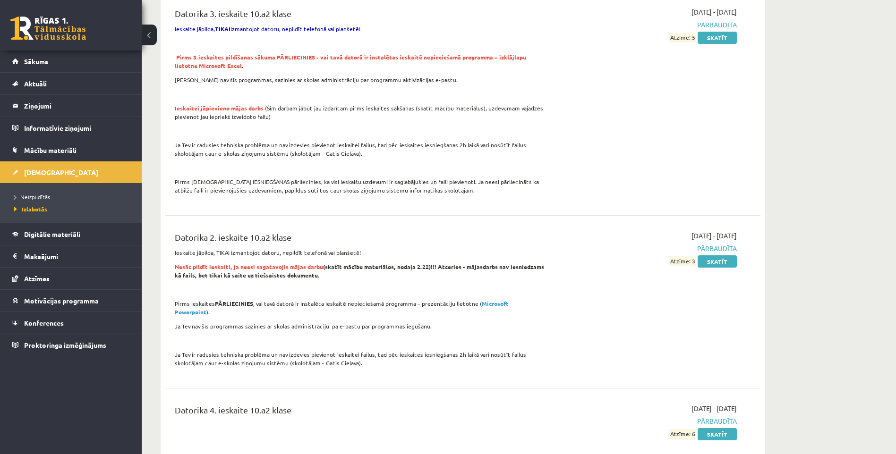
scroll to position [283, 0]
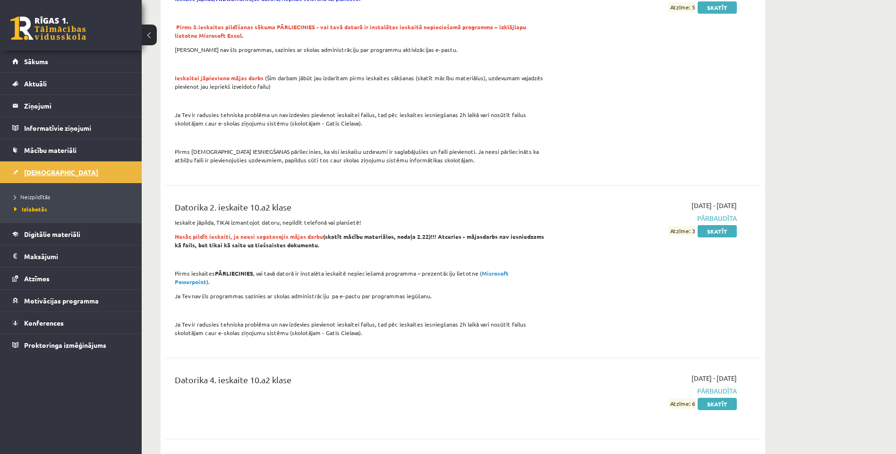
click at [35, 175] on span "[DEMOGRAPHIC_DATA]" at bounding box center [61, 172] width 74 height 9
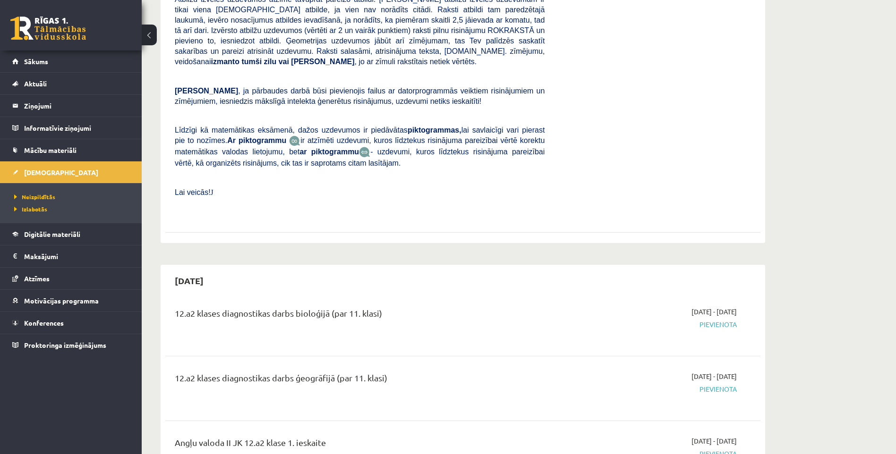
scroll to position [236, 0]
click at [12, 162] on link "[DEMOGRAPHIC_DATA]" at bounding box center [71, 173] width 118 height 22
